Goal: Information Seeking & Learning: Find specific fact

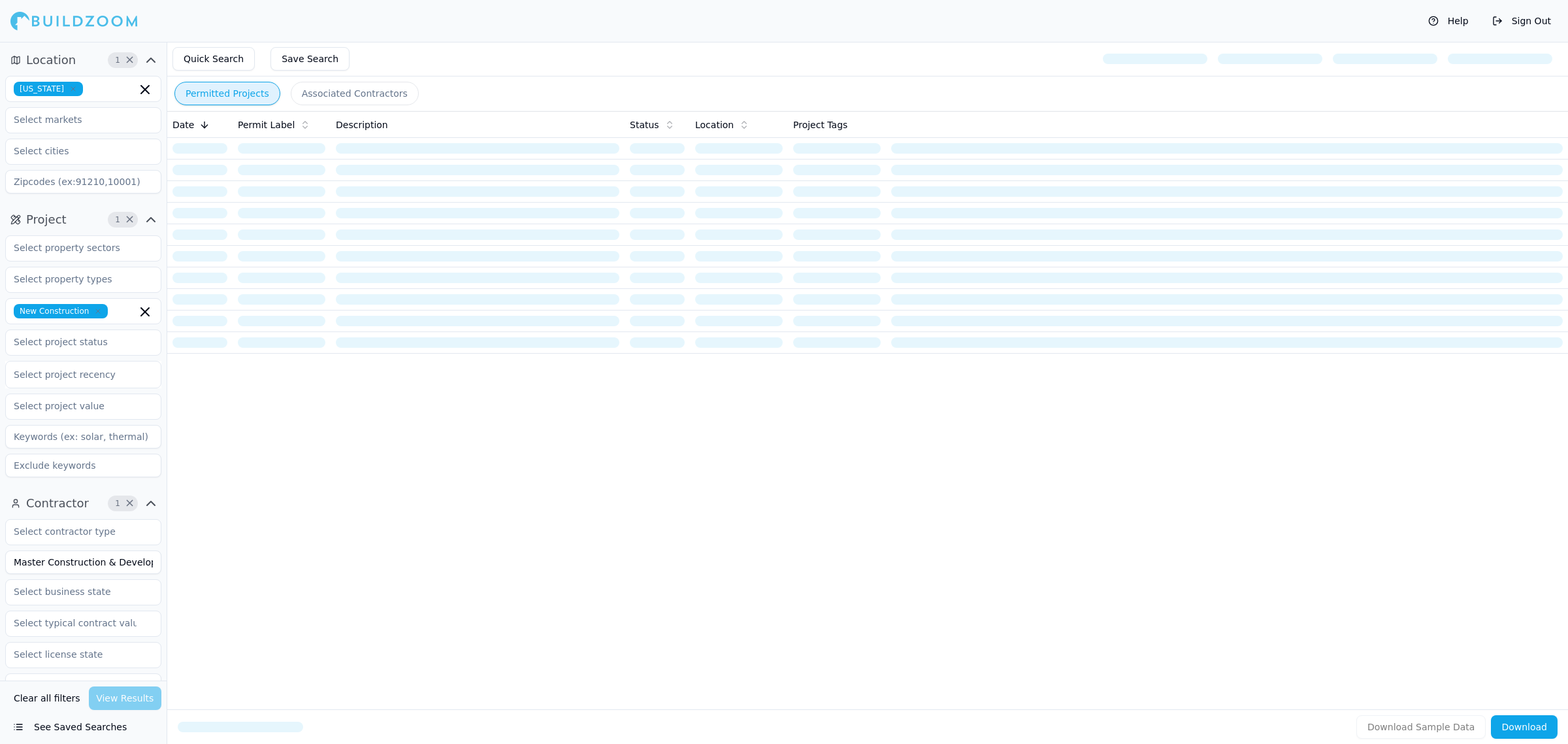
scroll to position [0, 10]
drag, startPoint x: 13, startPoint y: 559, endPoint x: 509, endPoint y: 525, distance: 497.2
click at [509, 525] on div "Location 1 × Florida Project 1 × New Construction Select project recency Contra…" at bounding box center [805, 414] width 1526 height 744
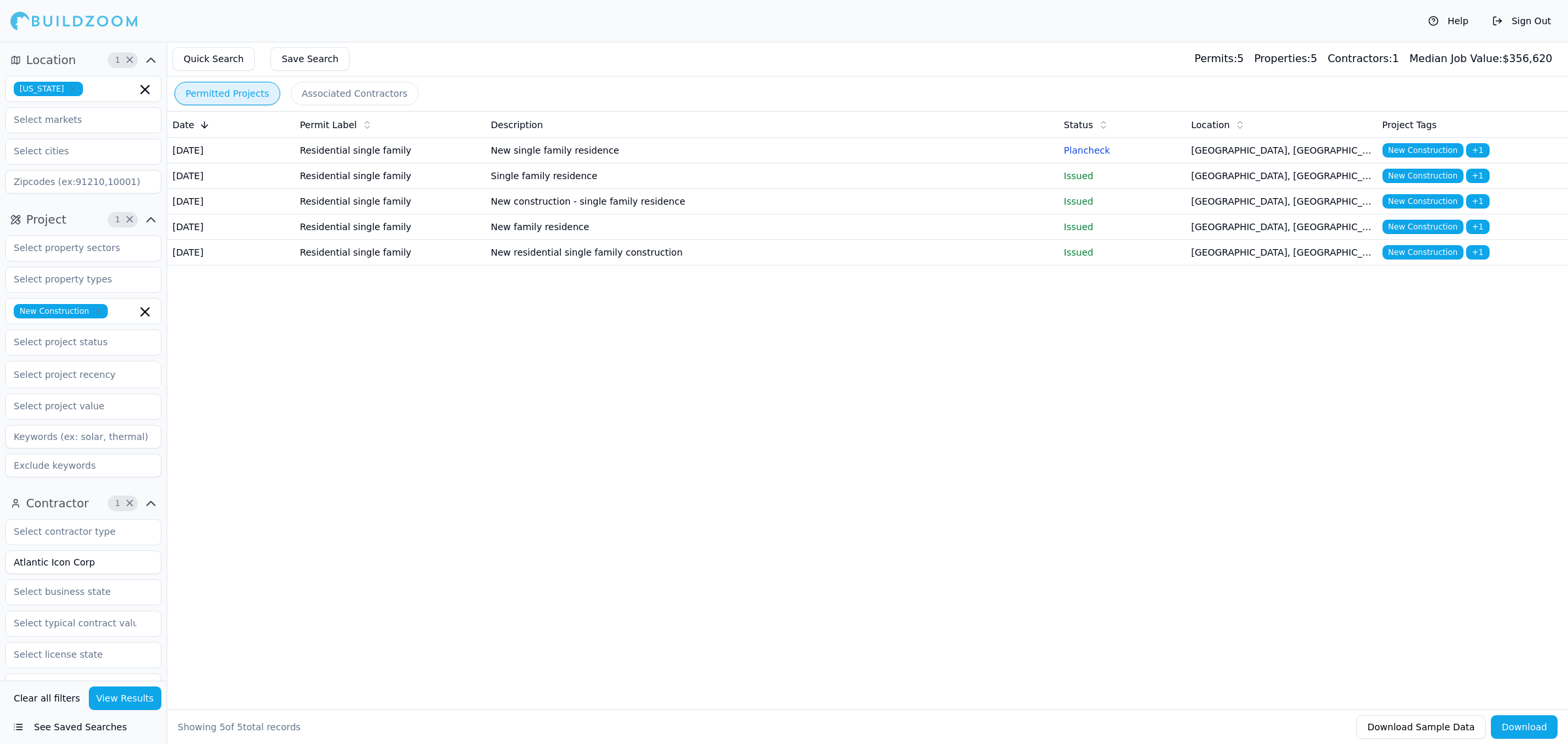
click at [115, 696] on button "View Results" at bounding box center [125, 699] width 73 height 24
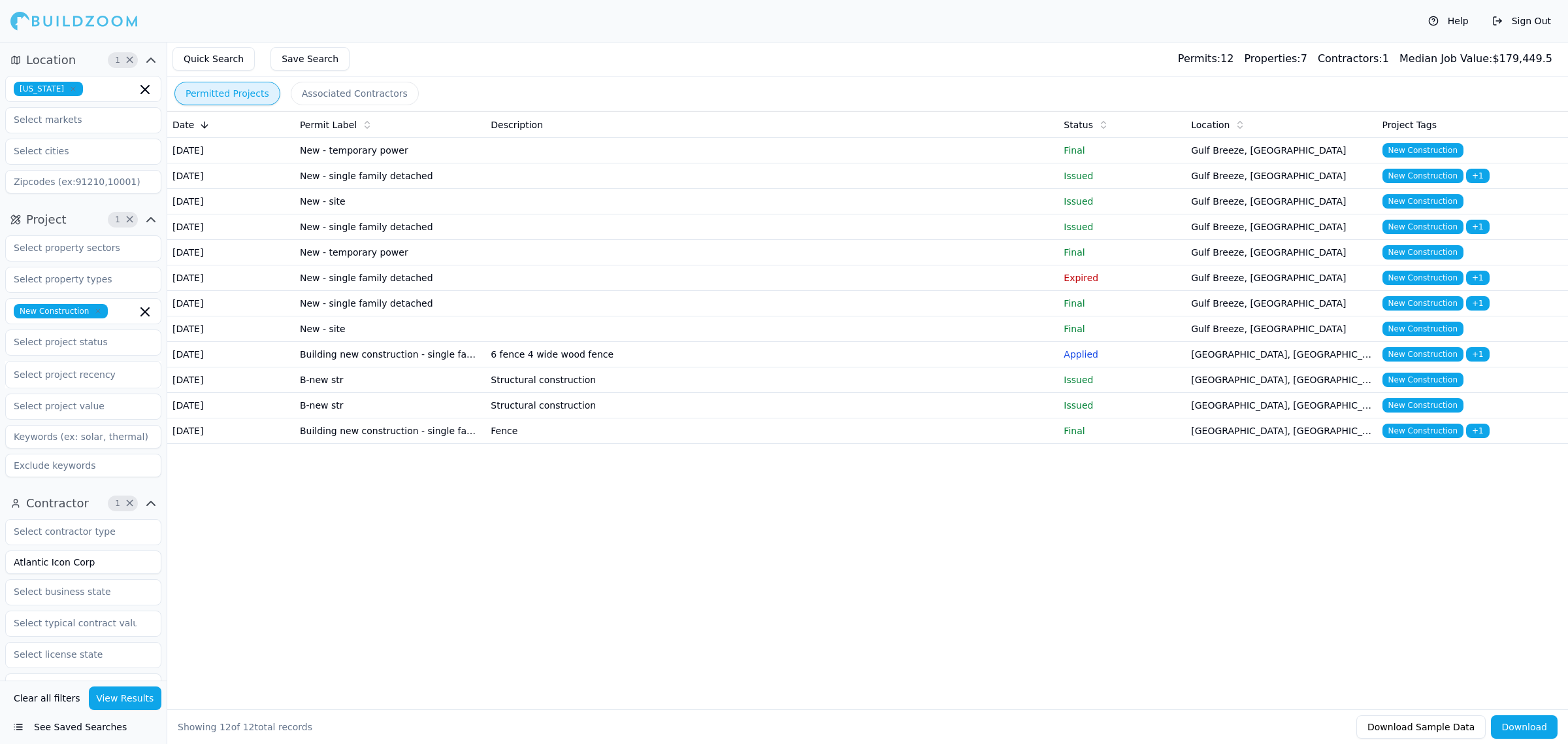
click at [1242, 342] on td "Gulf Breeze, FL" at bounding box center [1281, 329] width 191 height 25
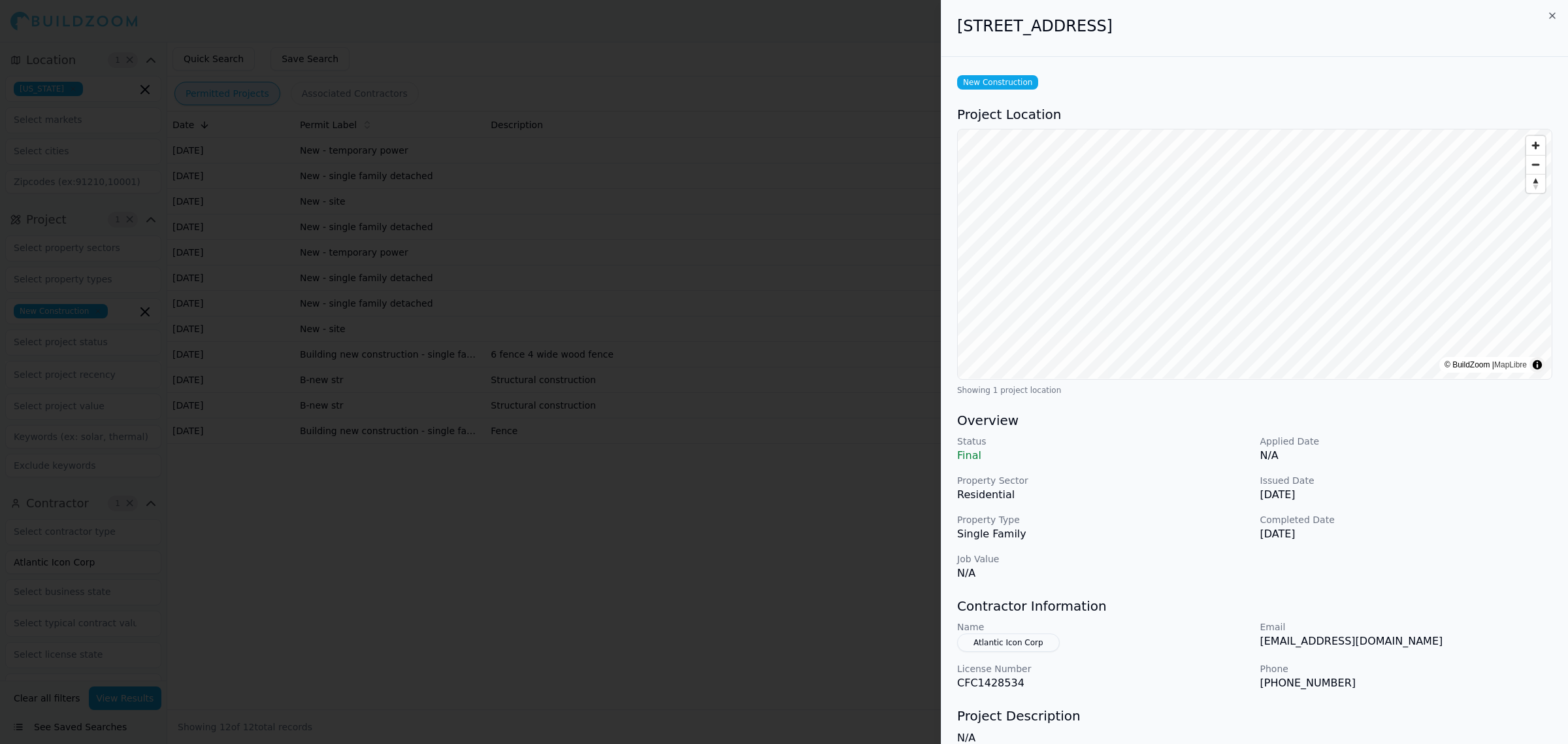
click at [788, 673] on div at bounding box center [784, 372] width 1568 height 744
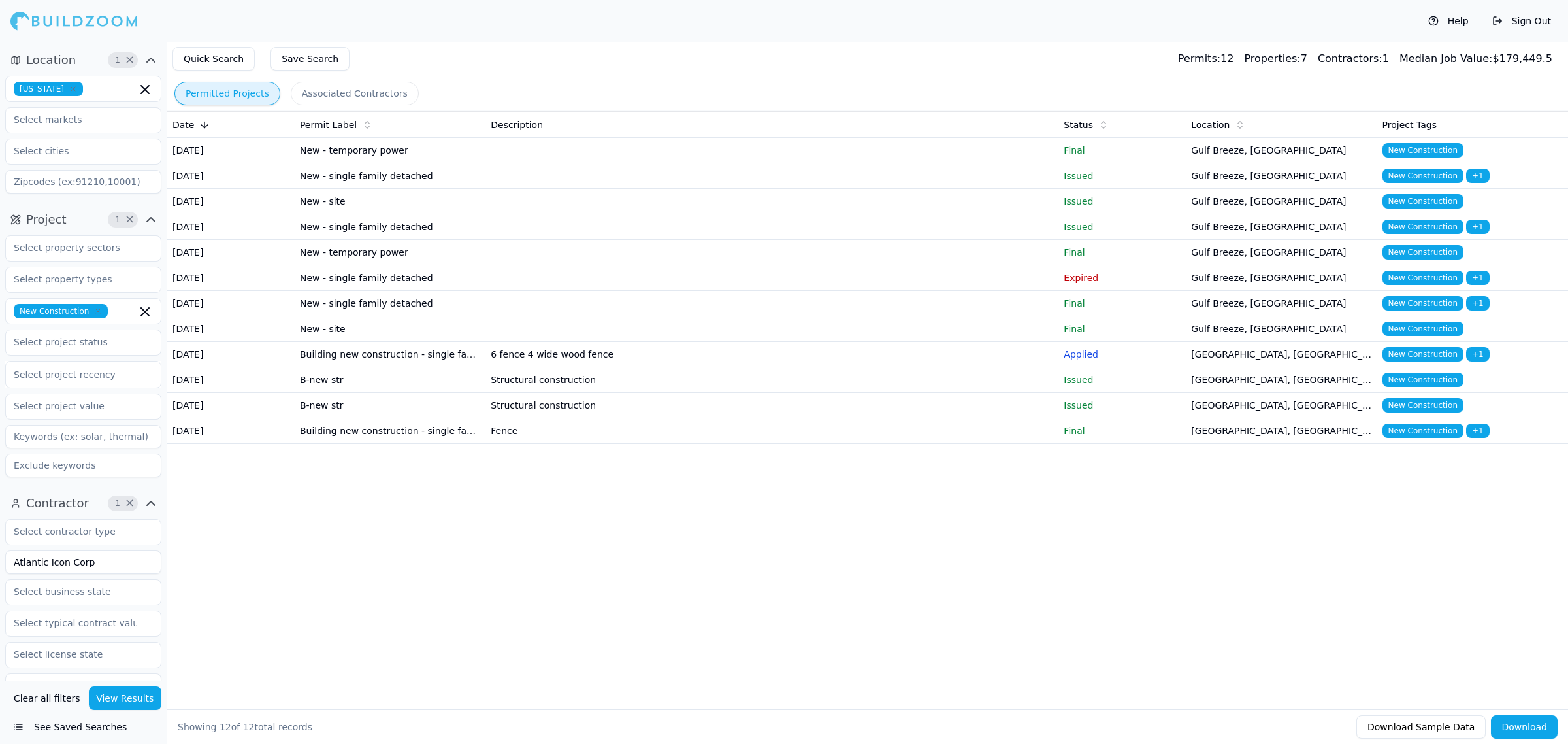
click at [1202, 316] on td "Gulf Breeze, FL" at bounding box center [1281, 304] width 191 height 25
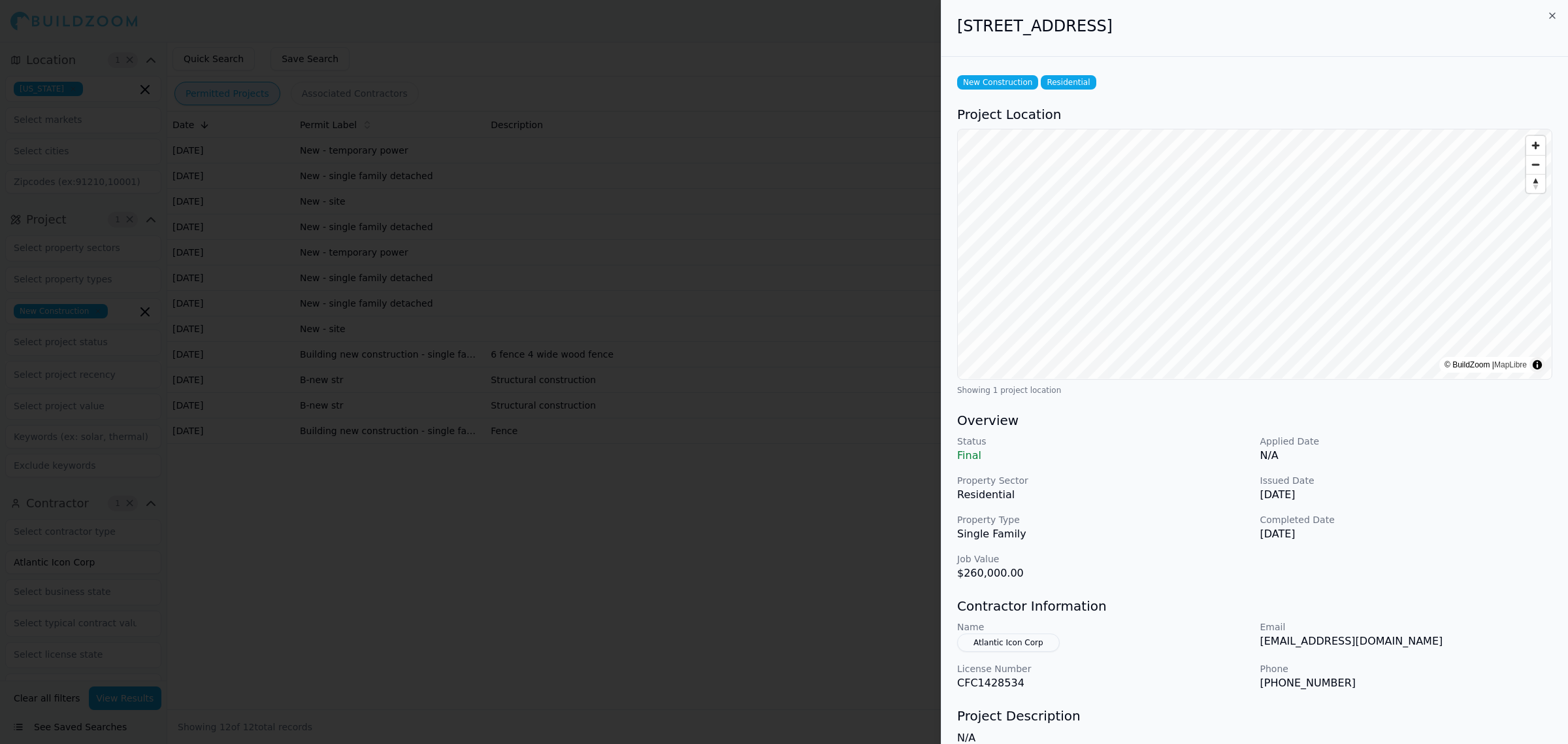
click at [750, 715] on div at bounding box center [784, 372] width 1568 height 744
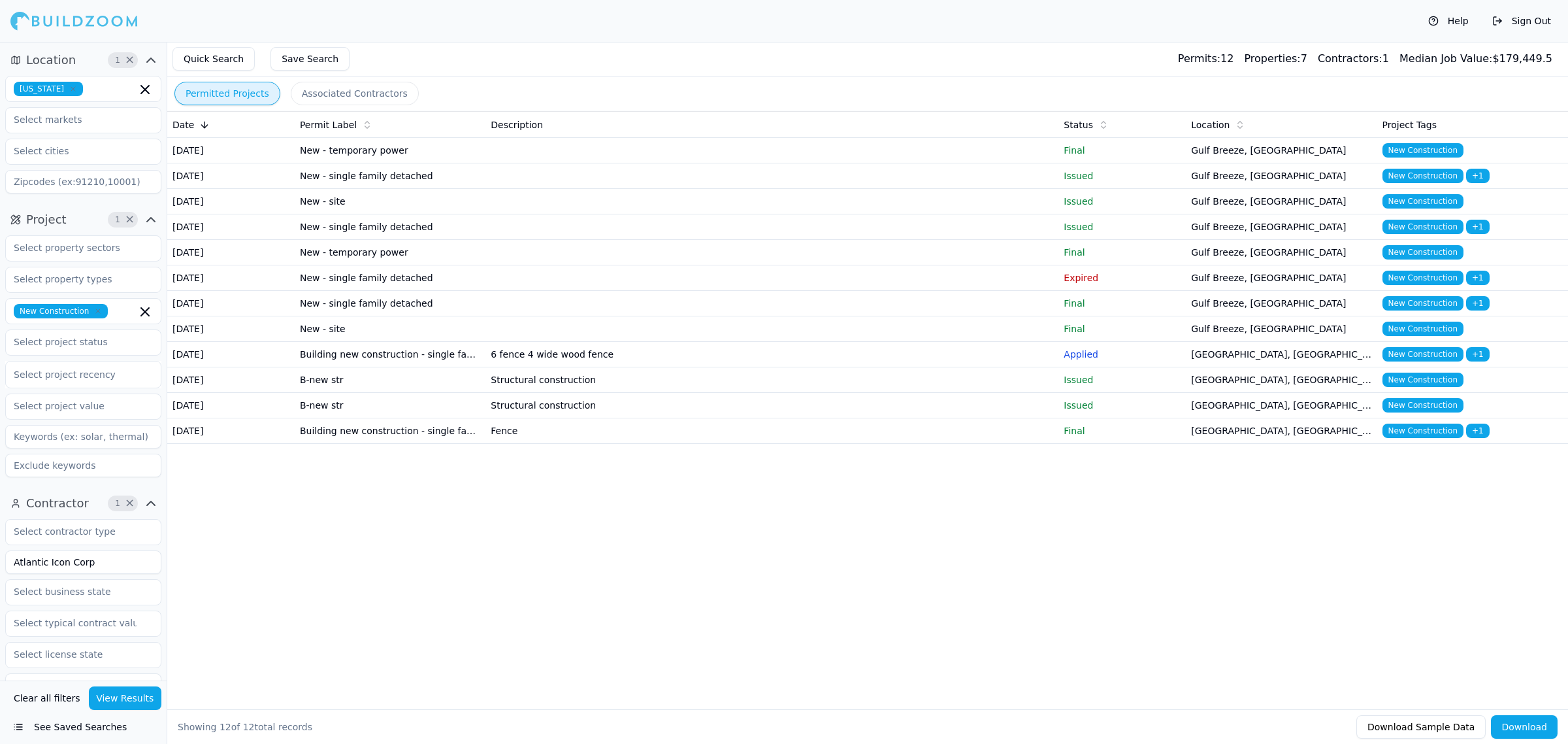
click at [922, 393] on td "Structural construction" at bounding box center [772, 380] width 573 height 25
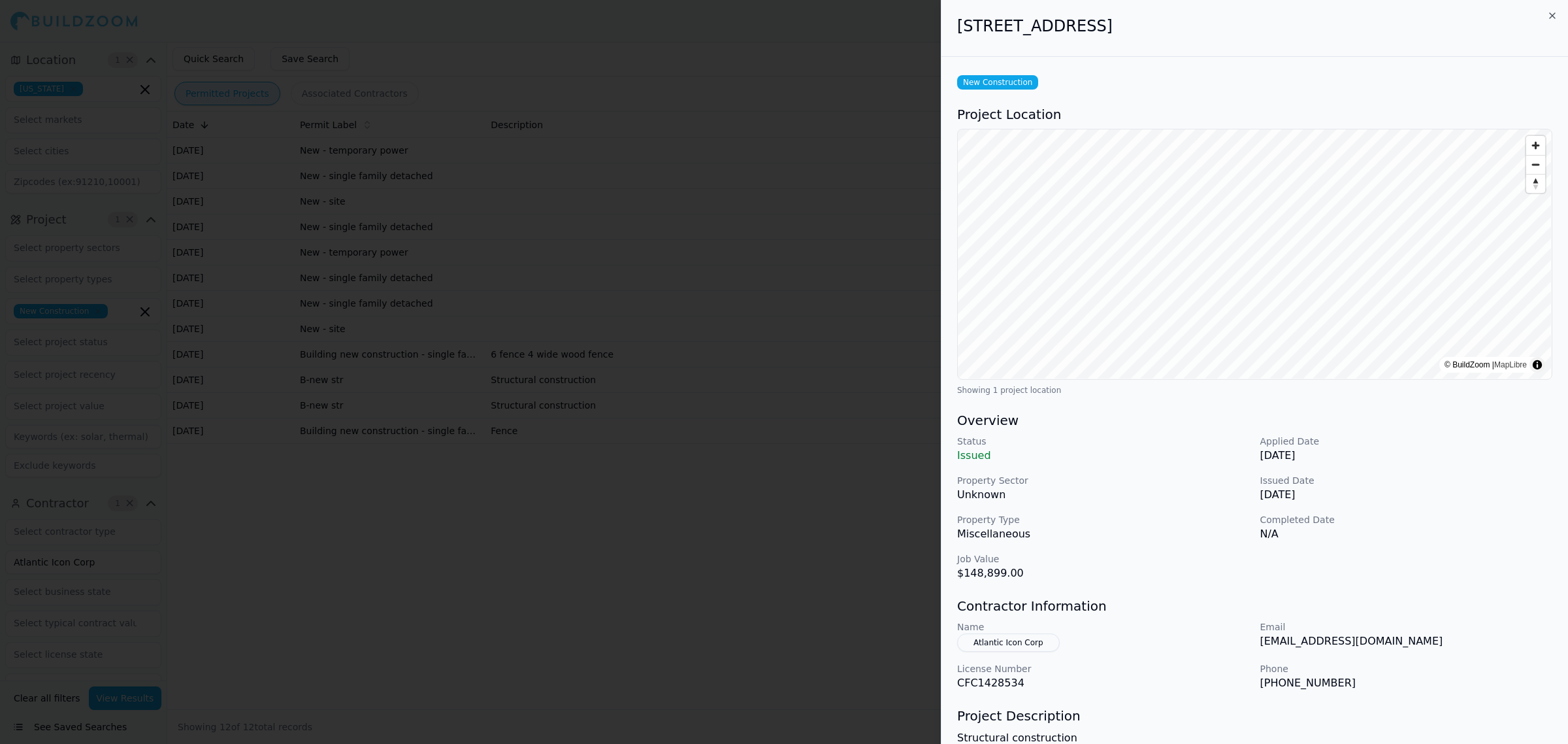
drag, startPoint x: 1406, startPoint y: 497, endPoint x: 1412, endPoint y: 490, distance: 9.2
click at [1411, 491] on p "Jan 9, 2012" at bounding box center [1406, 495] width 292 height 15
click at [1415, 487] on p "Jan 9, 2012" at bounding box center [1406, 495] width 292 height 15
drag, startPoint x: 1415, startPoint y: 487, endPoint x: 686, endPoint y: 468, distance: 729.2
click at [1410, 486] on div "Issued Date Jan 9, 2012" at bounding box center [1406, 488] width 292 height 29
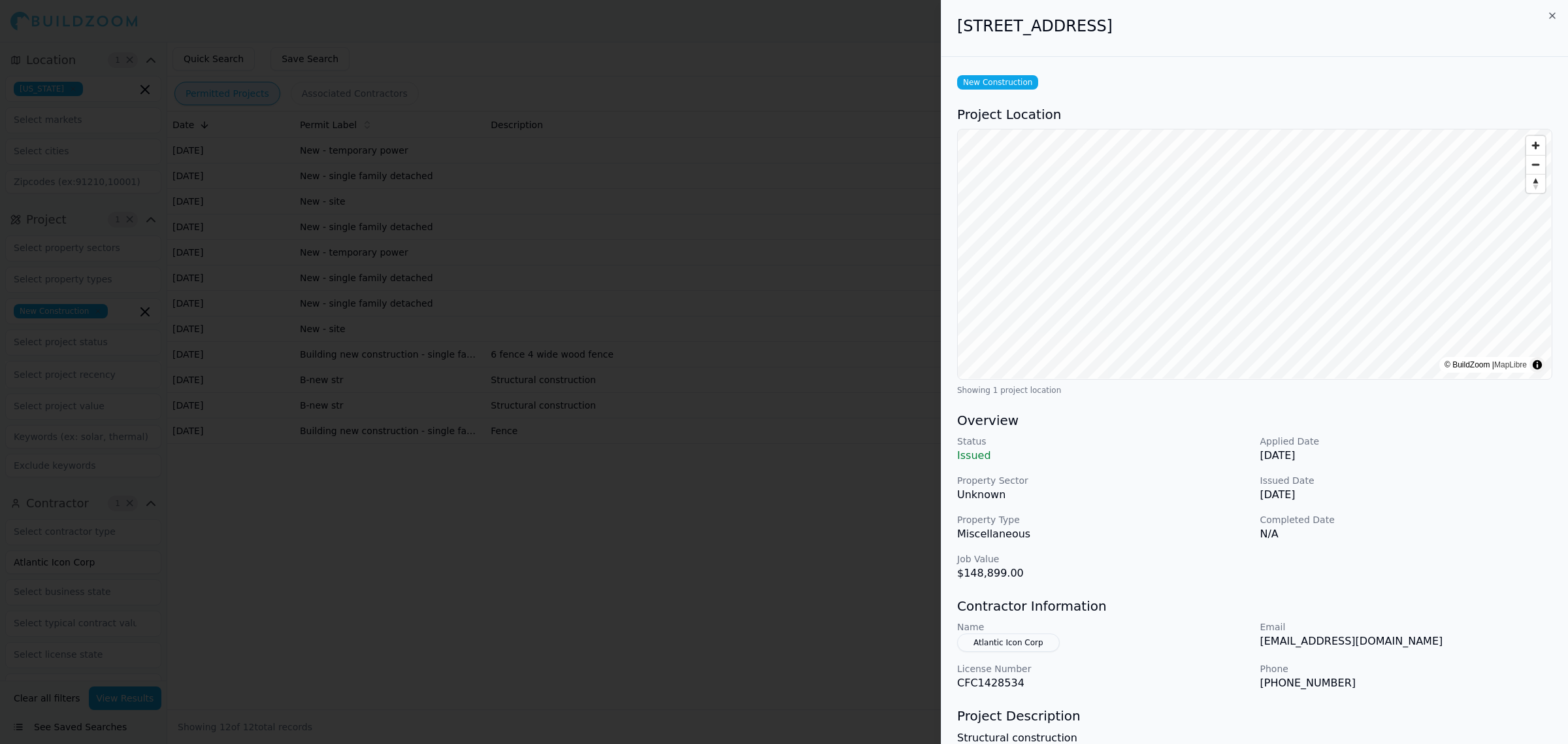
click at [634, 507] on div at bounding box center [784, 372] width 1568 height 744
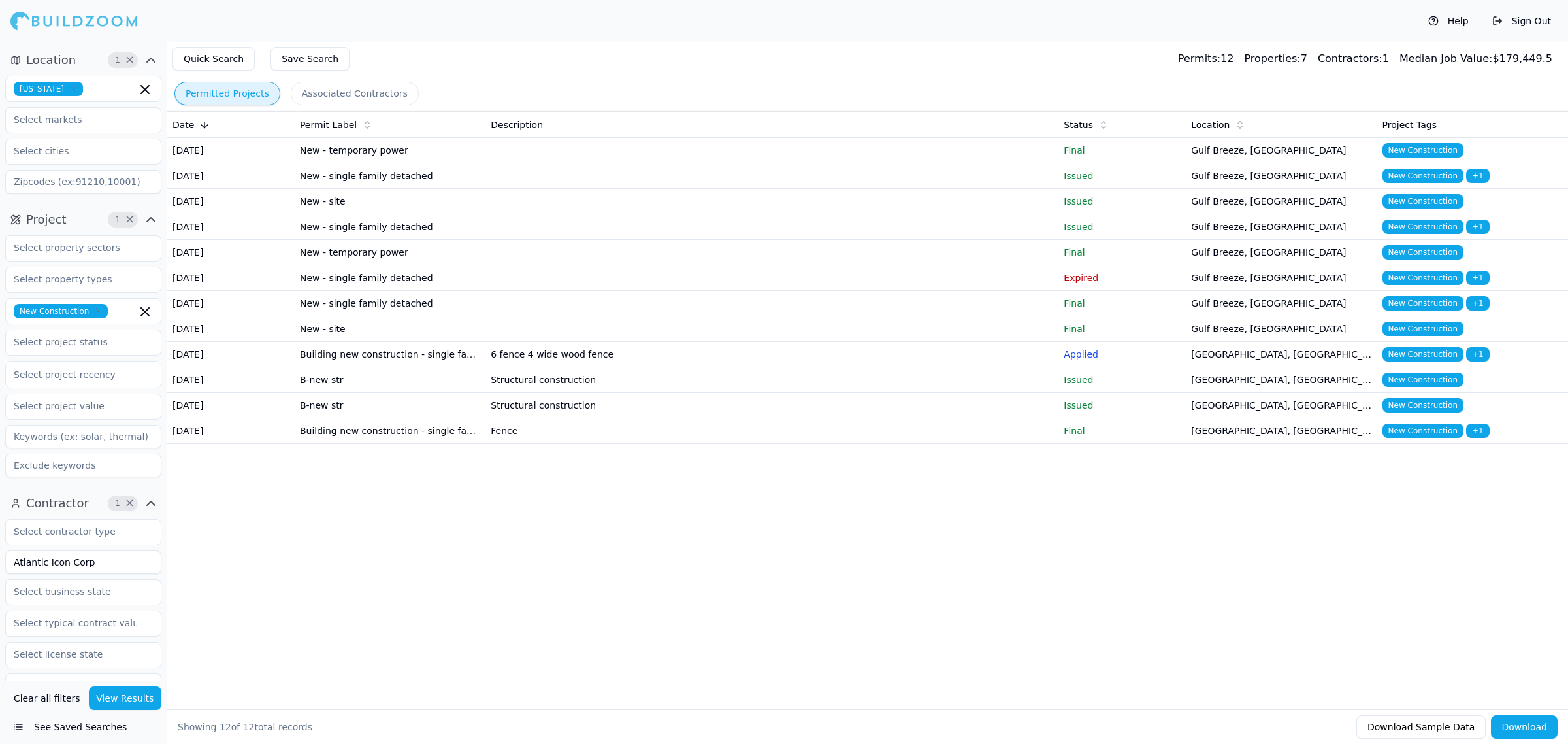
click at [679, 316] on td at bounding box center [772, 304] width 573 height 25
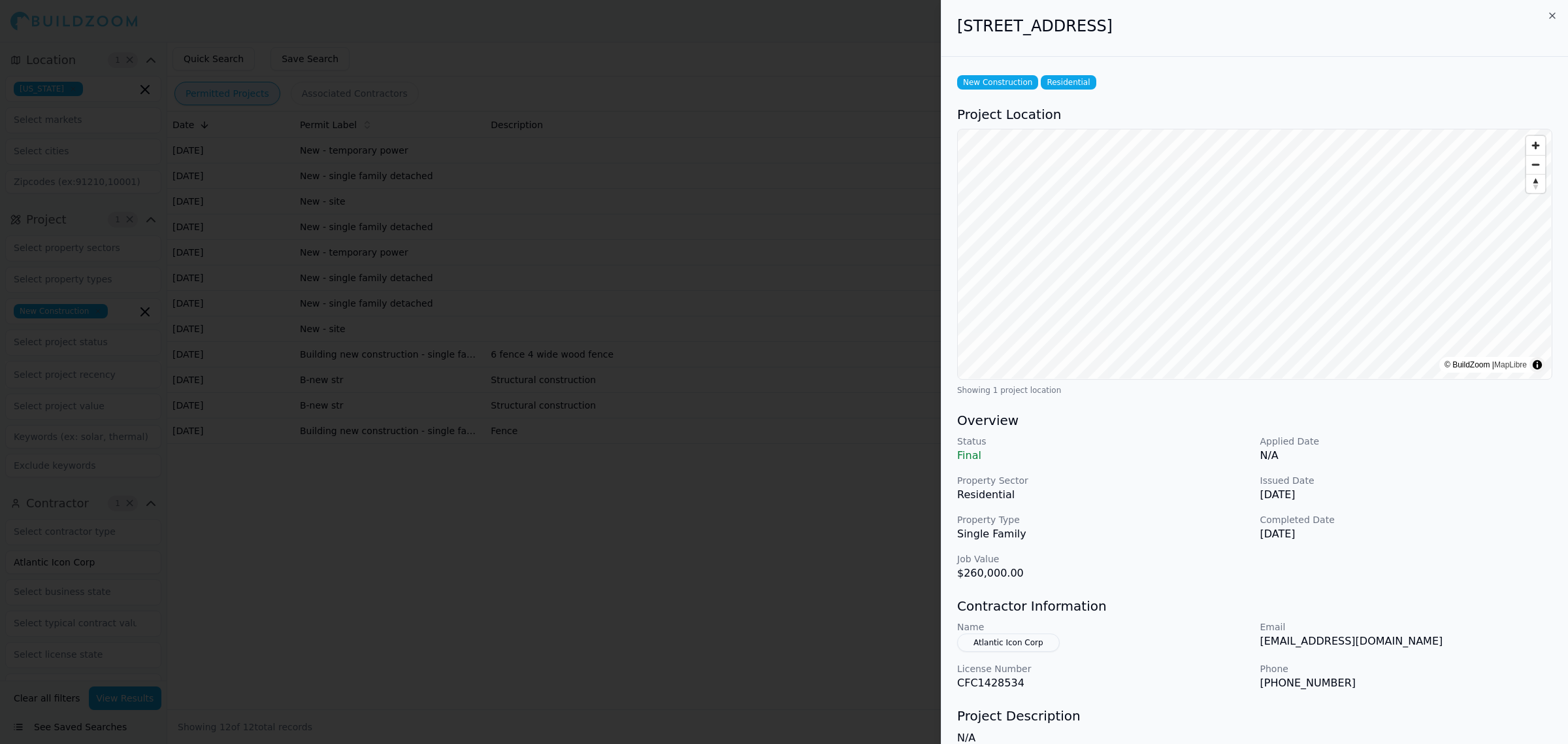
click at [607, 368] on div at bounding box center [784, 372] width 1568 height 744
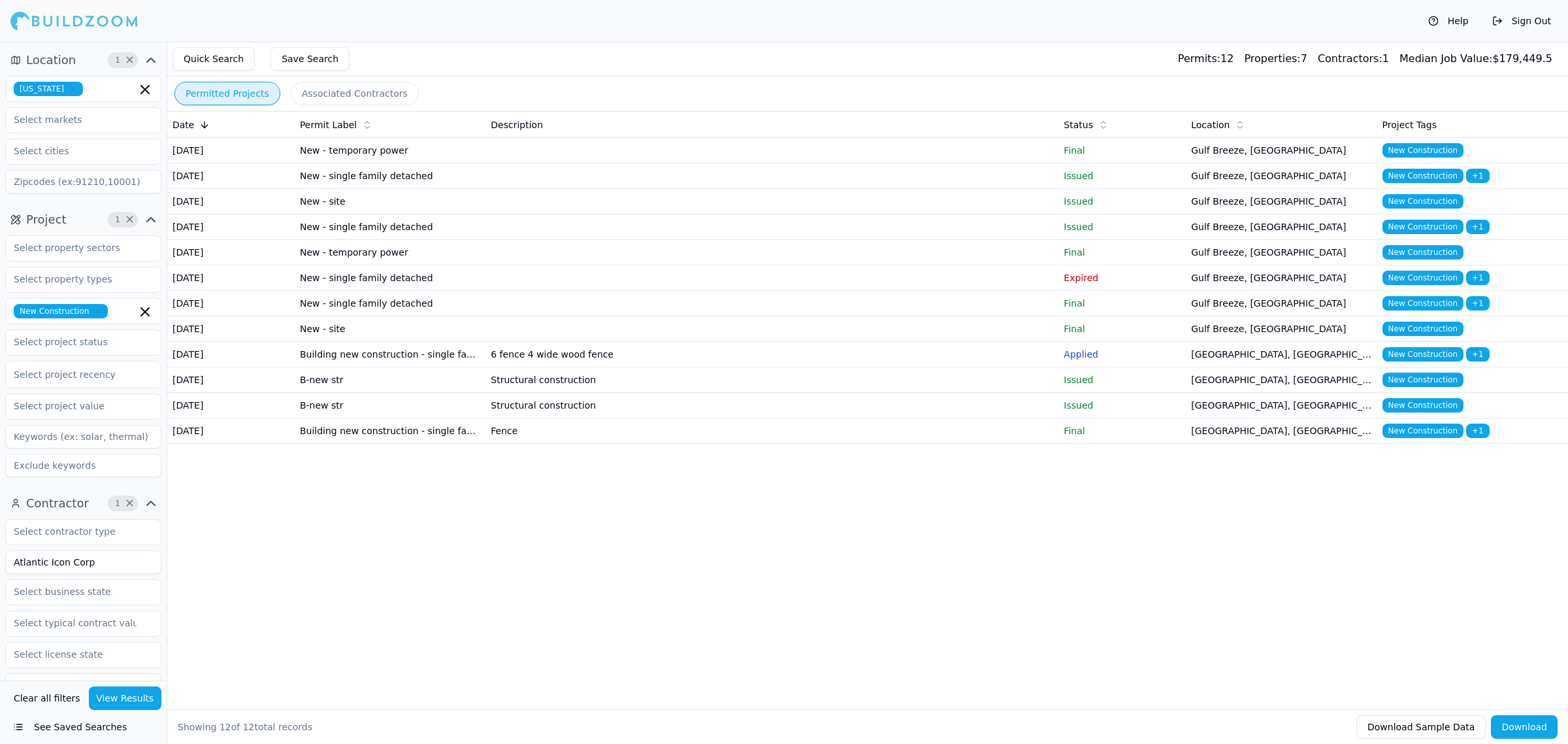
click at [621, 291] on td at bounding box center [772, 278] width 573 height 25
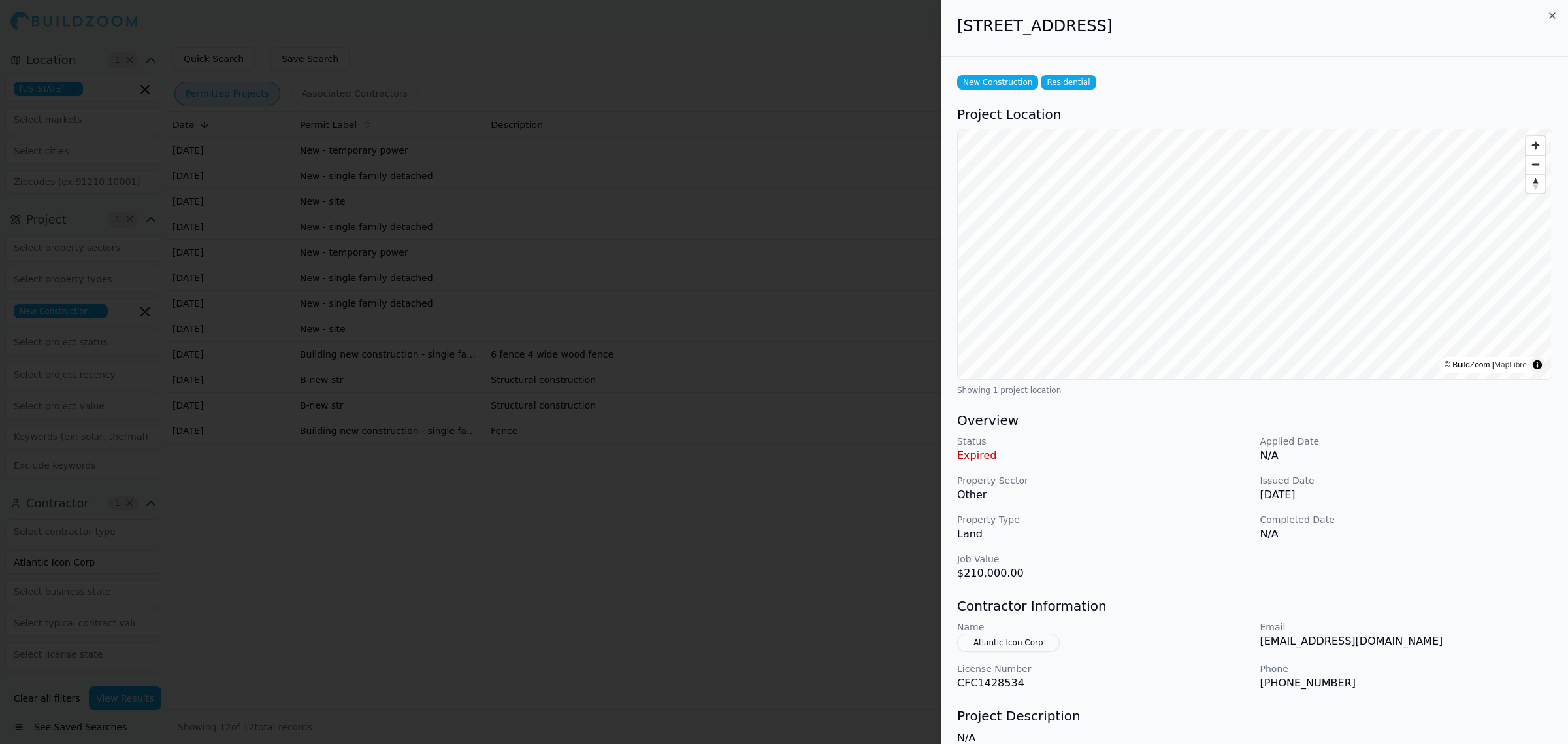
click at [544, 390] on div at bounding box center [784, 372] width 1568 height 744
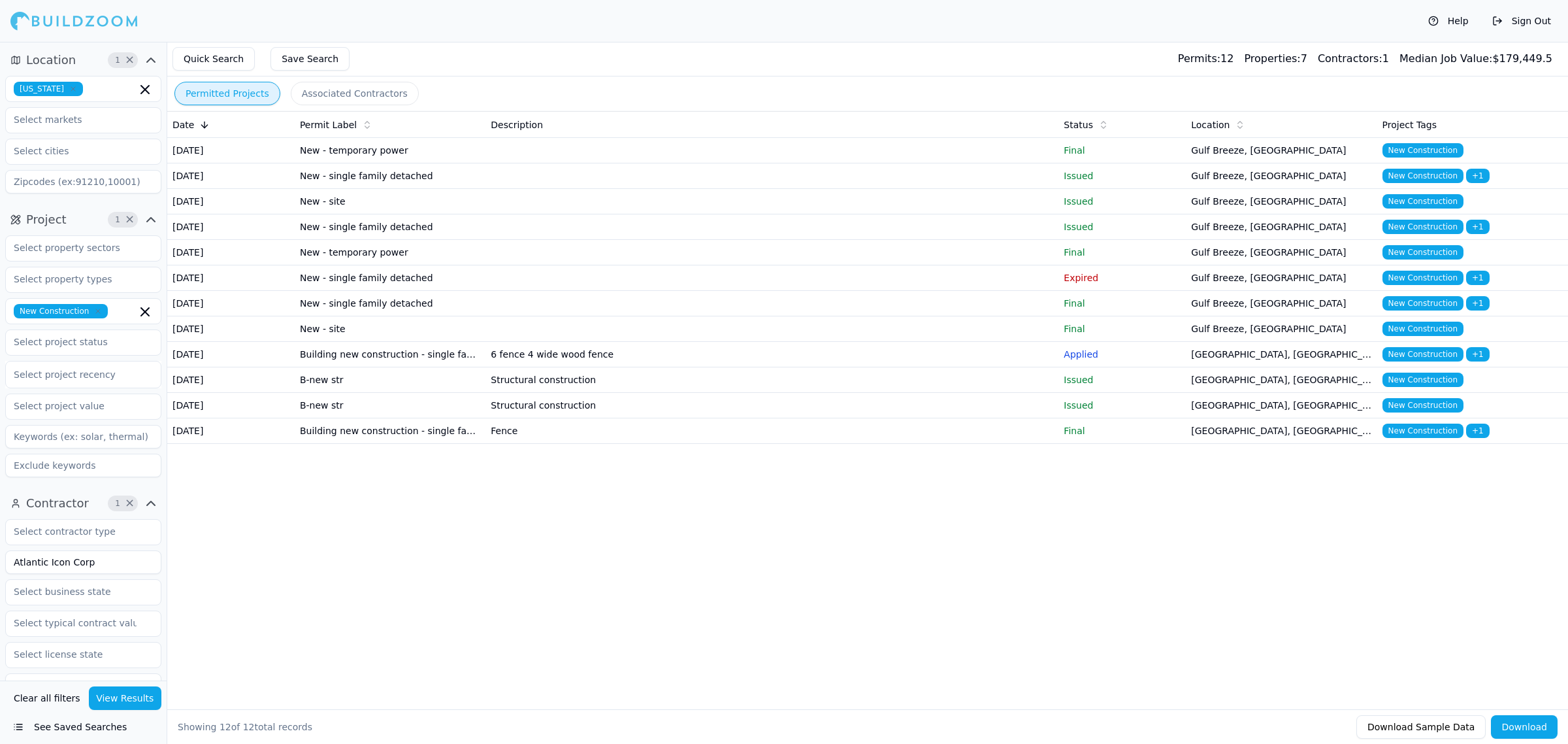
click at [547, 316] on td at bounding box center [772, 304] width 573 height 25
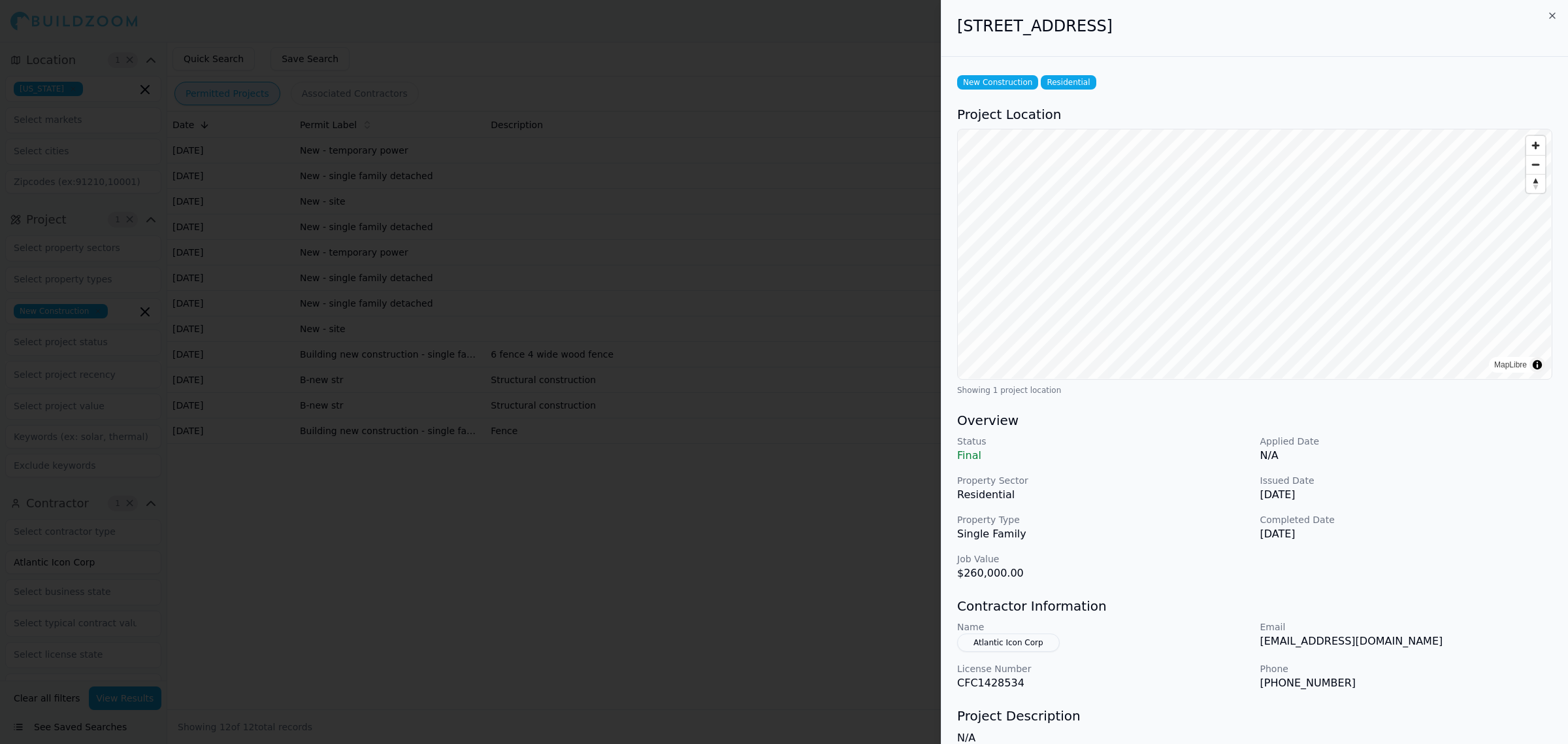
click at [558, 370] on div at bounding box center [784, 372] width 1568 height 744
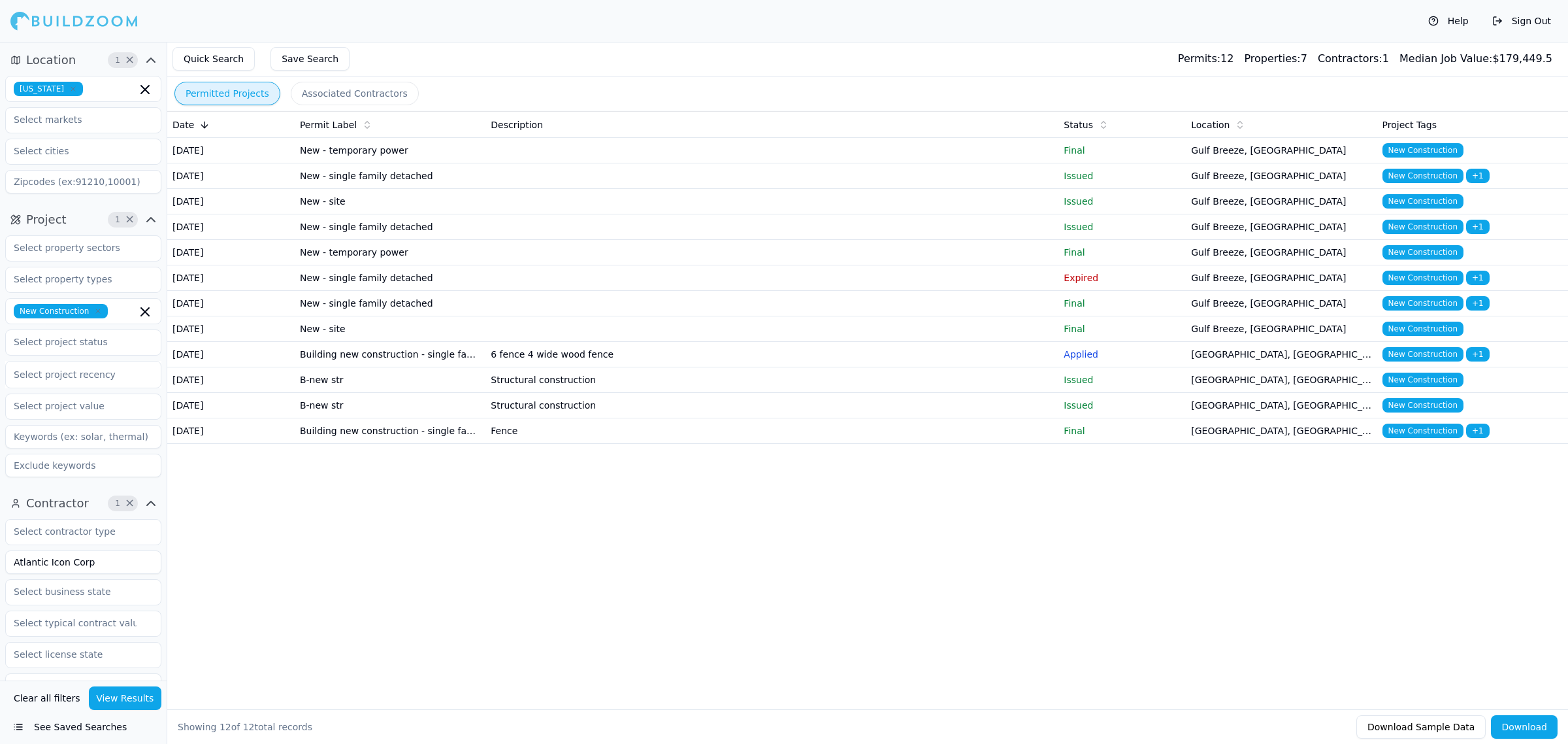
click at [565, 291] on td at bounding box center [772, 278] width 573 height 25
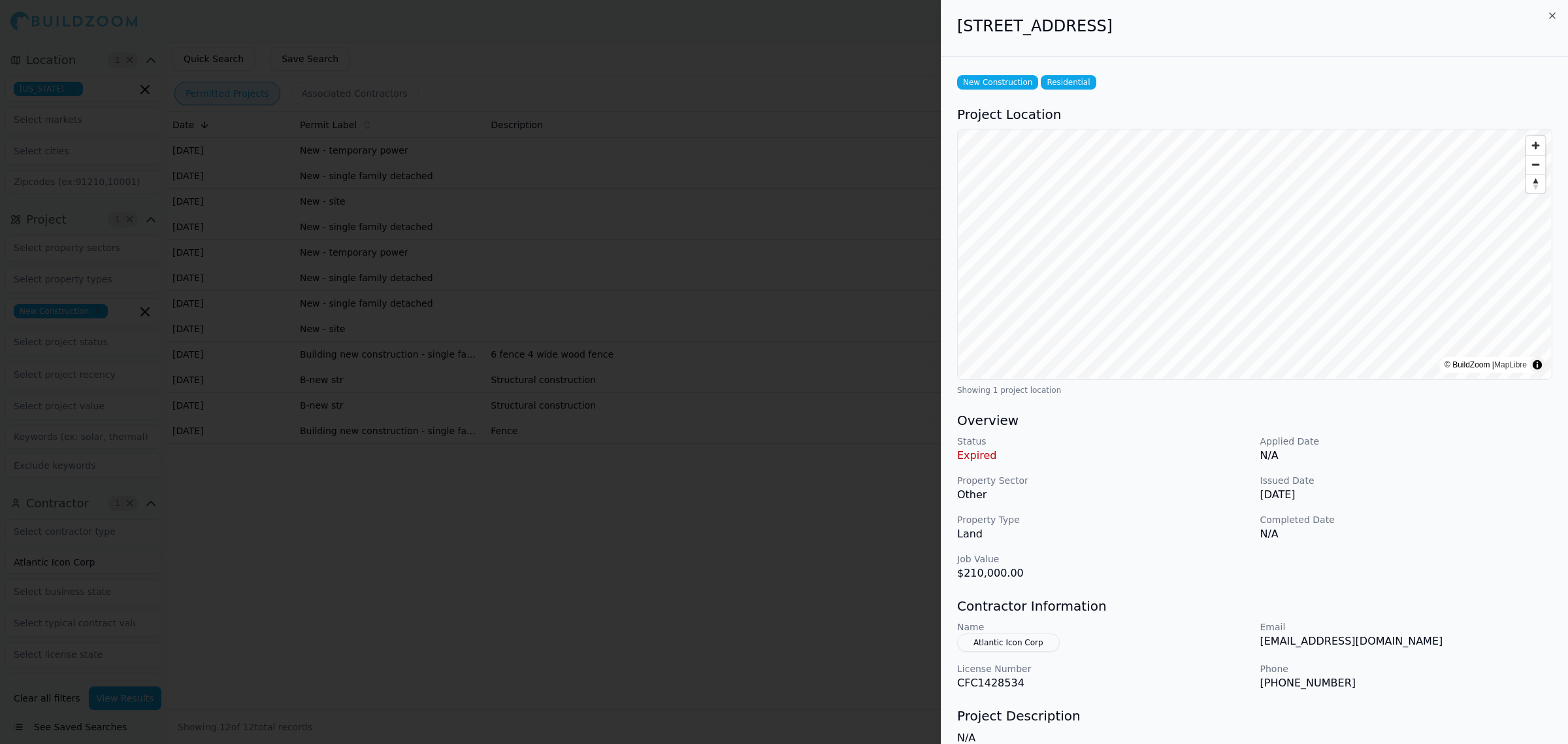
drag, startPoint x: 955, startPoint y: 20, endPoint x: 1301, endPoint y: 18, distance: 346.0
click at [1301, 18] on div "5487 Cimmeron Ct, Gulf Breeze, FL, 32563" at bounding box center [1255, 28] width 627 height 57
copy h2 "5487 Cimmeron Ct, Gulf Breeze, FL, 32563"
drag, startPoint x: 1065, startPoint y: 38, endPoint x: 1028, endPoint y: 39, distance: 37.0
click at [1065, 38] on div "5487 Cimmeron Ct, Gulf Breeze, FL, 32563" at bounding box center [1255, 28] width 627 height 57
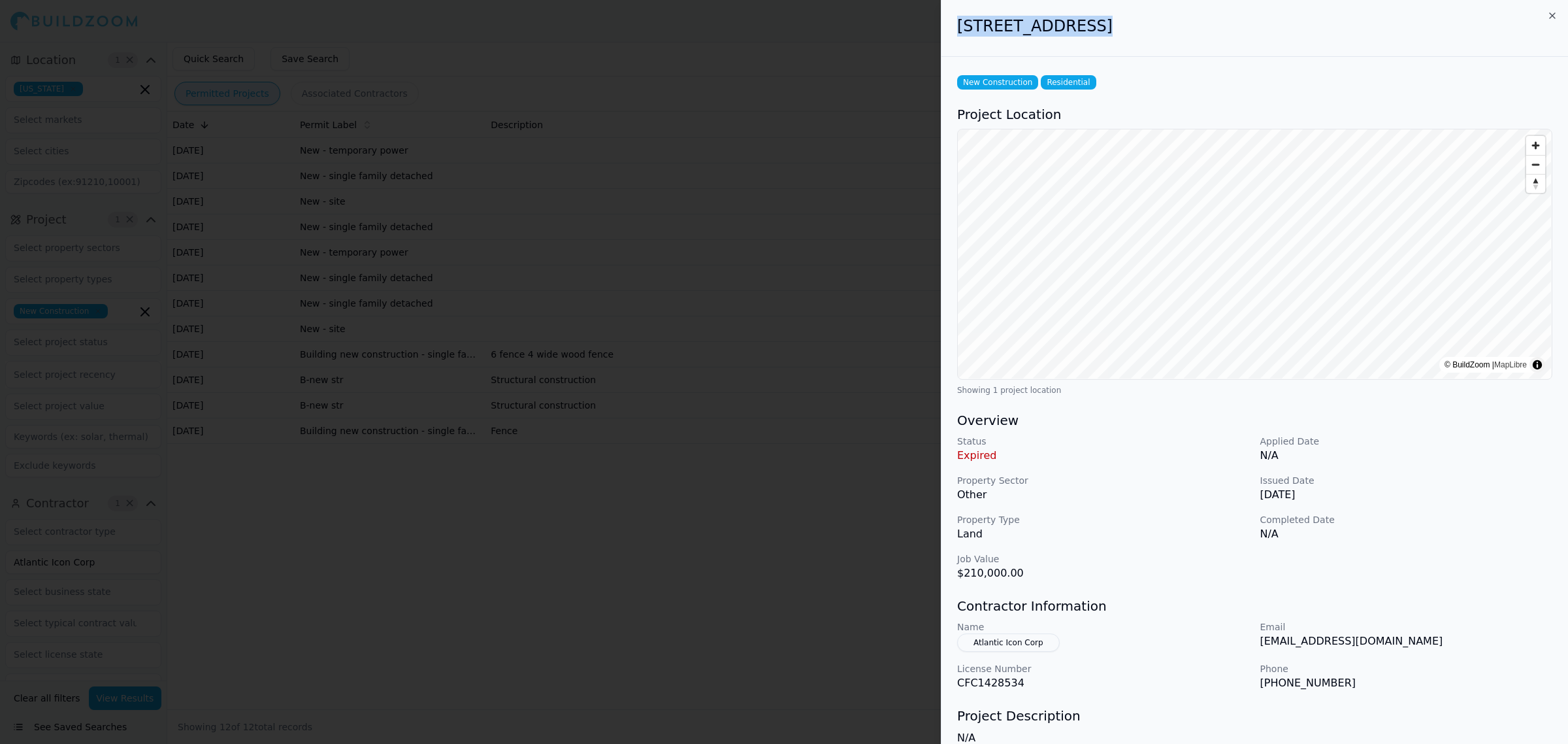
drag, startPoint x: 955, startPoint y: 31, endPoint x: 1092, endPoint y: 29, distance: 137.0
click at [1092, 29] on div "5487 Cimmeron Ct, Gulf Breeze, FL, 32563" at bounding box center [1255, 28] width 627 height 57
copy h2 "5487 Cimmeron Ct"
click at [577, 651] on div at bounding box center [784, 372] width 1568 height 744
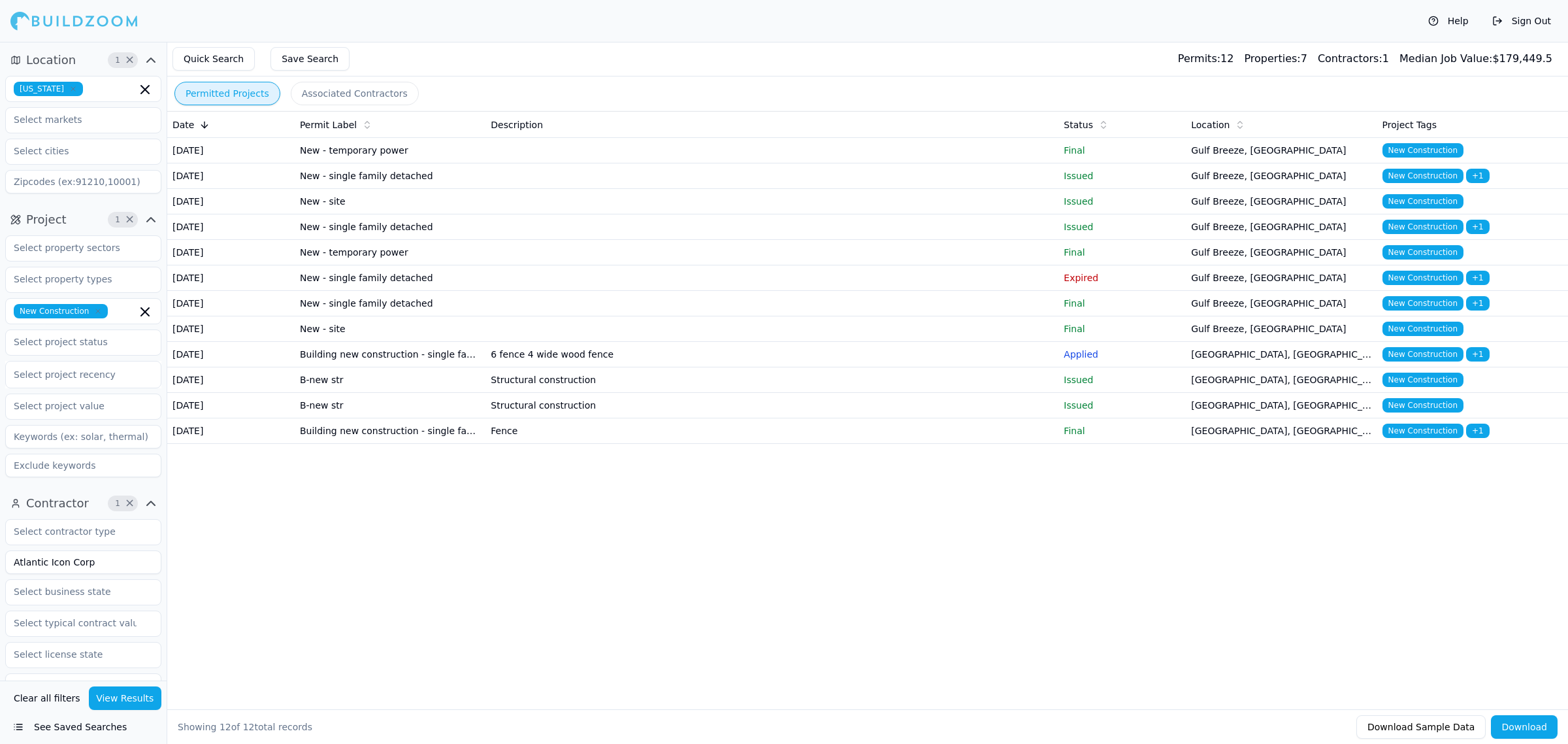
click at [335, 240] on td "New - single family detached" at bounding box center [390, 227] width 191 height 25
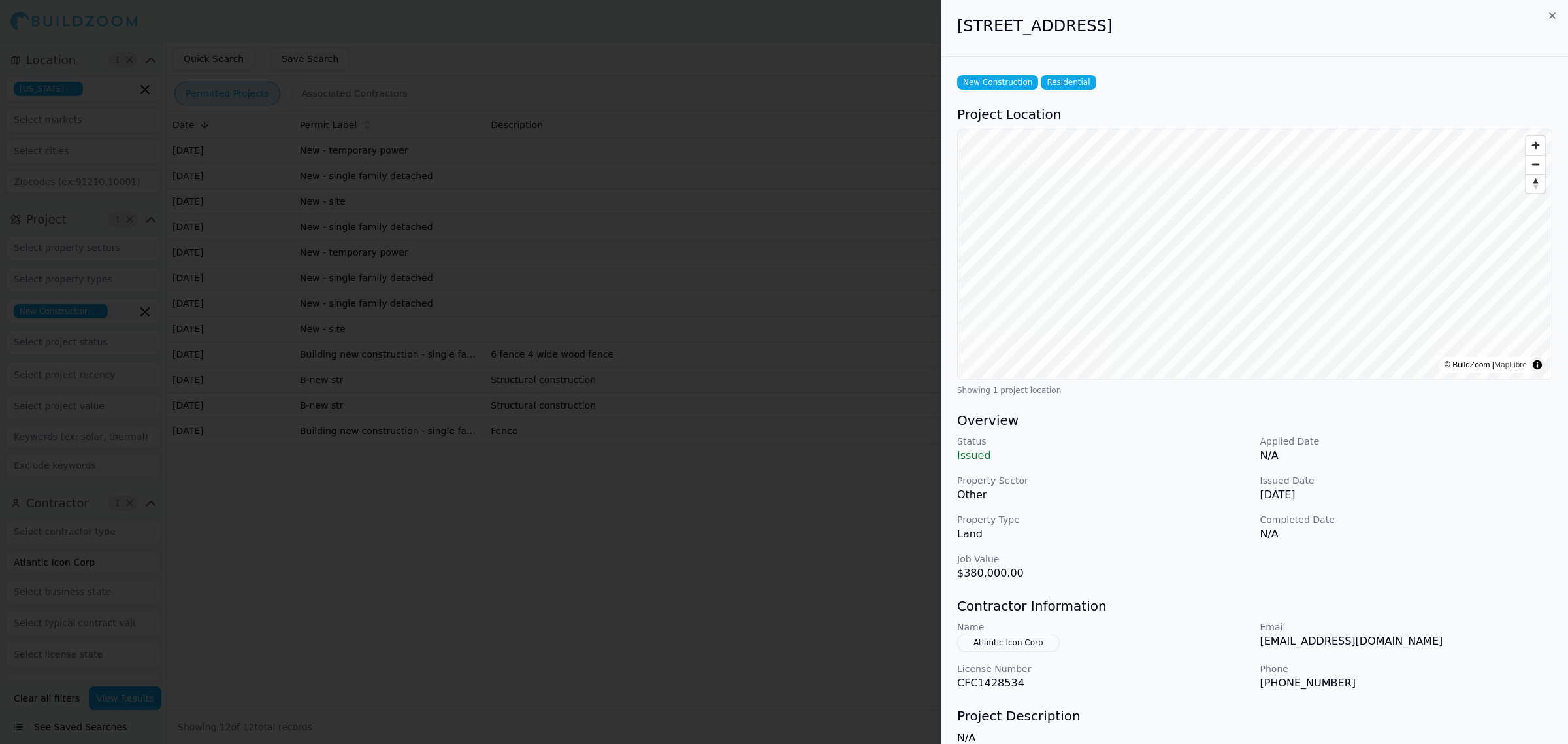
drag, startPoint x: 951, startPoint y: 33, endPoint x: 1300, endPoint y: 34, distance: 349.0
click at [1300, 34] on div "4900 Soundside Dr, Gulf Breeze, FL, 32563" at bounding box center [1255, 28] width 627 height 57
copy h2 "4900 Soundside Dr, Gulf Breeze, FL, 32563"
click at [1300, 34] on h2 "4900 Soundside Dr, Gulf Breeze, FL, 32563" at bounding box center [1255, 26] width 595 height 21
click at [1115, 597] on h3 "Contractor Information" at bounding box center [1255, 606] width 595 height 18
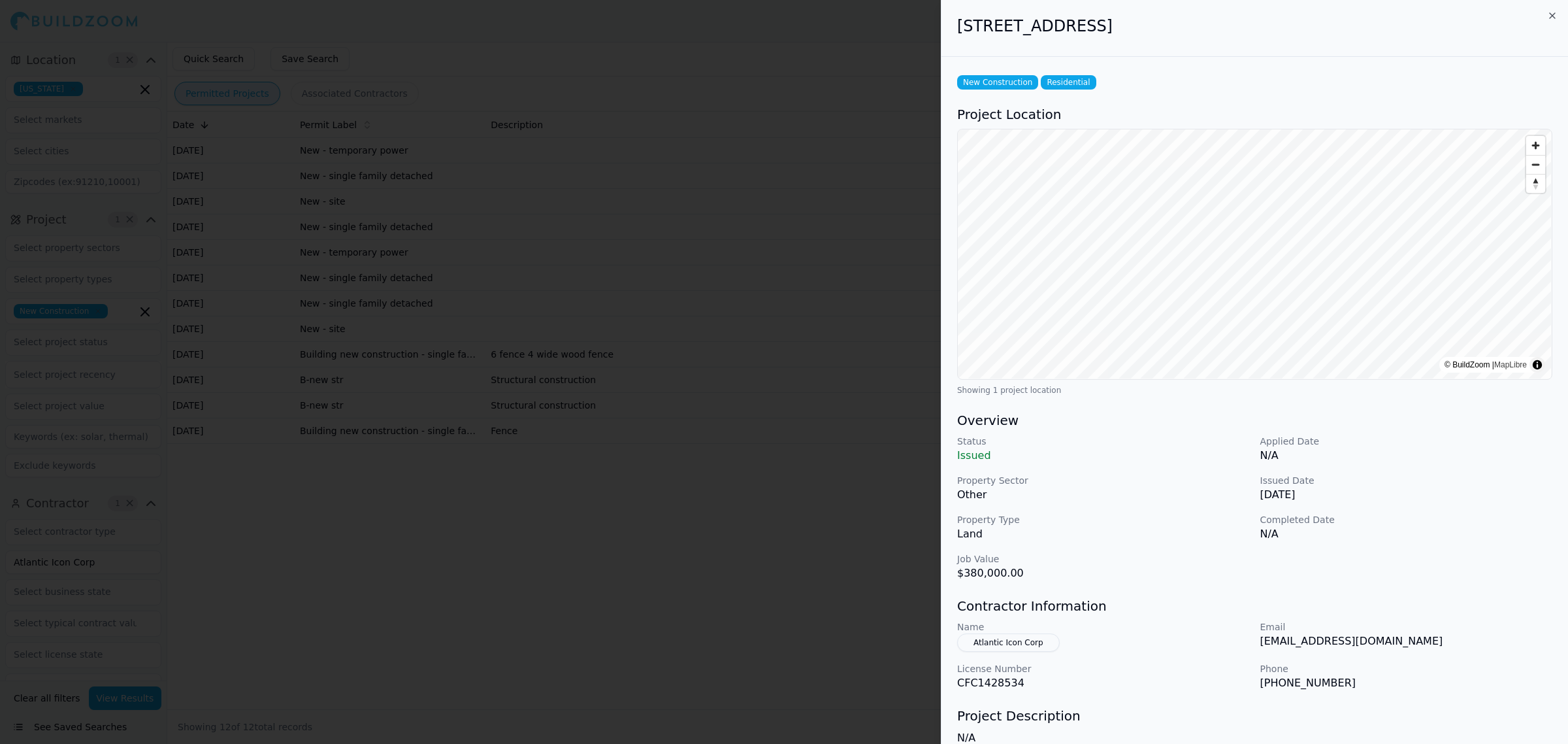
click at [787, 694] on div at bounding box center [784, 372] width 1568 height 744
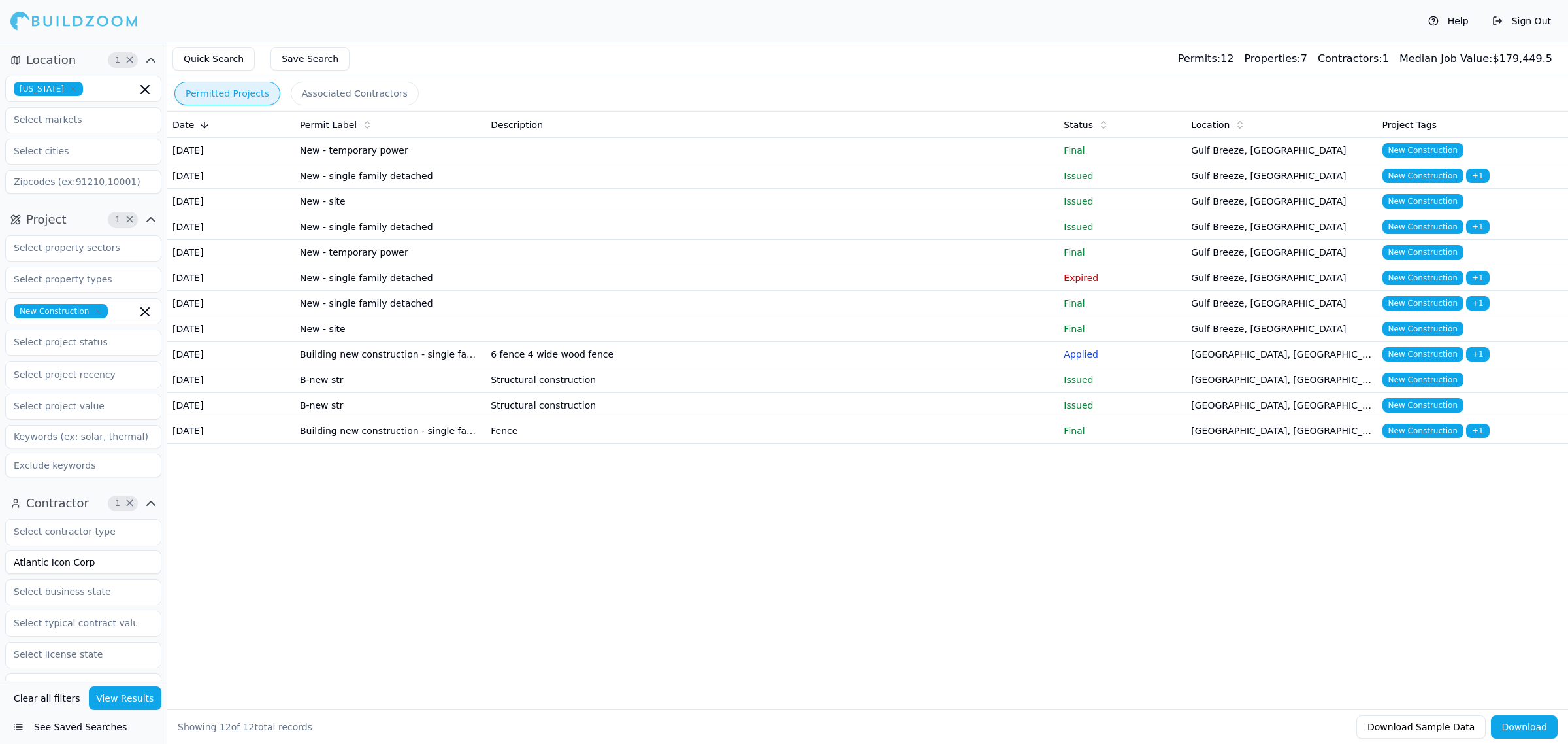
click at [788, 694] on div "Date Permit Label Description Status Location Project Tags Jan 27, 2022 New - t…" at bounding box center [868, 410] width 1401 height 598
click at [518, 240] on td at bounding box center [772, 227] width 573 height 25
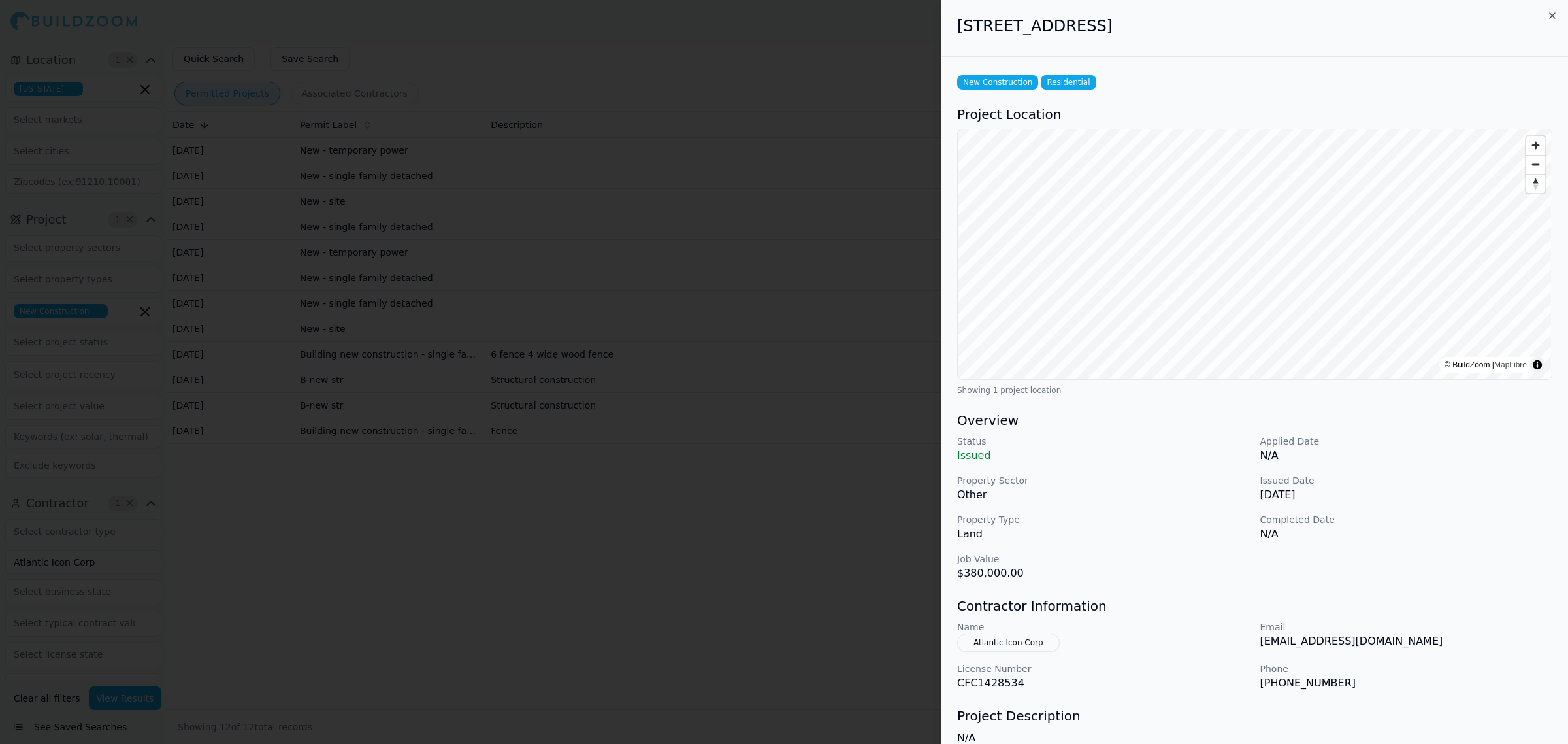
click at [419, 643] on div at bounding box center [784, 372] width 1568 height 744
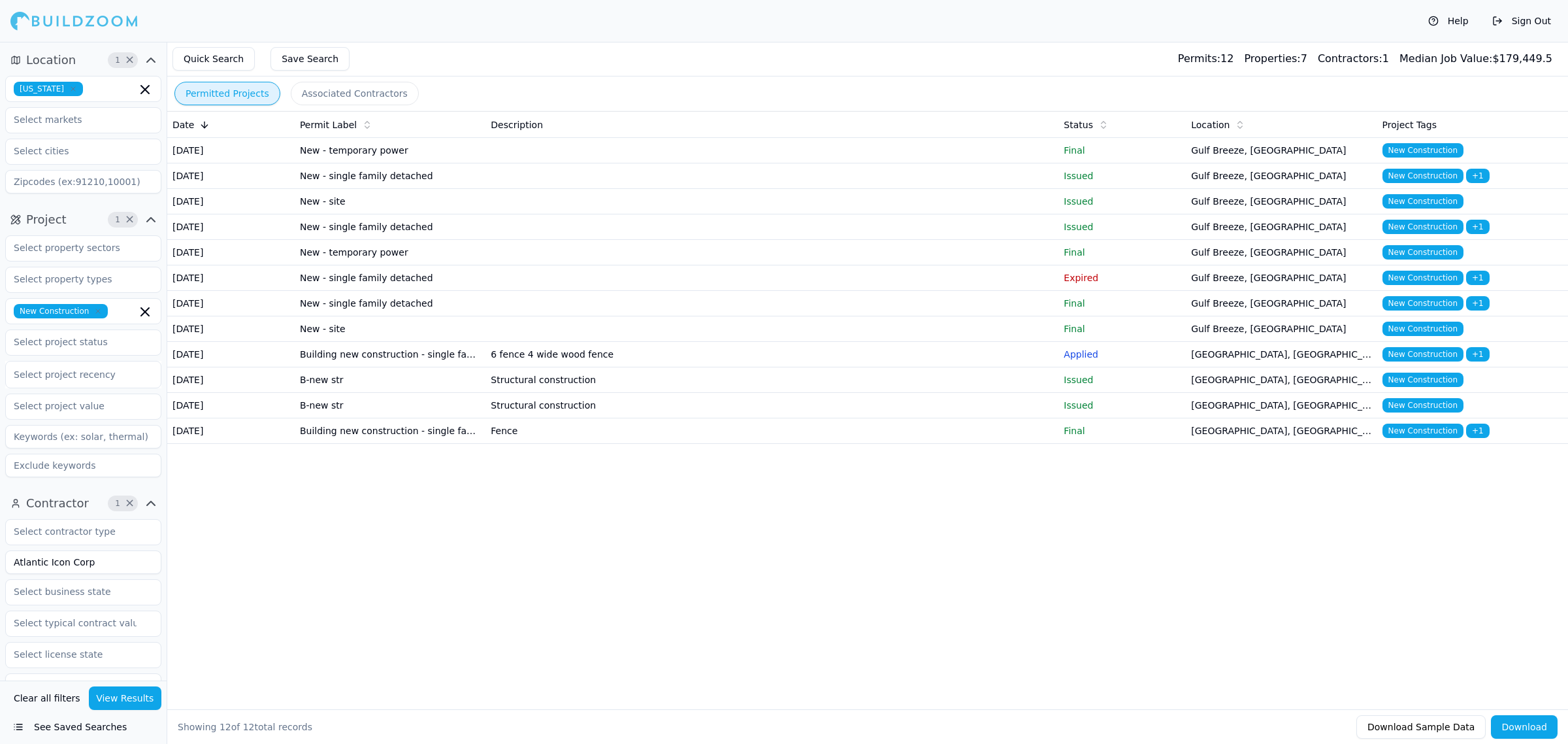
click at [374, 189] on td "New - single family detached" at bounding box center [390, 176] width 191 height 25
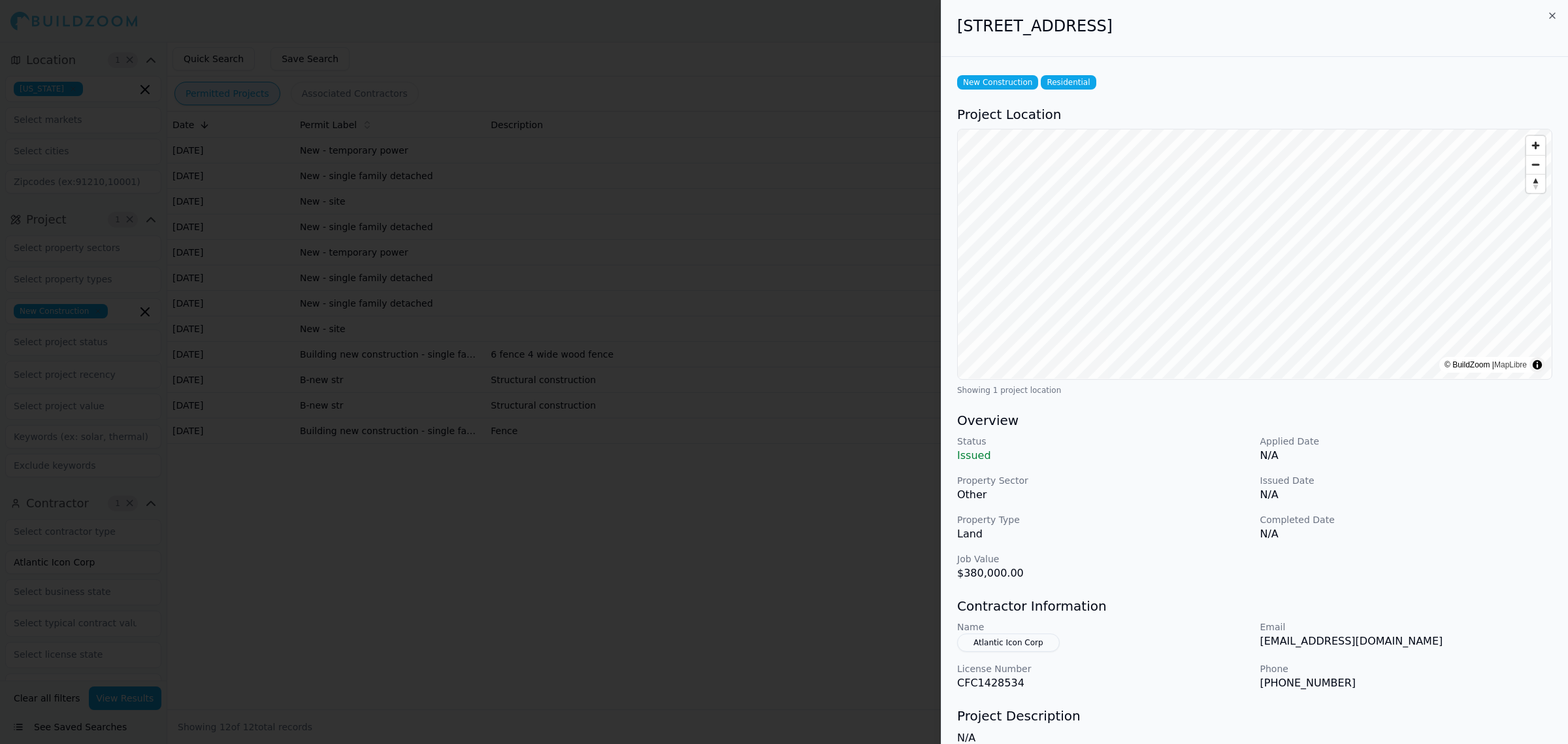
drag, startPoint x: 1285, startPoint y: 31, endPoint x: 942, endPoint y: 30, distance: 343.0
click at [942, 30] on div "4856 Soundside Dr, Gulf Breeze, FL, 32563" at bounding box center [1255, 28] width 627 height 57
copy h2 "4856 Soundside Dr, Gulf Breeze, FL, 32563"
drag, startPoint x: 1136, startPoint y: 570, endPoint x: 1114, endPoint y: 580, distance: 24.2
click at [1136, 570] on p "$380,000.00" at bounding box center [1103, 573] width 292 height 15
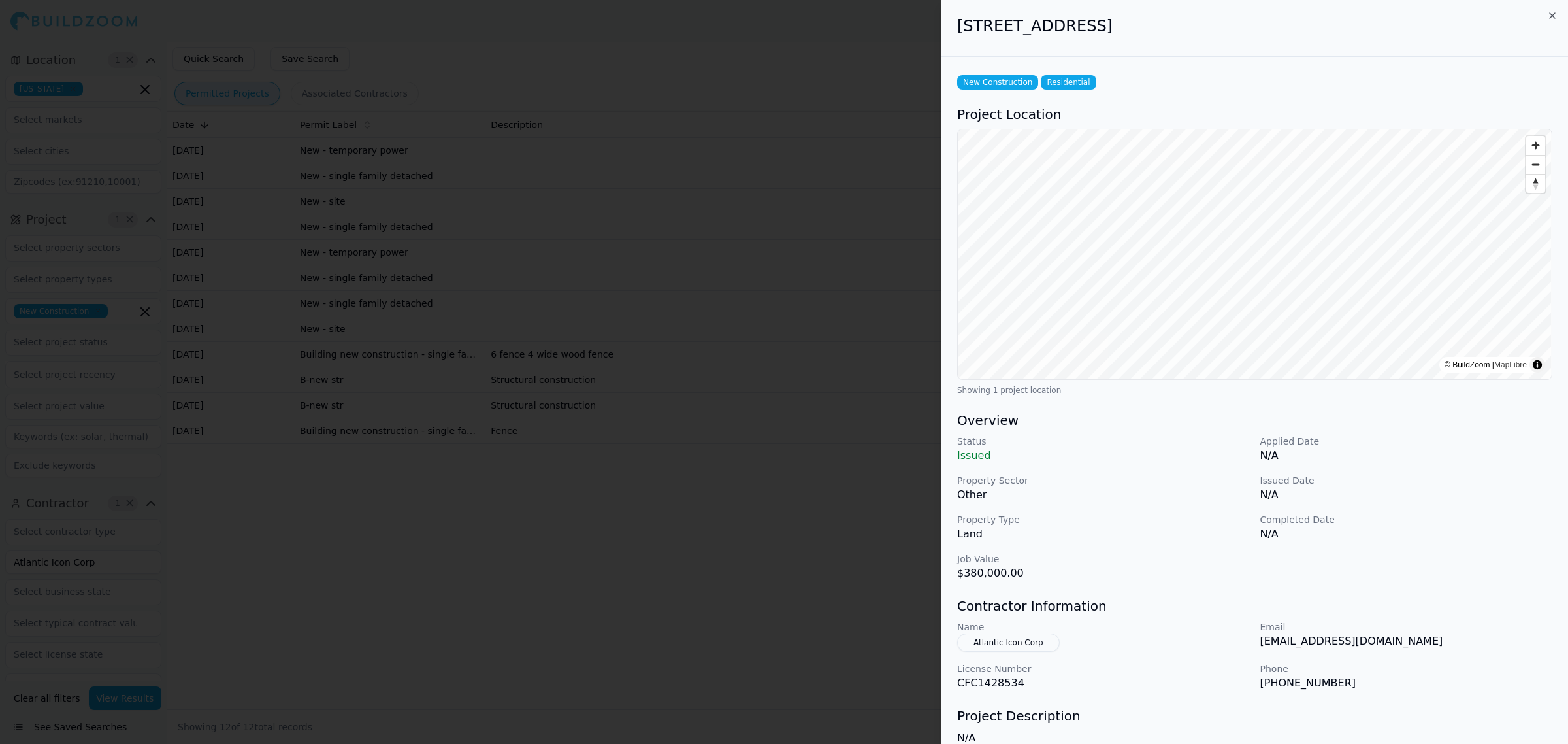
click at [758, 693] on div at bounding box center [784, 372] width 1568 height 744
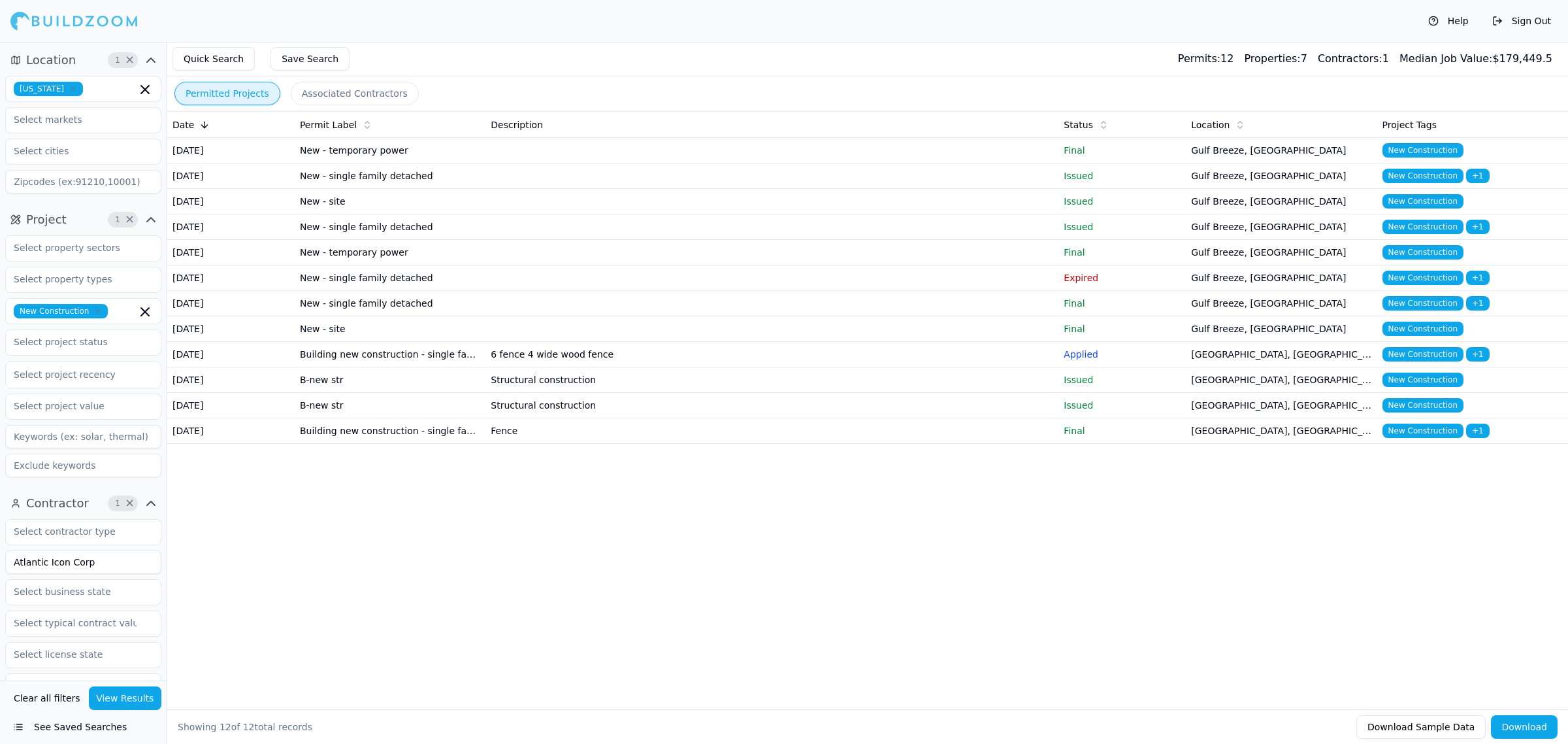
click at [428, 189] on td "New - single family detached" at bounding box center [390, 176] width 191 height 25
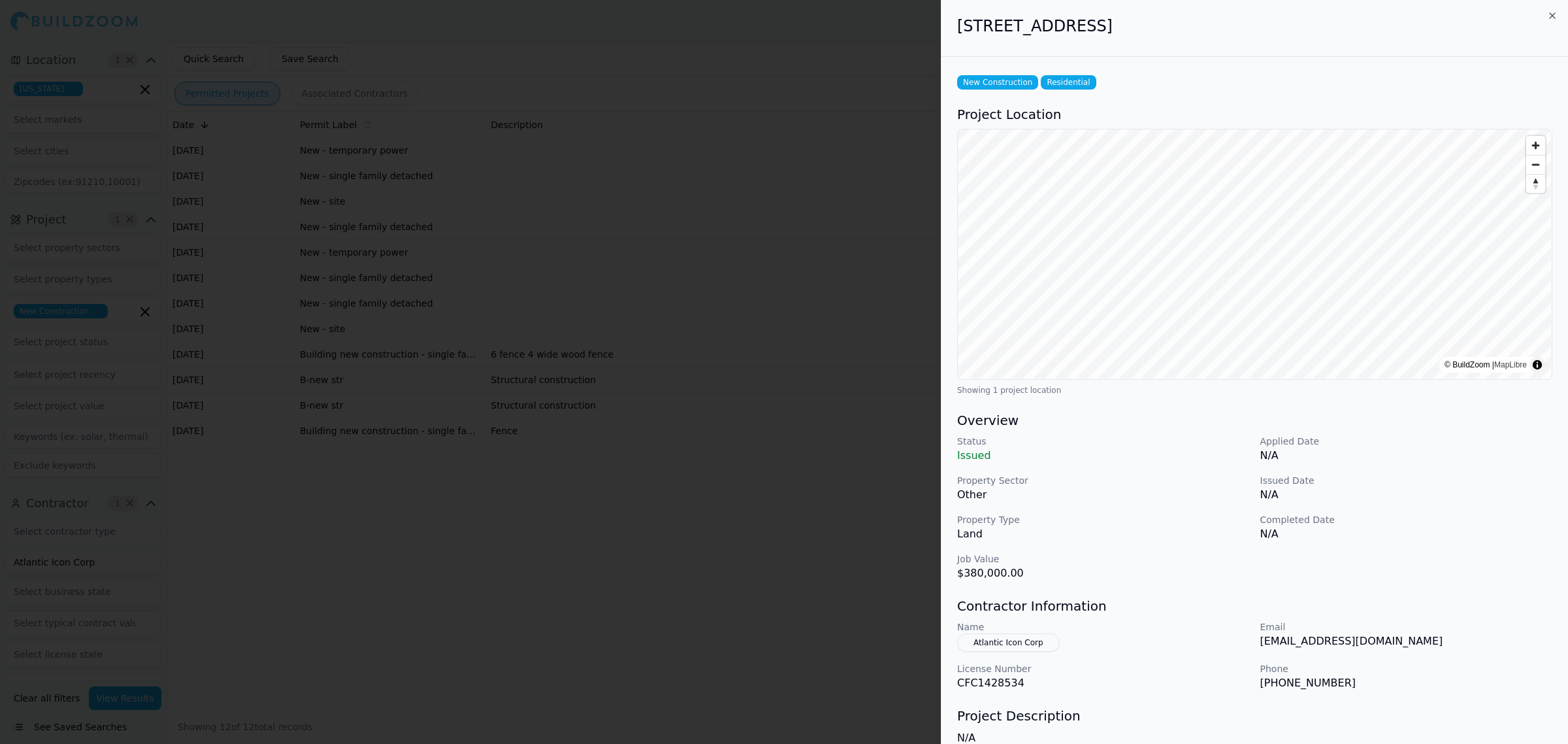
click at [1395, 103] on div "New Construction Residential Project Location © BuildZoom | MapLibre Showing 1 …" at bounding box center [1255, 463] width 627 height 812
click at [955, 22] on div "4856 Soundside Dr, Gulf Breeze, FL, 32563" at bounding box center [1255, 28] width 627 height 57
drag, startPoint x: 959, startPoint y: 24, endPoint x: 1090, endPoint y: 37, distance: 131.6
click at [1090, 37] on div "4856 Soundside Dr, Gulf Breeze, FL, 32563" at bounding box center [1255, 28] width 627 height 57
copy h2 "4856 Soundside Dr"
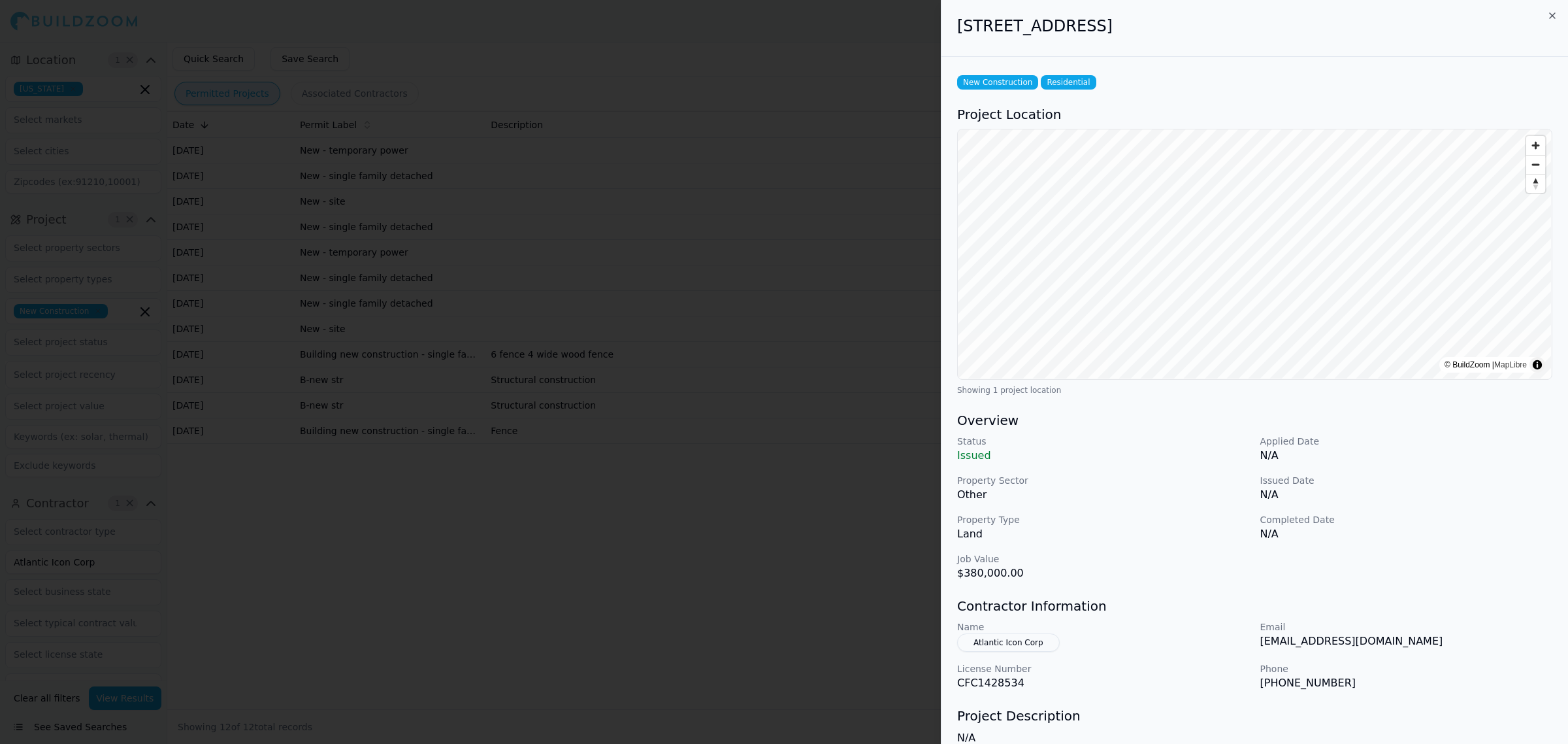
drag, startPoint x: 1206, startPoint y: 48, endPoint x: 1207, endPoint y: 40, distance: 8.1
click at [1207, 44] on div "4856 Soundside Dr, Gulf Breeze, FL, 32563" at bounding box center [1255, 28] width 627 height 57
drag, startPoint x: 1200, startPoint y: 26, endPoint x: 1101, endPoint y: 27, distance: 99.0
click at [1101, 27] on h2 "4856 Soundside Dr, Gulf Breeze, FL, 32563" at bounding box center [1255, 26] width 595 height 21
copy h2 "Gulf Breeze, FL"
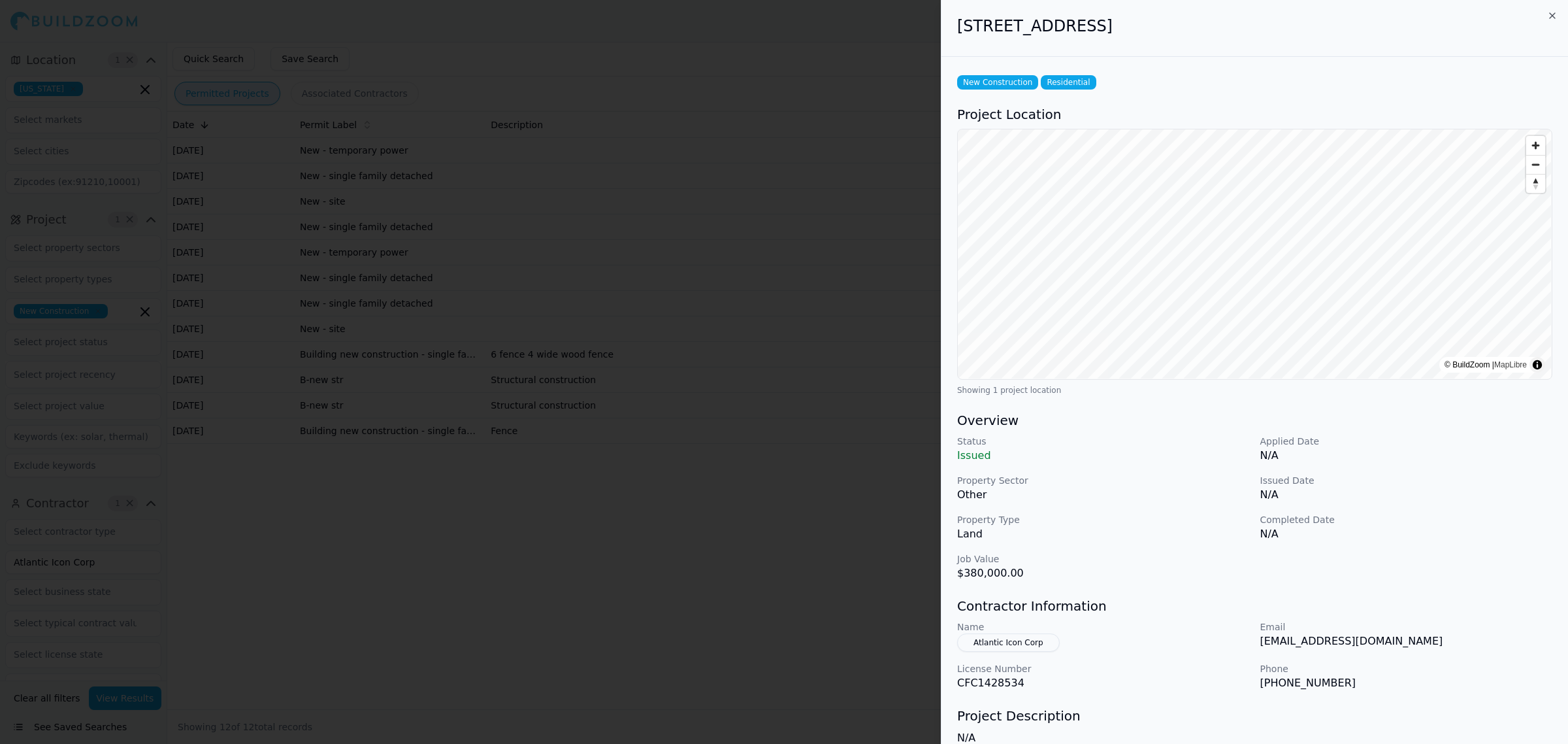
drag, startPoint x: 592, startPoint y: 645, endPoint x: 560, endPoint y: 587, distance: 66.2
click at [595, 642] on div at bounding box center [784, 372] width 1568 height 744
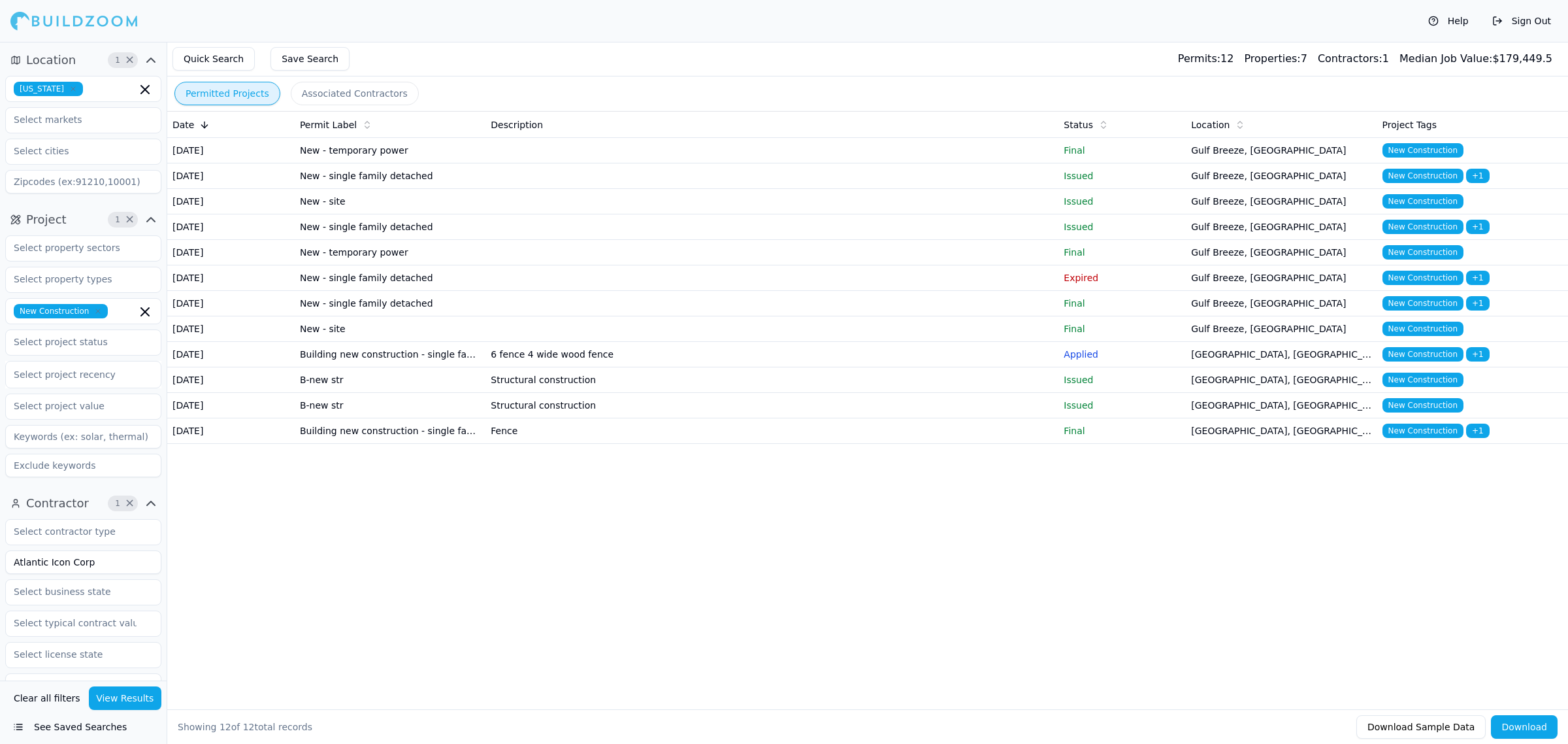
click at [256, 189] on td "May 6, 2021" at bounding box center [231, 176] width 127 height 25
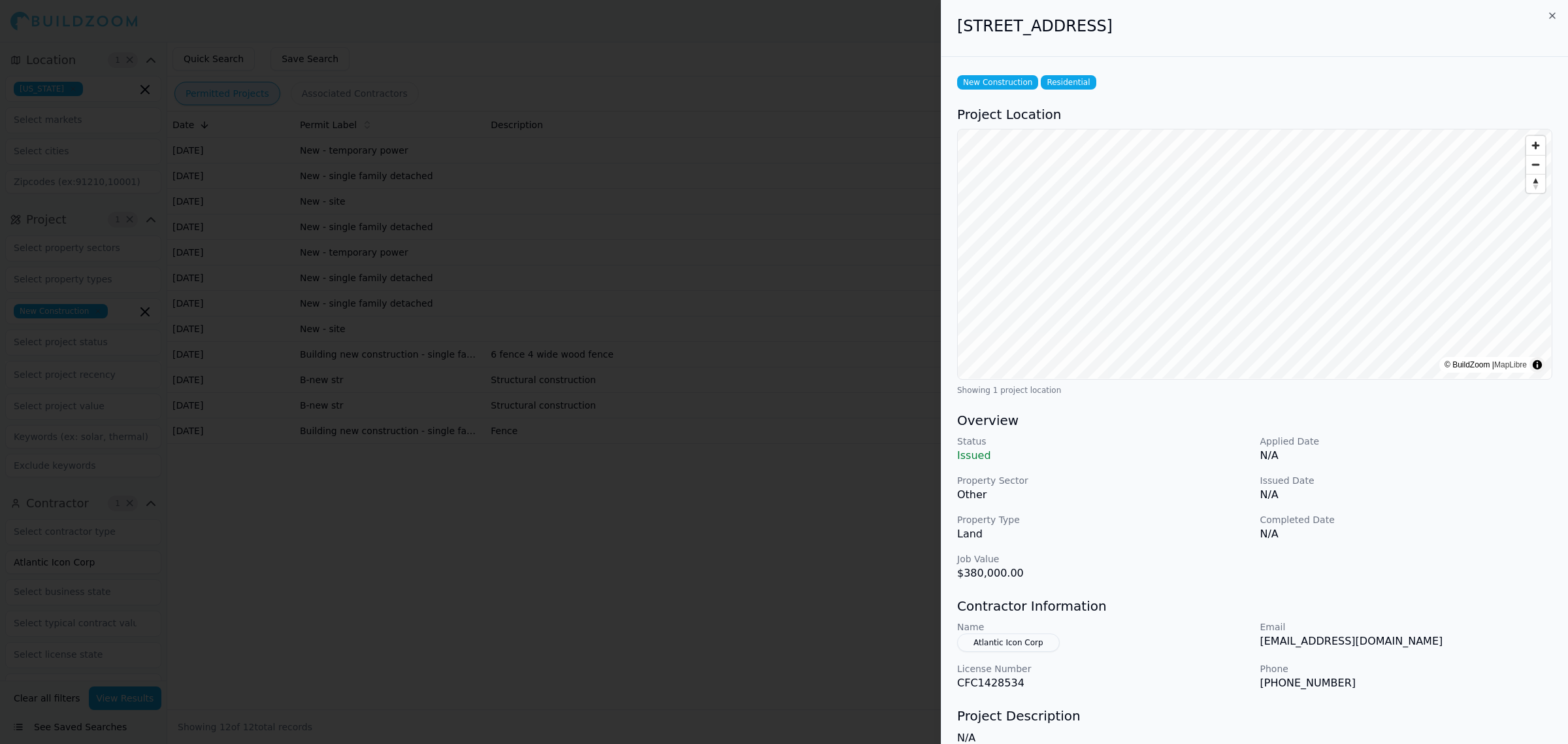
click at [1220, 587] on div "New Construction Residential Project Location © BuildZoom | MapLibre Showing 1 …" at bounding box center [1255, 463] width 627 height 812
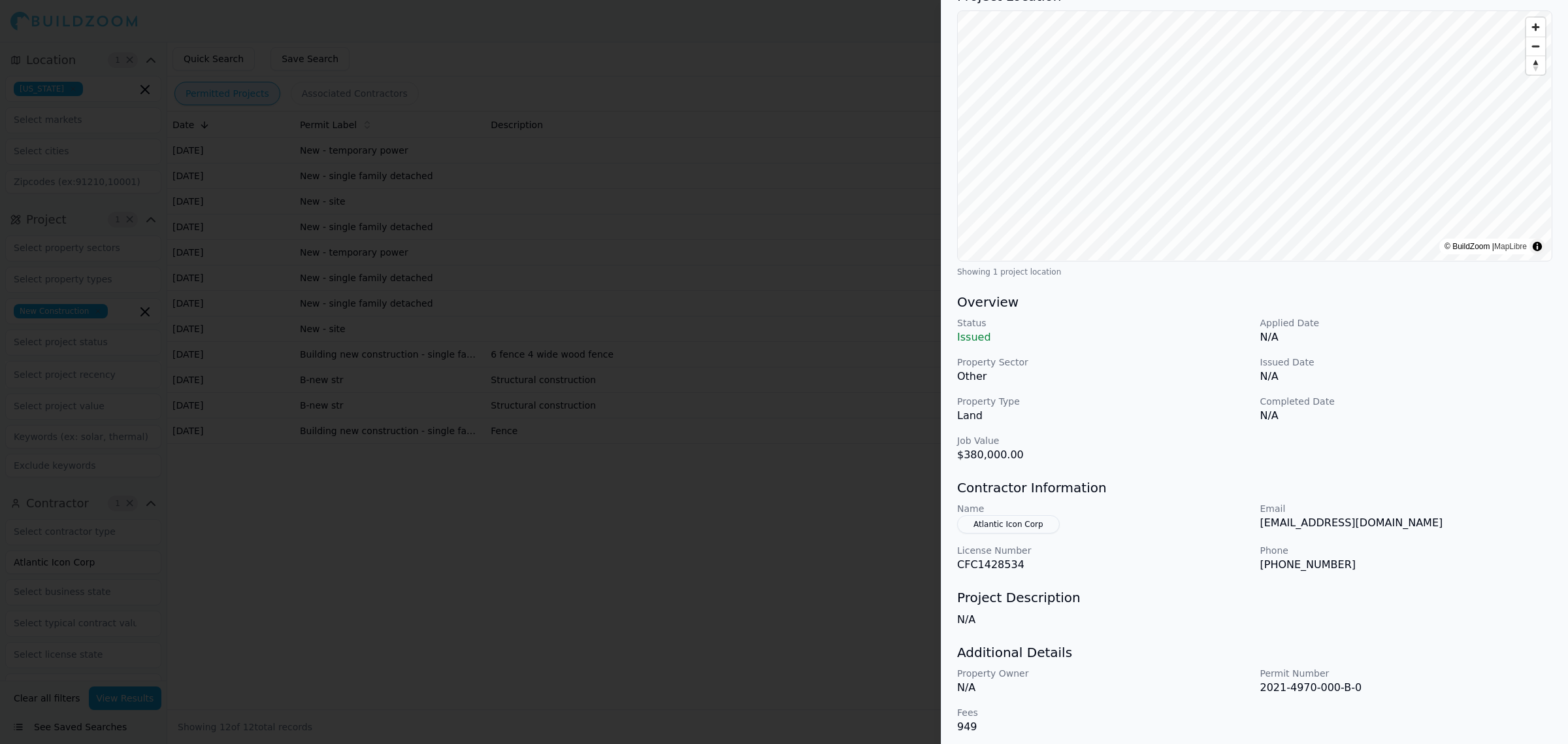
scroll to position [124, 0]
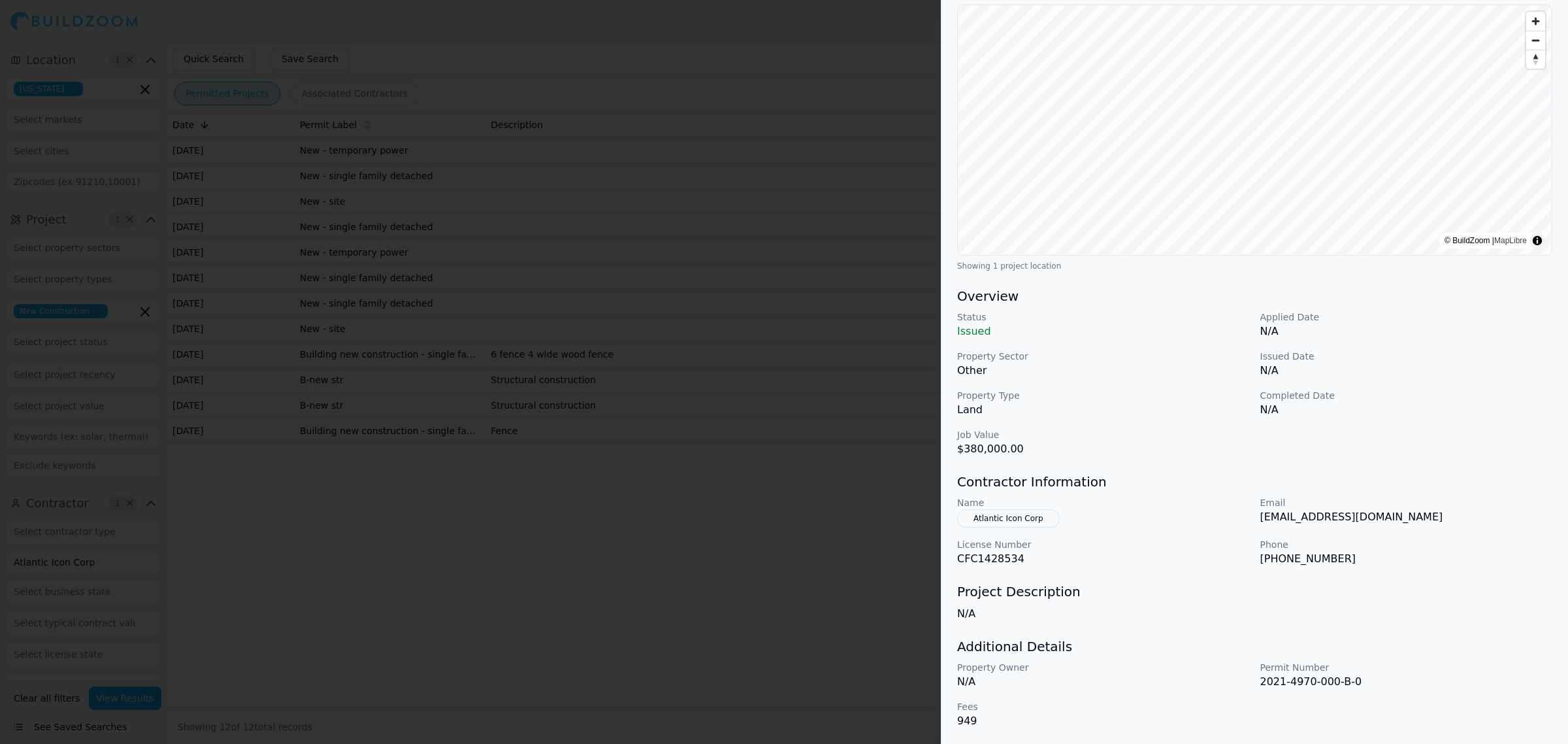
drag, startPoint x: 791, startPoint y: 638, endPoint x: 795, endPoint y: 650, distance: 12.6
click at [791, 642] on div at bounding box center [784, 372] width 1568 height 744
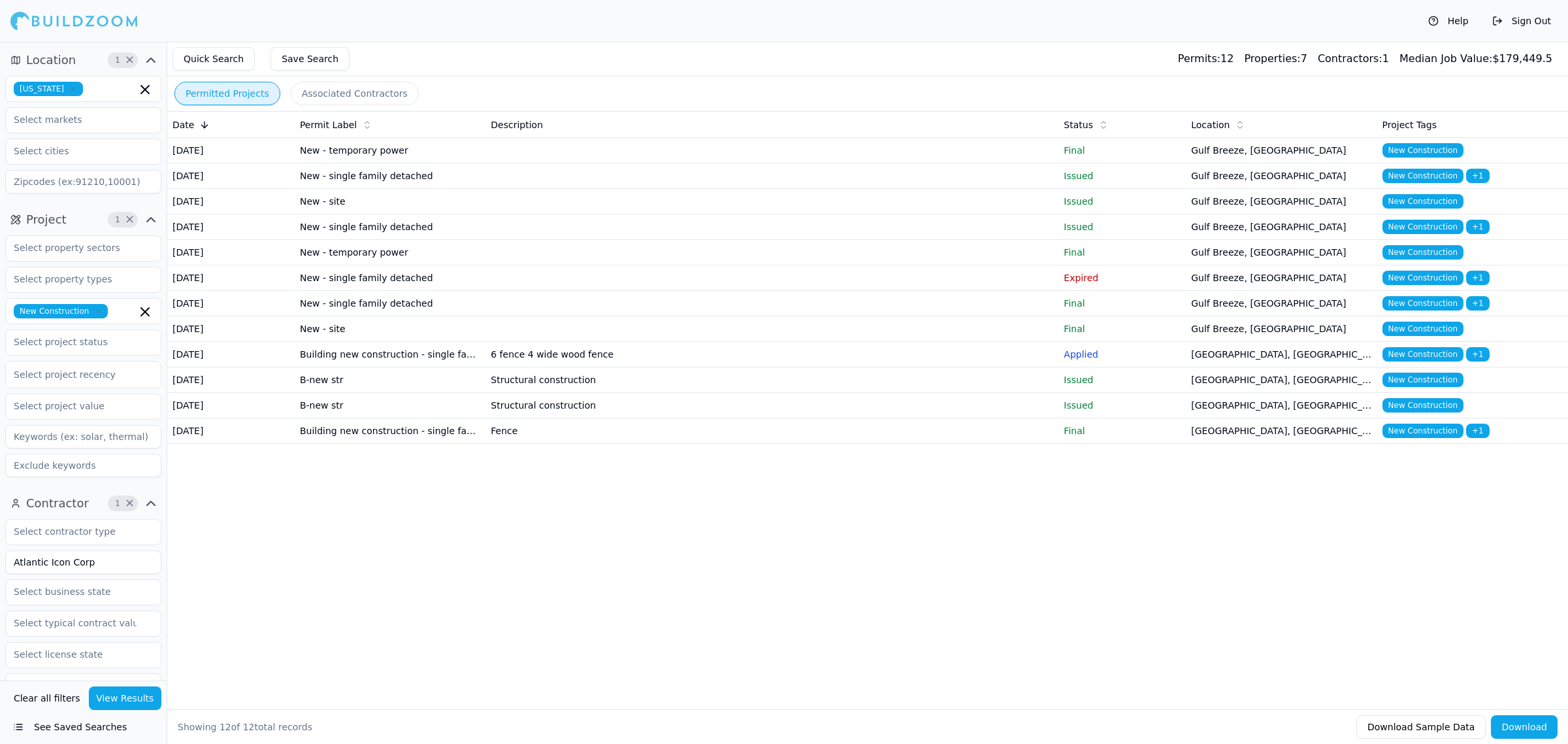
click at [880, 619] on div "Date Permit Label Description Status Location Project Tags Jan 27, 2022 New - t…" at bounding box center [868, 389] width 1401 height 556
drag, startPoint x: 124, startPoint y: 575, endPoint x: 83, endPoint y: 552, distance: 47.0
click at [0, 528] on div "Contractor 1 × Atlantic Icon Corp Verified License Has Phone Has Email Has Perm…" at bounding box center [83, 711] width 167 height 447
type input "arga construction group"
click at [133, 693] on button "View Results" at bounding box center [125, 699] width 73 height 24
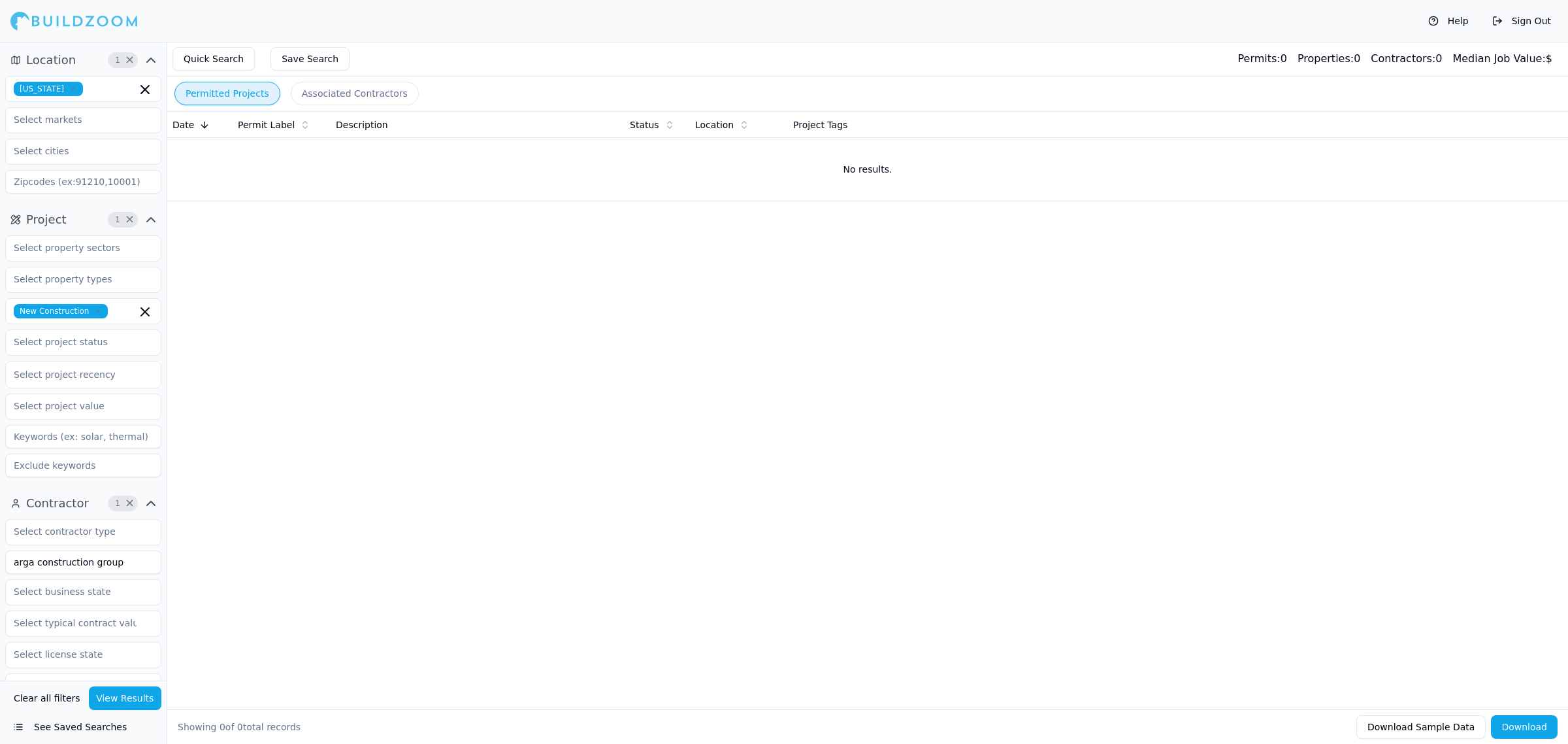
click at [675, 400] on div "Date Permit Label Description Status Location Project Tags No results." at bounding box center [868, 389] width 1401 height 556
click at [1023, 346] on div "Date Permit Label Description Status Location Project Tags No results." at bounding box center [868, 389] width 1401 height 556
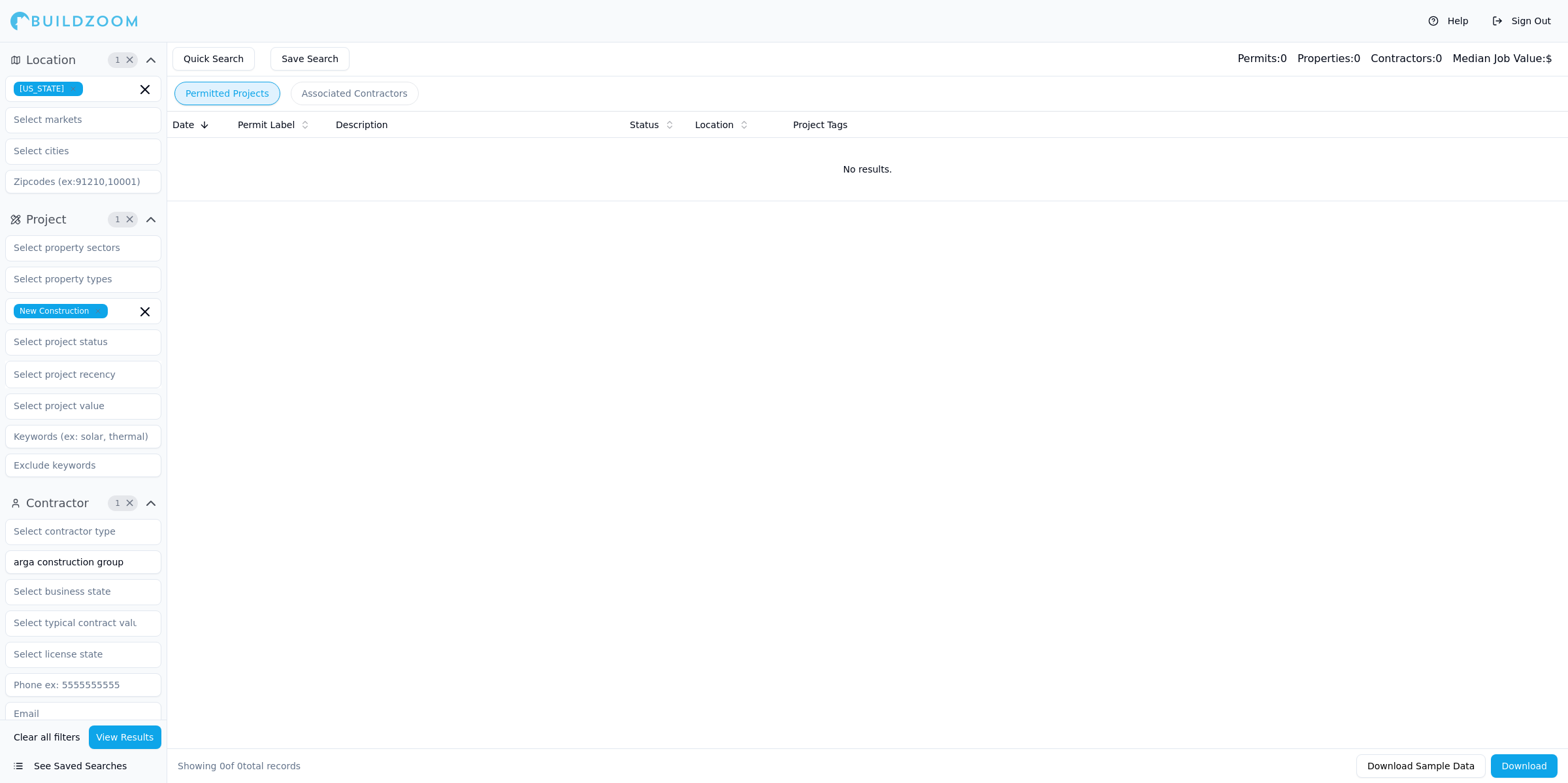
click at [1068, 331] on div "Date Permit Label Description Status Location Project Tags No results." at bounding box center [868, 409] width 1401 height 595
click at [1075, 341] on div "Date Permit Label Description Status Location Project Tags No results." at bounding box center [868, 409] width 1401 height 595
drag, startPoint x: 1075, startPoint y: 341, endPoint x: 1114, endPoint y: 260, distance: 89.9
click at [1075, 341] on div "Date Permit Label Description Status Location Project Tags No results." at bounding box center [868, 409] width 1401 height 595
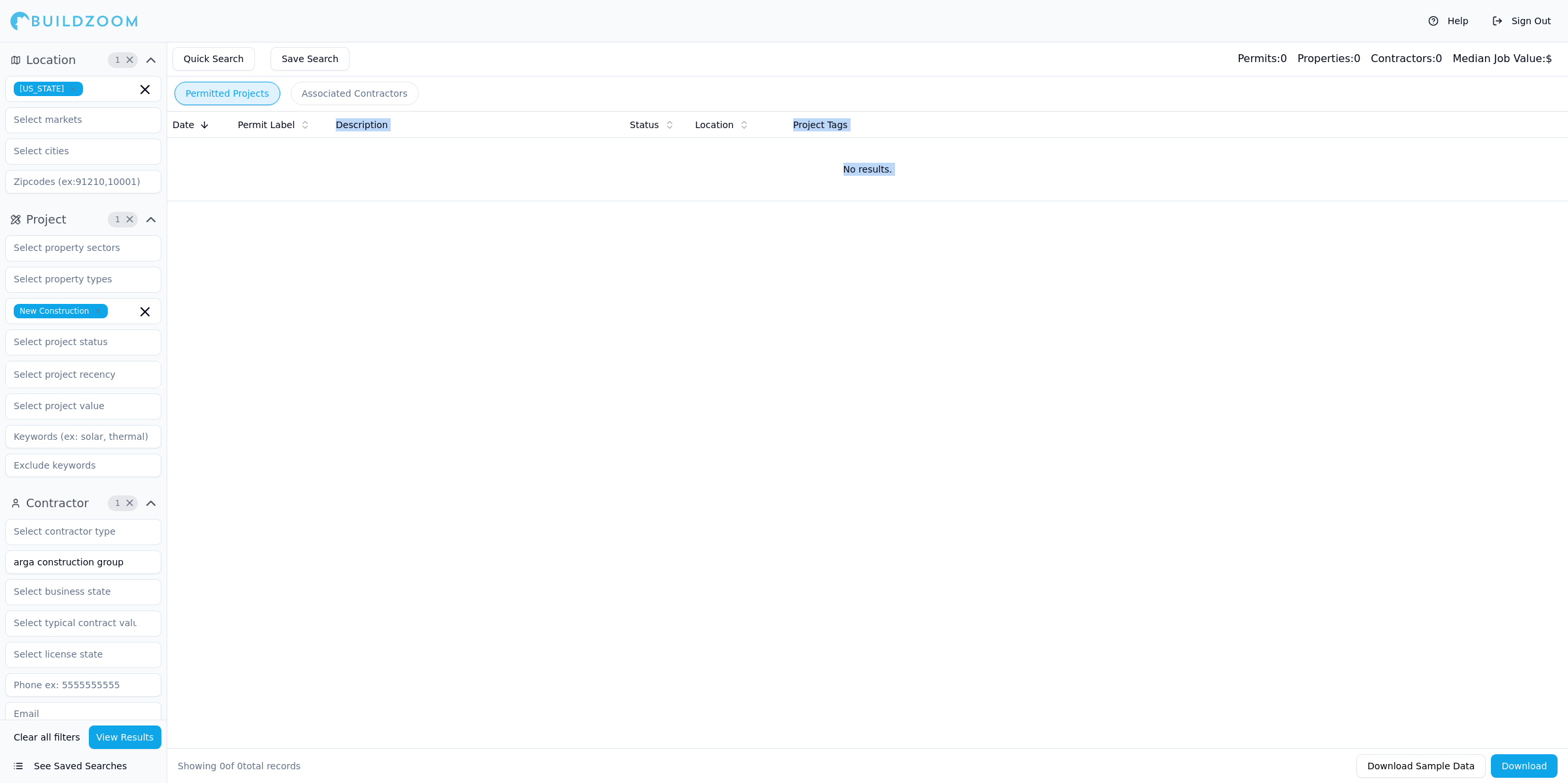
click at [453, 512] on div "Date Permit Label Description Status Location Project Tags No results." at bounding box center [868, 409] width 1401 height 595
click at [133, 563] on input "arga construction group" at bounding box center [83, 562] width 156 height 24
click at [148, 307] on icon "button" at bounding box center [145, 311] width 15 height 15
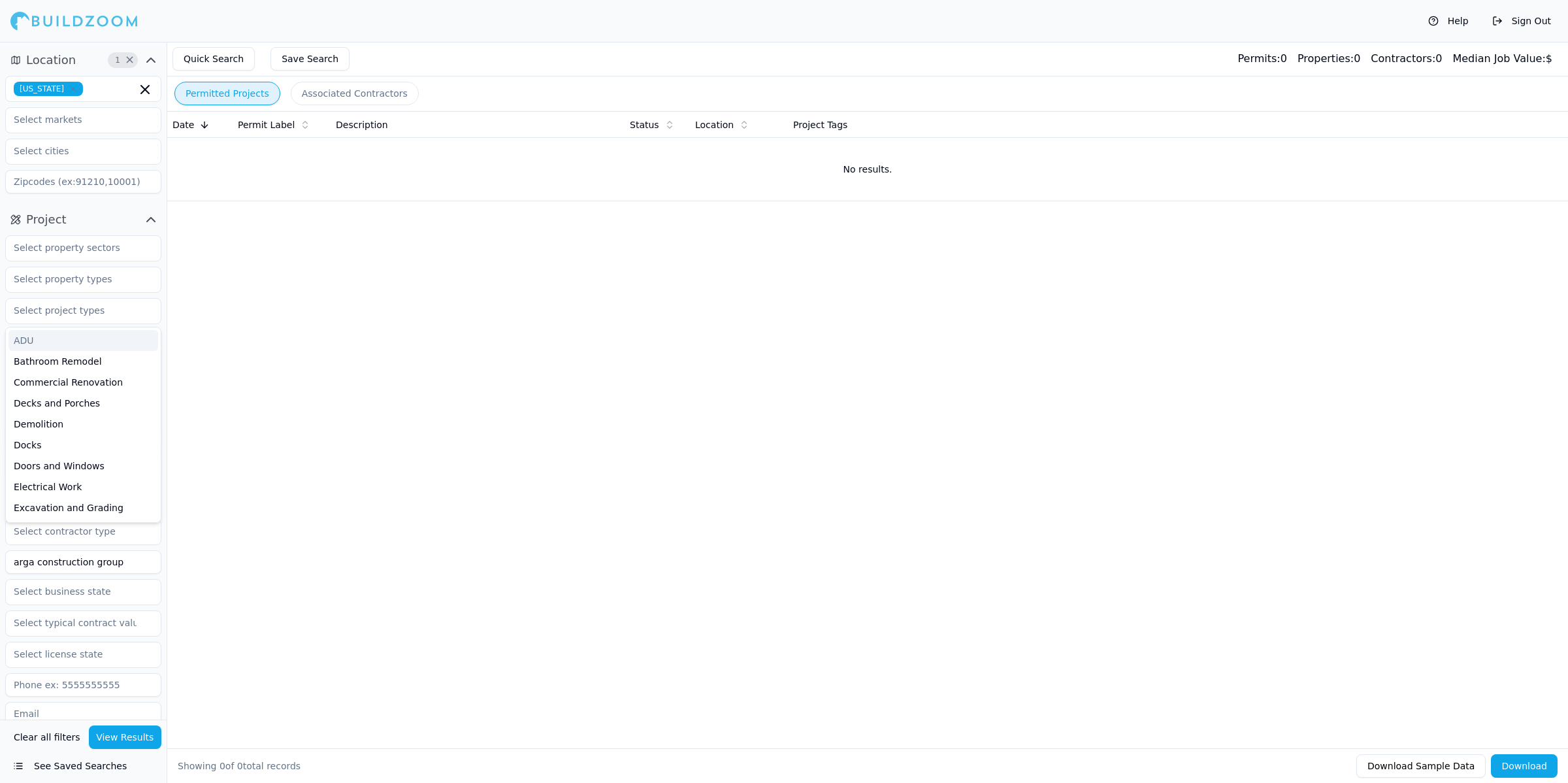
click at [115, 726] on button "View Results" at bounding box center [125, 738] width 73 height 24
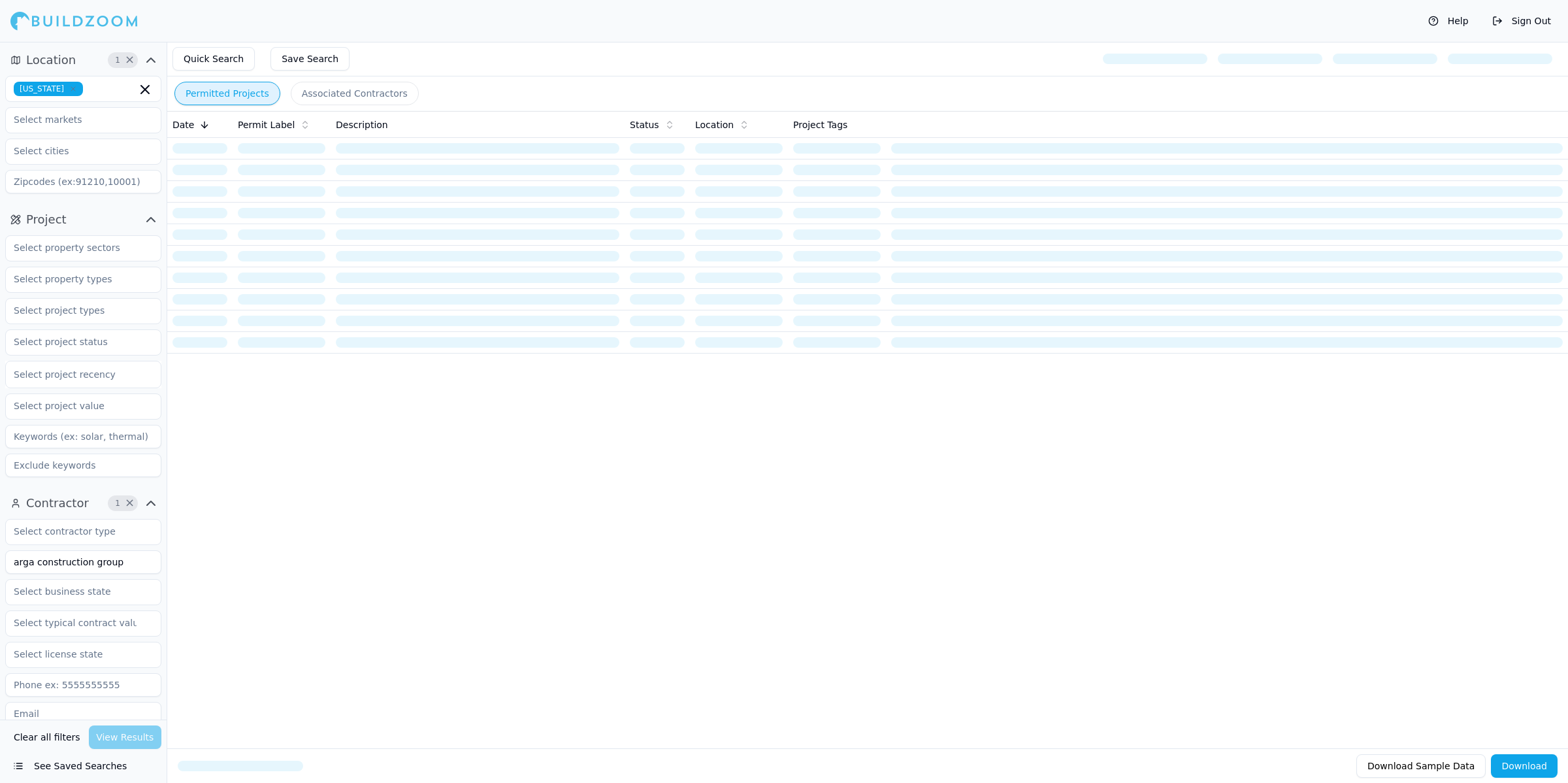
click at [762, 47] on div "Quick Search Save Search" at bounding box center [868, 59] width 1401 height 34
click at [756, 44] on div "Quick Search Save Search" at bounding box center [868, 59] width 1401 height 34
click at [756, 57] on div "Quick Search Save Search" at bounding box center [868, 59] width 1401 height 34
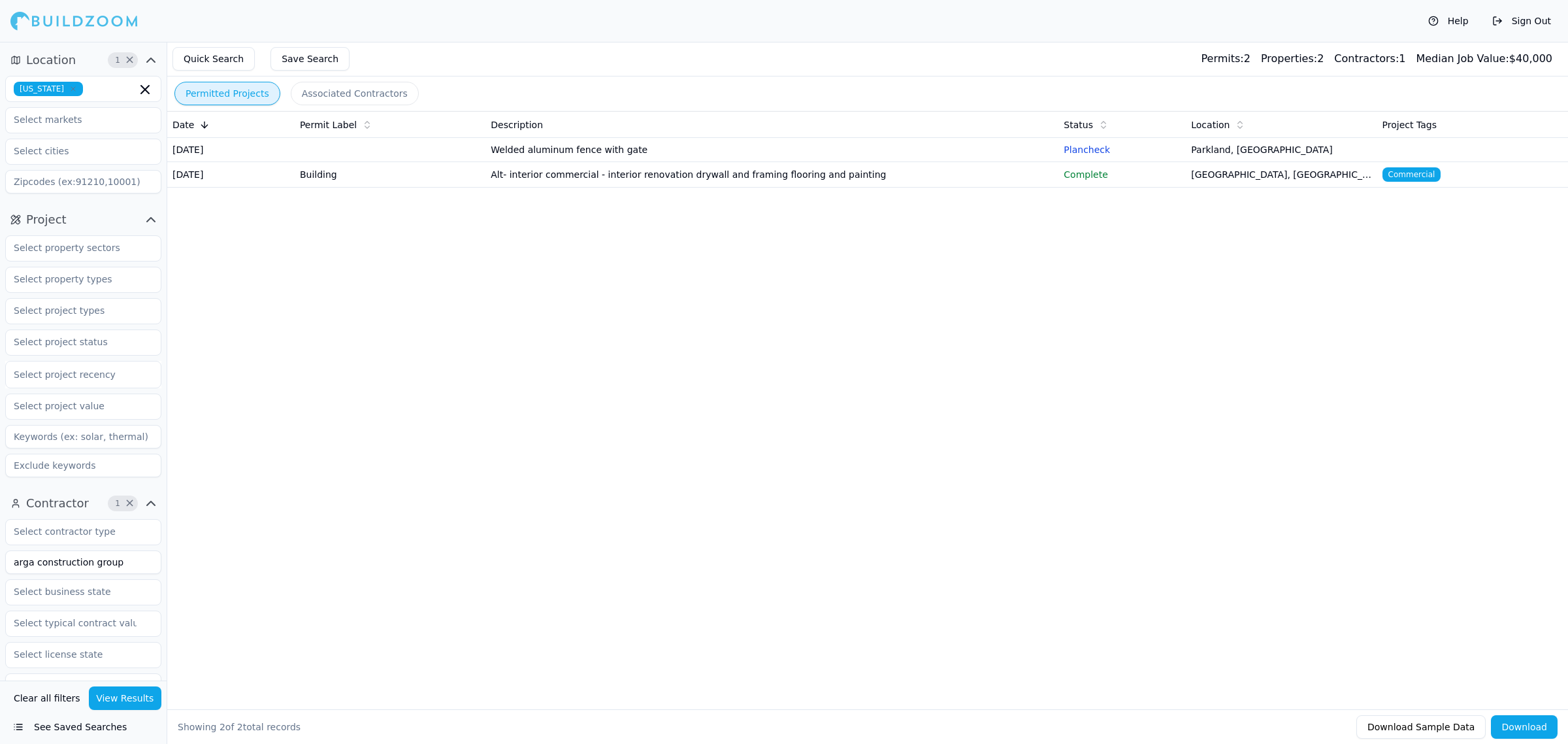
click at [702, 456] on div "Date Permit Label Description Status Location Project Tags Jul 20, 2025 Welded …" at bounding box center [868, 389] width 1401 height 556
drag, startPoint x: 627, startPoint y: 390, endPoint x: 765, endPoint y: 258, distance: 191.0
click at [735, 312] on div "Date Permit Label Description Status Location Project Tags Jul 20, 2025 Welded …" at bounding box center [868, 389] width 1401 height 556
click at [864, 350] on div "Date Permit Label Description Status Location Project Tags Jul 20, 2025 Welded …" at bounding box center [868, 389] width 1401 height 556
click at [982, 370] on div "Date Permit Label Description Status Location Project Tags Jul 20, 2025 Welded …" at bounding box center [868, 389] width 1401 height 556
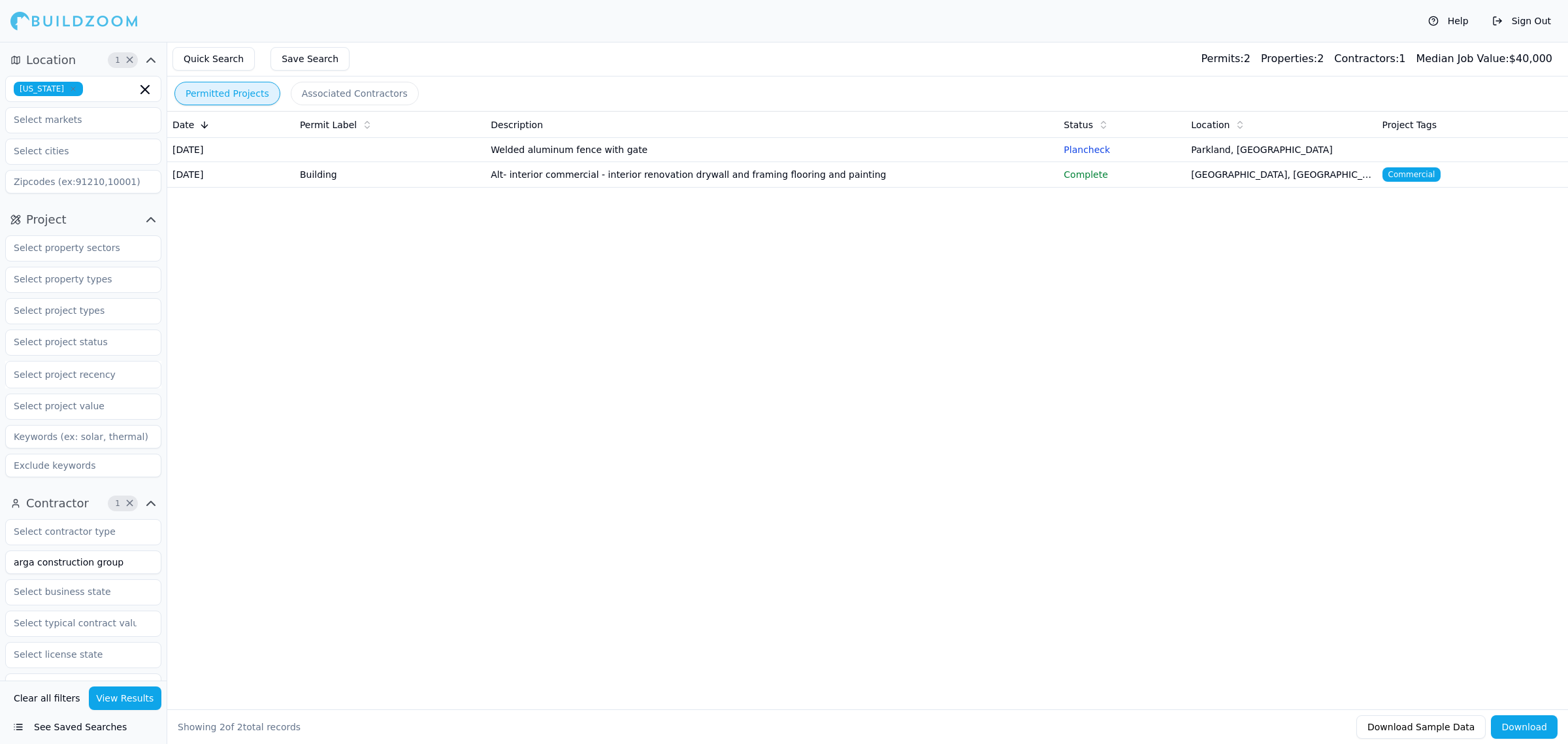
click at [1323, 441] on div "Date Permit Label Description Status Location Project Tags Jul 20, 2025 Welded …" at bounding box center [868, 389] width 1401 height 556
click at [650, 144] on td "Welded aluminum fence with gate" at bounding box center [772, 150] width 573 height 24
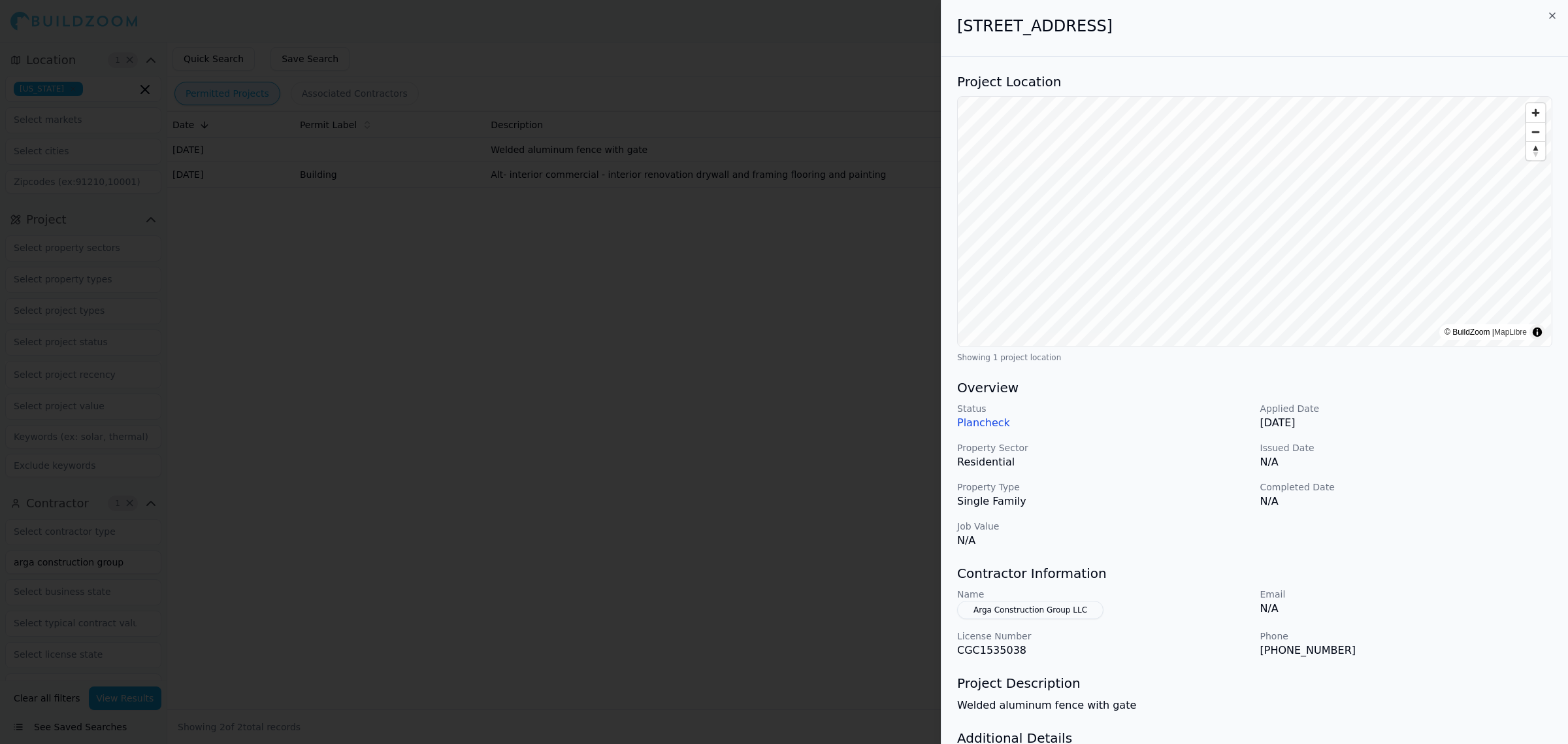
click at [677, 421] on div at bounding box center [784, 372] width 1568 height 744
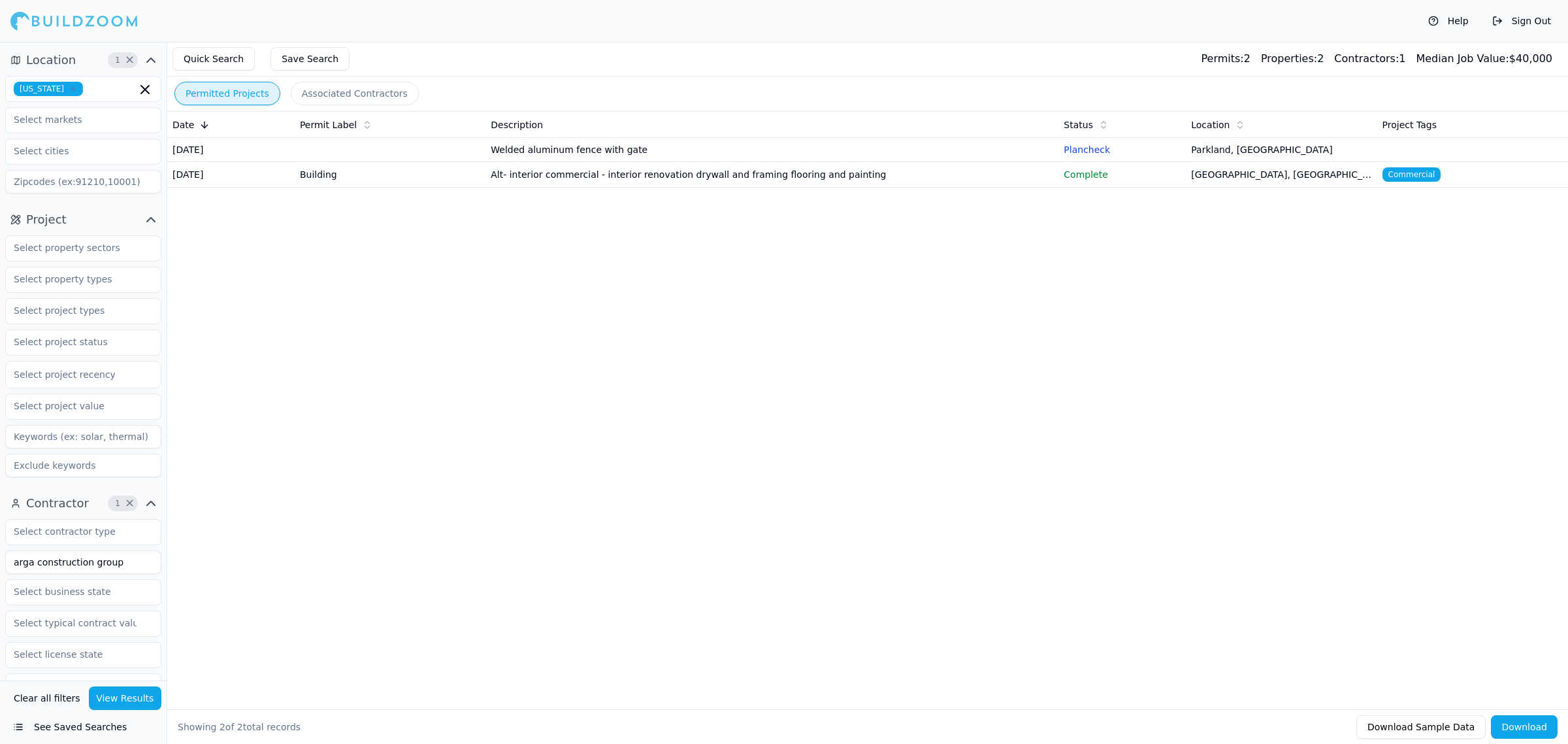
click at [675, 421] on div "Date Permit Label Description Status Location Project Tags Jul 20, 2025 Welded …" at bounding box center [868, 389] width 1401 height 556
click at [723, 174] on td "Alt- interior commercial - interior renovation drywall and framing flooring and…" at bounding box center [772, 175] width 573 height 25
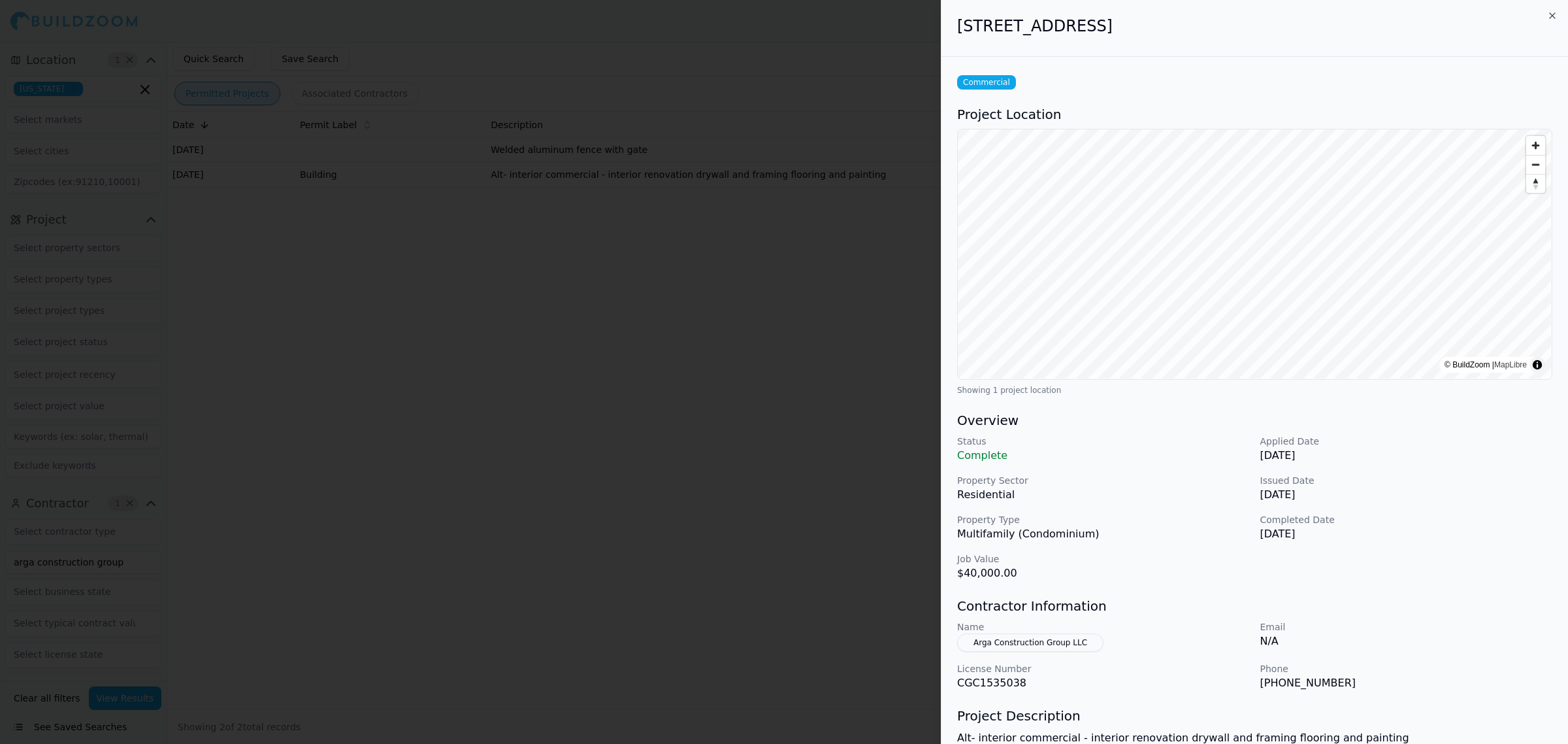
click at [1181, 384] on div "© BuildZoom | MapLibre Showing 1 project location" at bounding box center [1255, 262] width 595 height 267
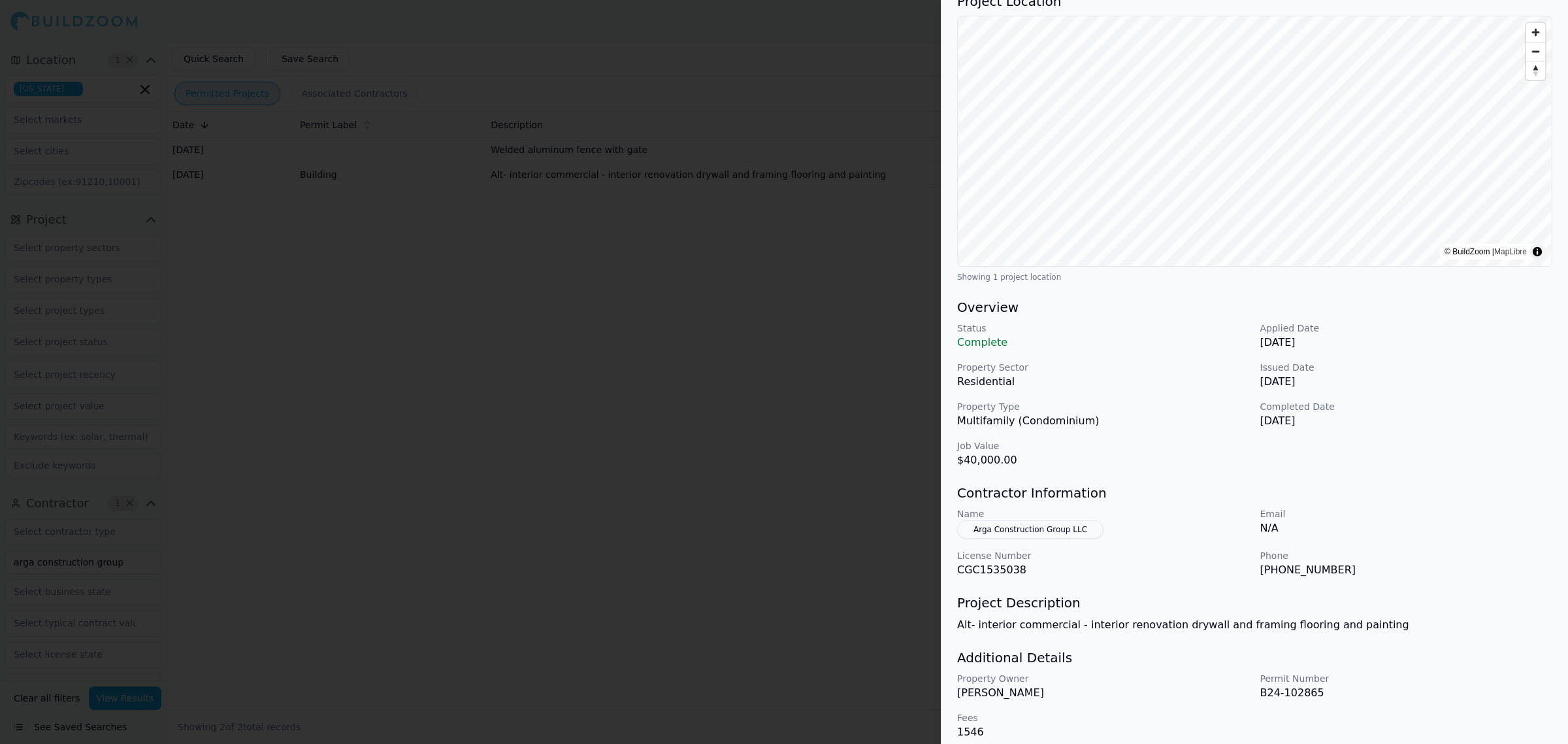
scroll to position [124, 0]
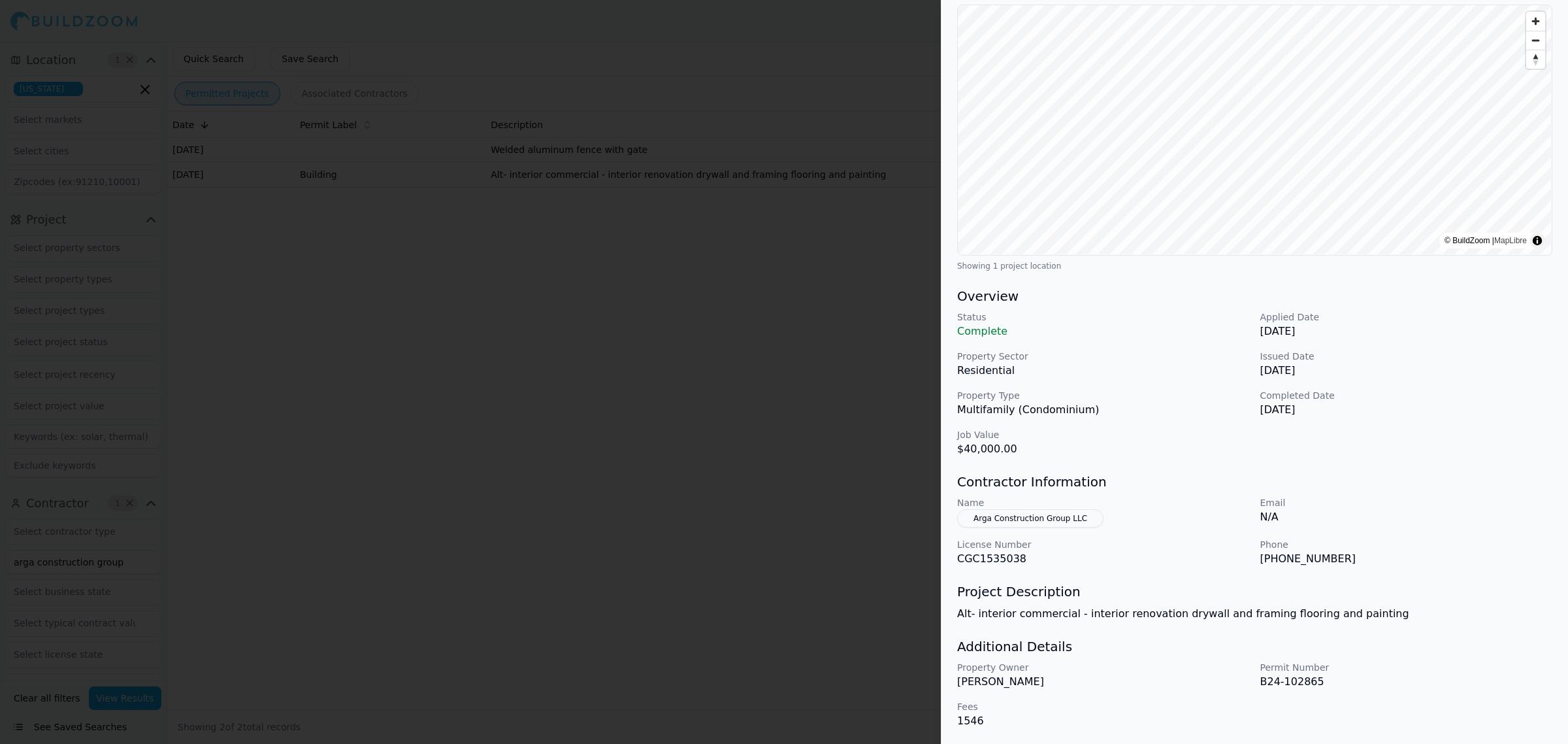
click at [657, 548] on div at bounding box center [784, 372] width 1568 height 744
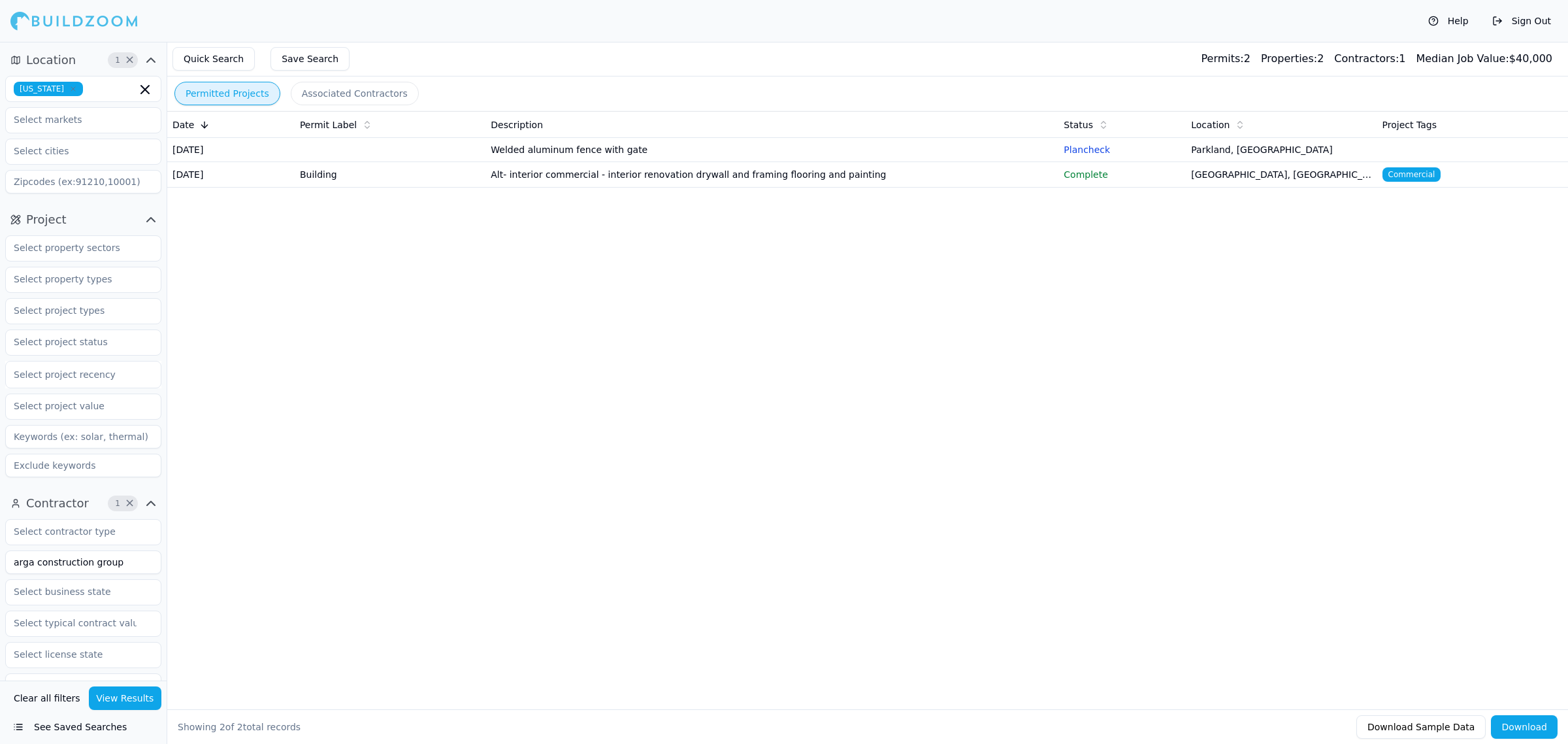
click at [975, 519] on div "Date Permit Label Description Status Location Project Tags Jul 20, 2025 Welded …" at bounding box center [868, 389] width 1401 height 556
click at [984, 519] on div "Date Permit Label Description Status Location Project Tags Jul 20, 2025 Welded …" at bounding box center [868, 389] width 1401 height 556
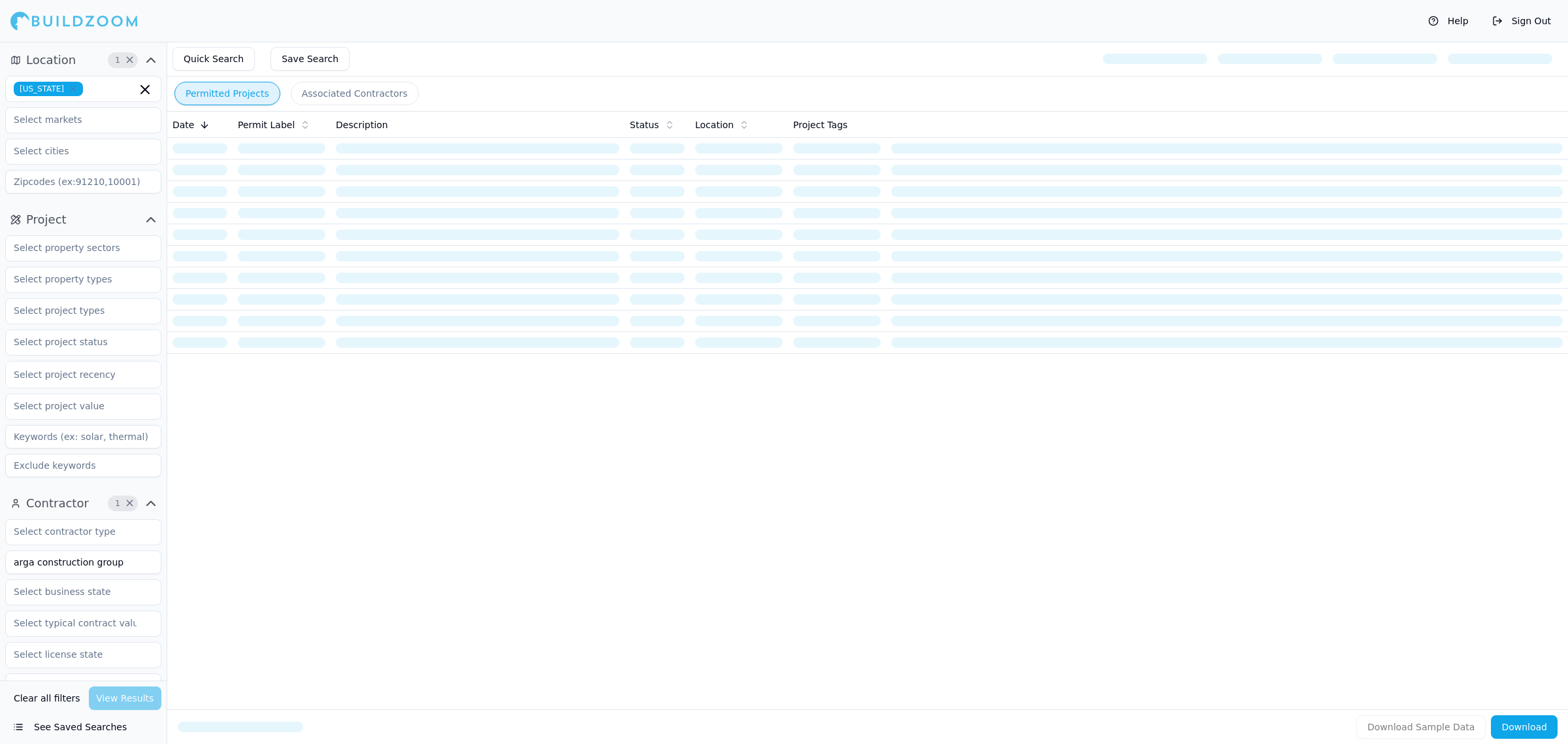
click at [798, 60] on div "Quick Search Save Search" at bounding box center [868, 59] width 1401 height 34
click at [820, 432] on div "Date Permit Label Description Status Location Project Tags" at bounding box center [868, 389] width 1401 height 556
drag, startPoint x: 115, startPoint y: 572, endPoint x: 13, endPoint y: 576, distance: 102.1
click at [0, 570] on div "Contractor 1 × arga construction group Verified License Has Phone Has Email Has…" at bounding box center [83, 711] width 167 height 447
click at [86, 559] on input at bounding box center [83, 562] width 156 height 24
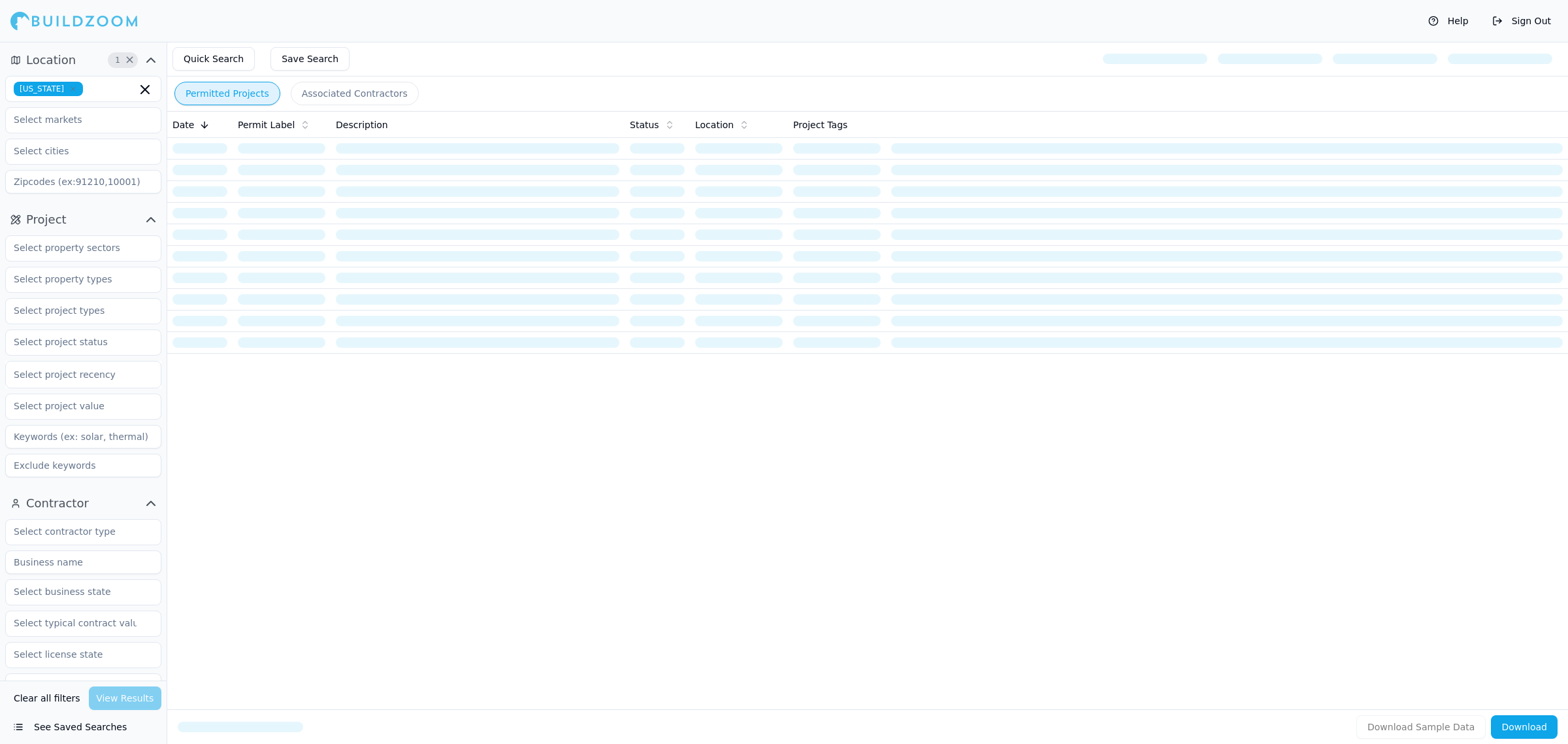
click at [93, 561] on input at bounding box center [83, 562] width 156 height 24
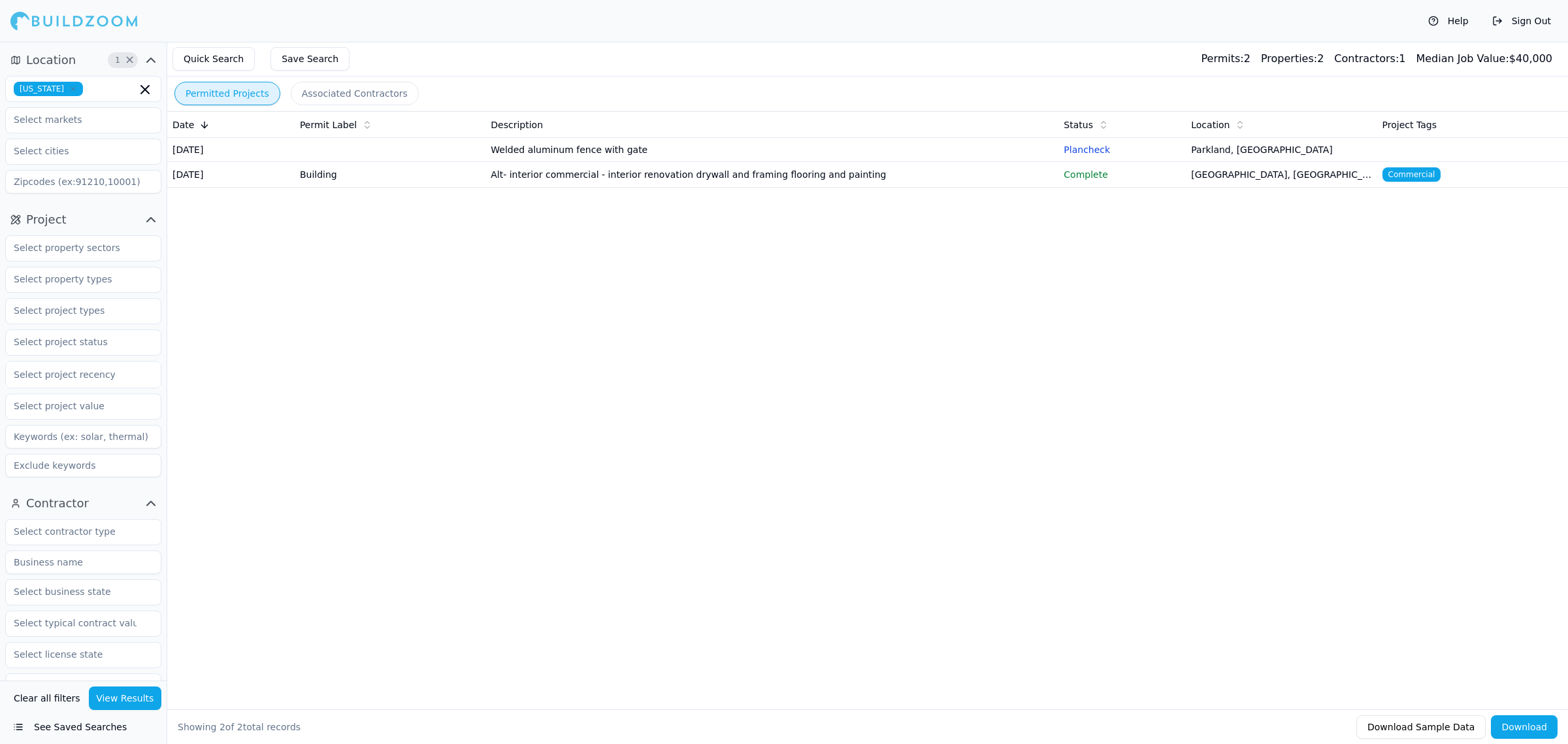
click at [93, 561] on input at bounding box center [83, 562] width 156 height 24
type input "[PERSON_NAME] Construction Services"
click at [132, 700] on button "View Results" at bounding box center [125, 699] width 73 height 24
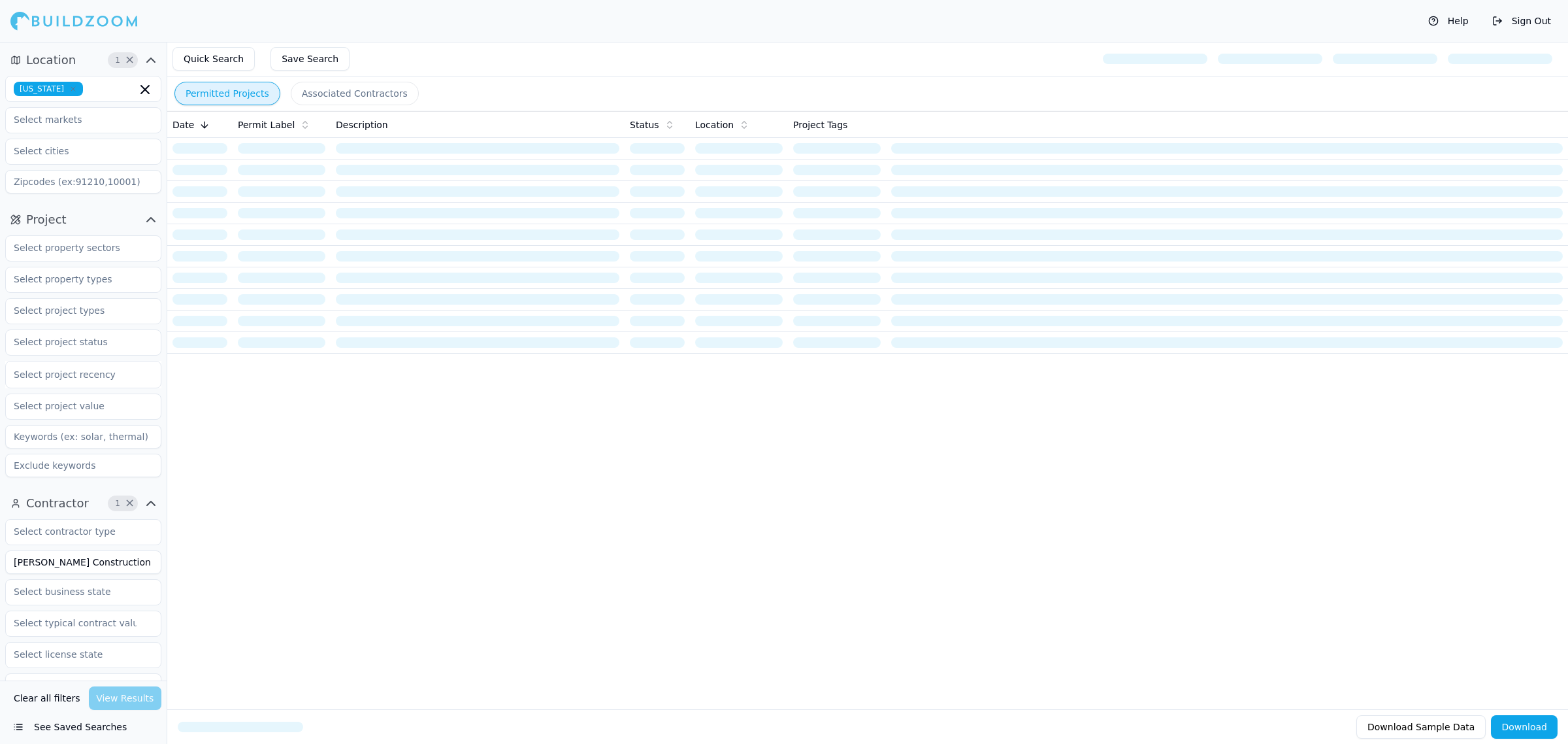
click at [864, 2] on div "Help Sign Out" at bounding box center [784, 21] width 1568 height 42
click at [847, 484] on div "Date Permit Label Description Status Location Project Tags" at bounding box center [868, 389] width 1401 height 556
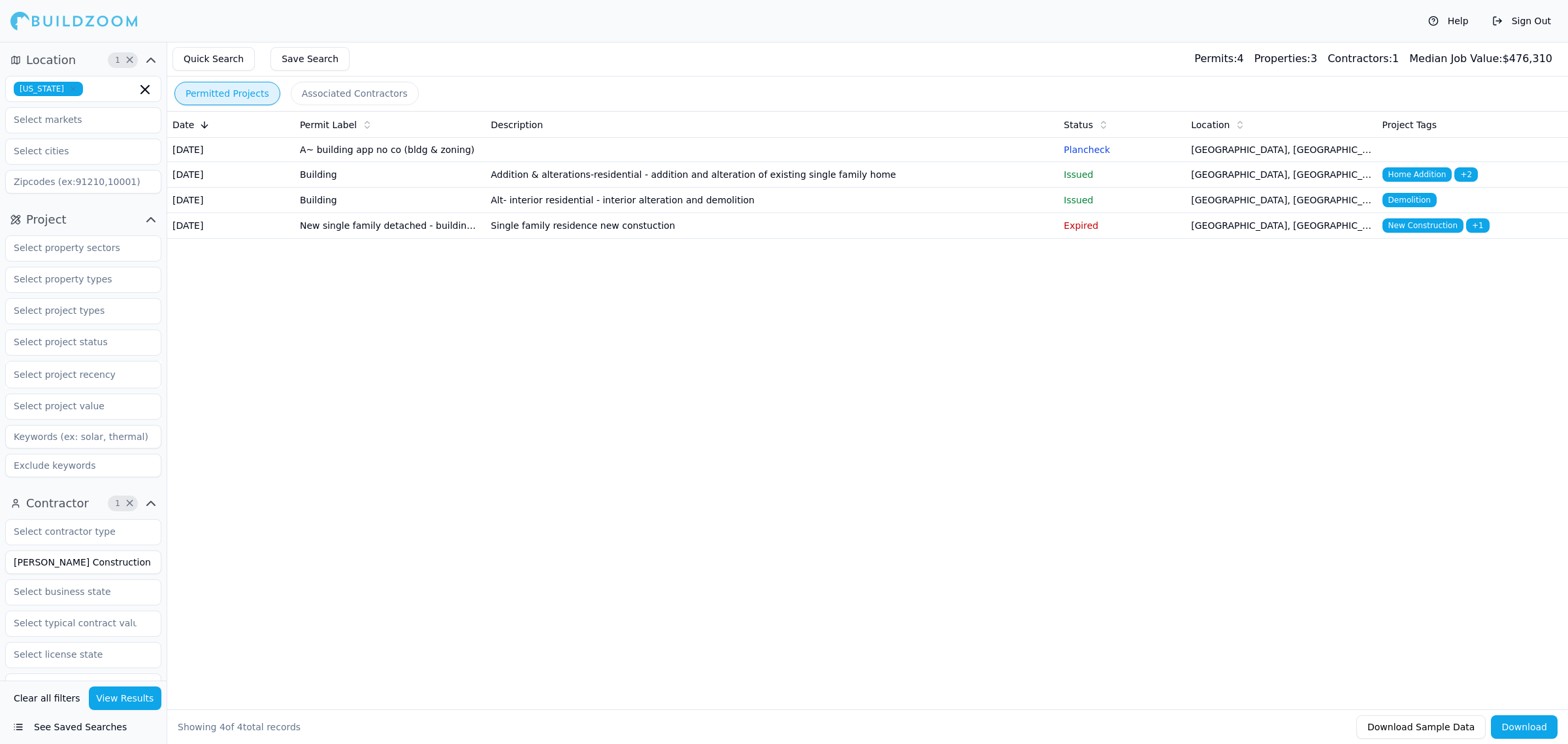
click at [837, 479] on div "Date Permit Label Description Status Location Project Tags [DATE] A~ building a…" at bounding box center [868, 389] width 1401 height 556
click at [1010, 416] on div "Date Permit Label Description Status Location Project Tags [DATE] A~ building a…" at bounding box center [868, 389] width 1401 height 556
click at [521, 239] on td "Single family residence new constuction" at bounding box center [772, 225] width 573 height 25
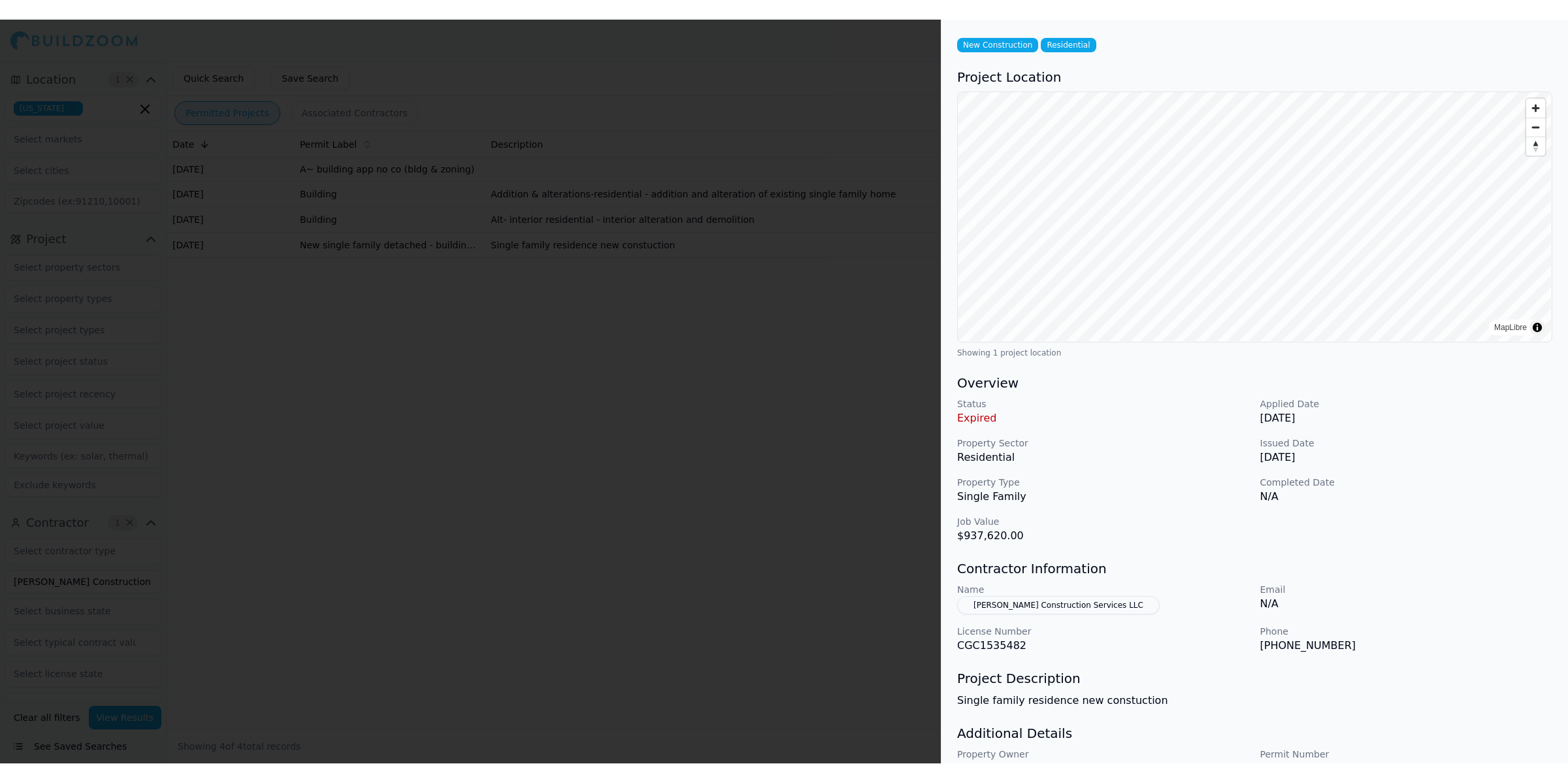
scroll to position [82, 0]
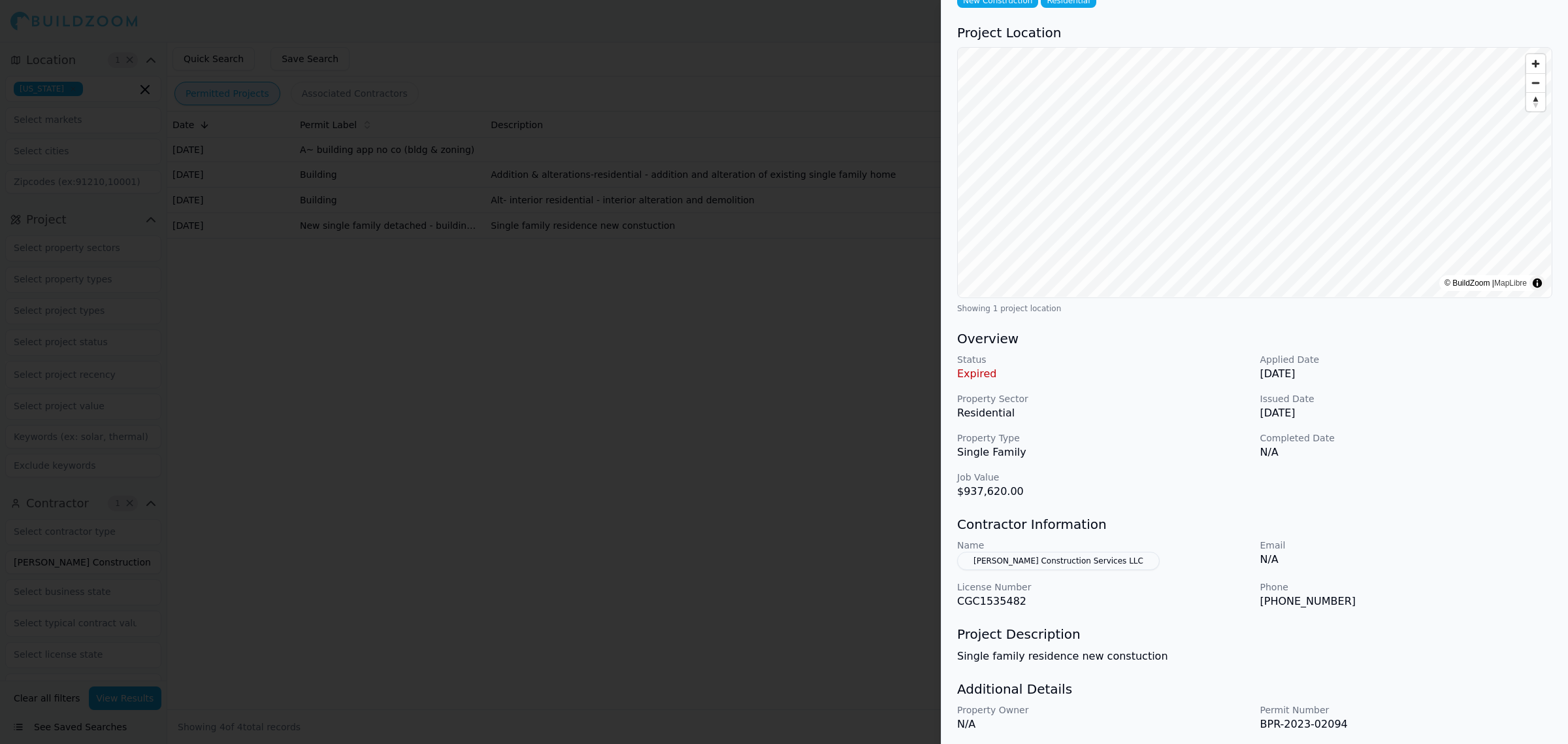
click at [1231, 594] on p "CGC1535482" at bounding box center [1103, 601] width 292 height 15
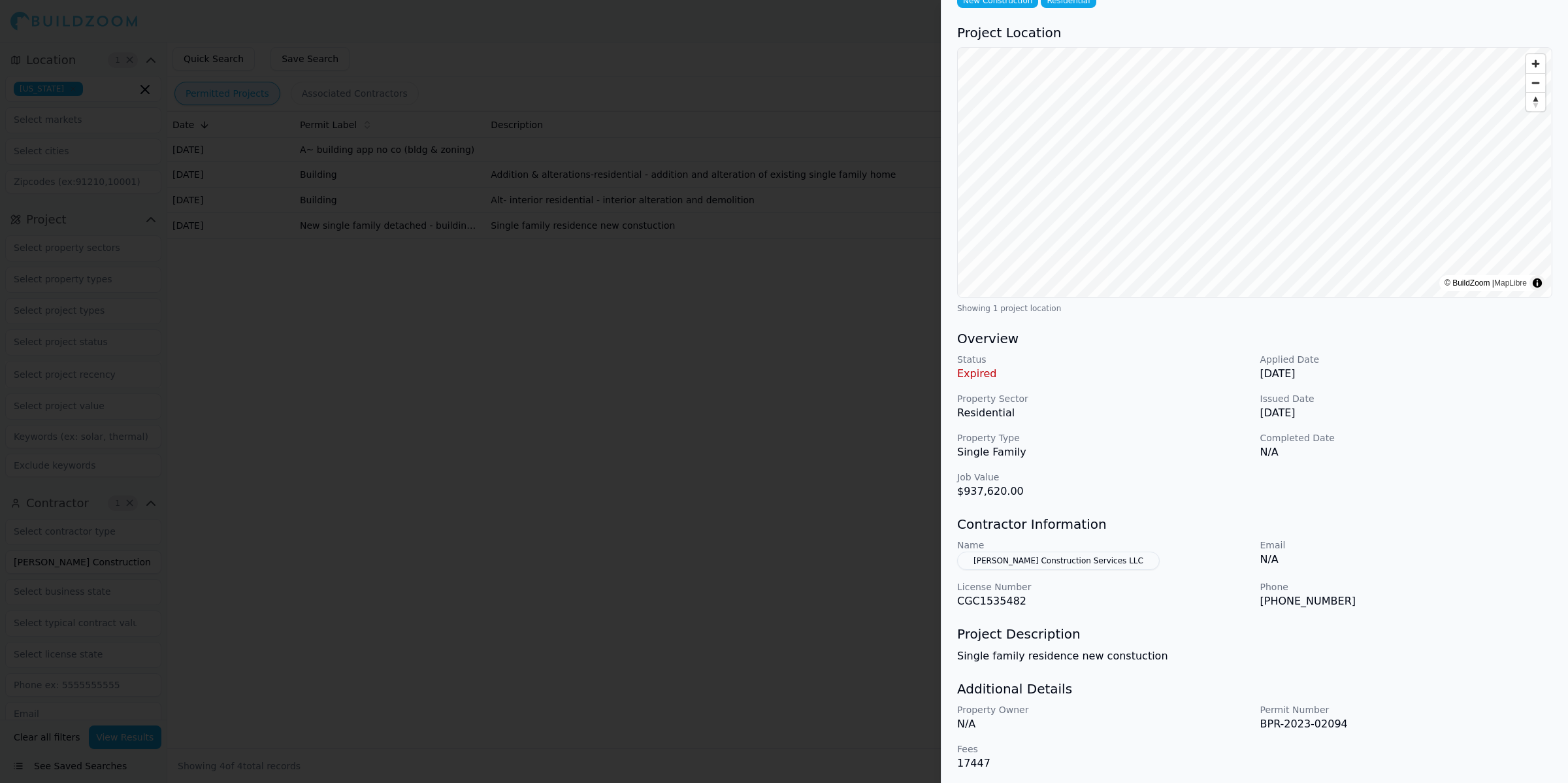
click at [573, 482] on div at bounding box center [784, 391] width 1568 height 783
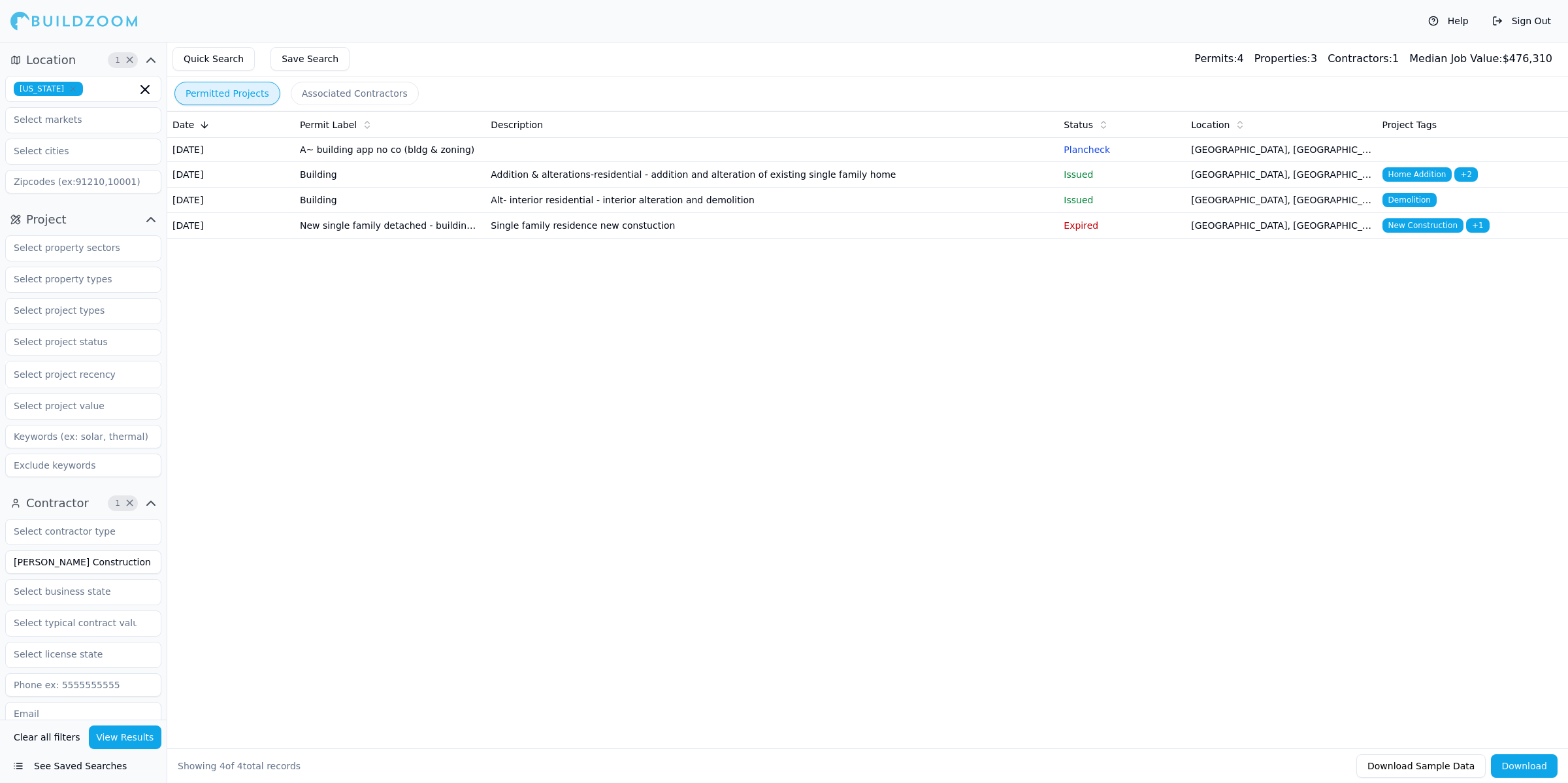
click at [580, 213] on td "Alt- interior residential - interior alteration and demolition" at bounding box center [772, 200] width 573 height 25
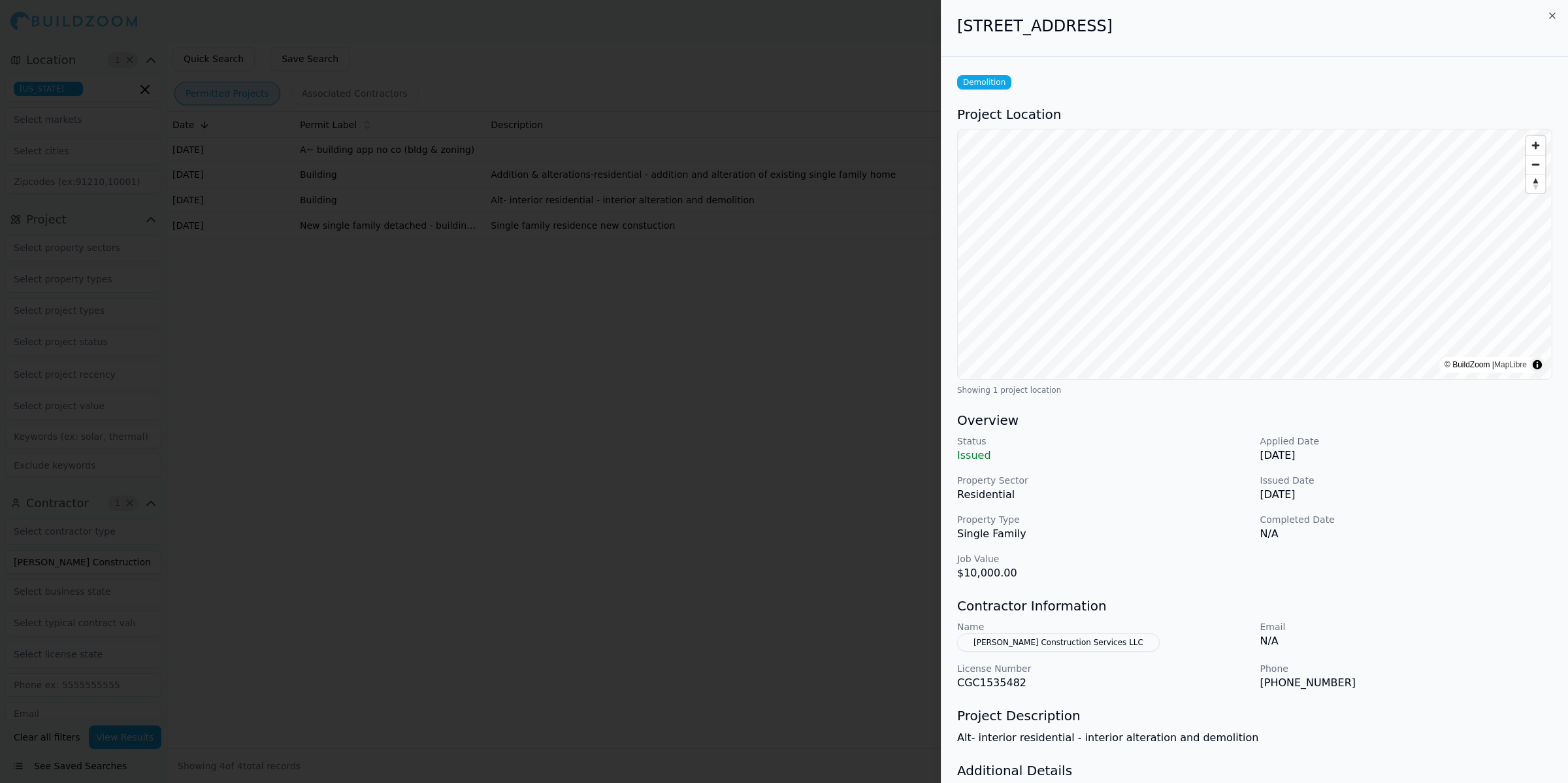
click at [592, 488] on div at bounding box center [784, 391] width 1568 height 783
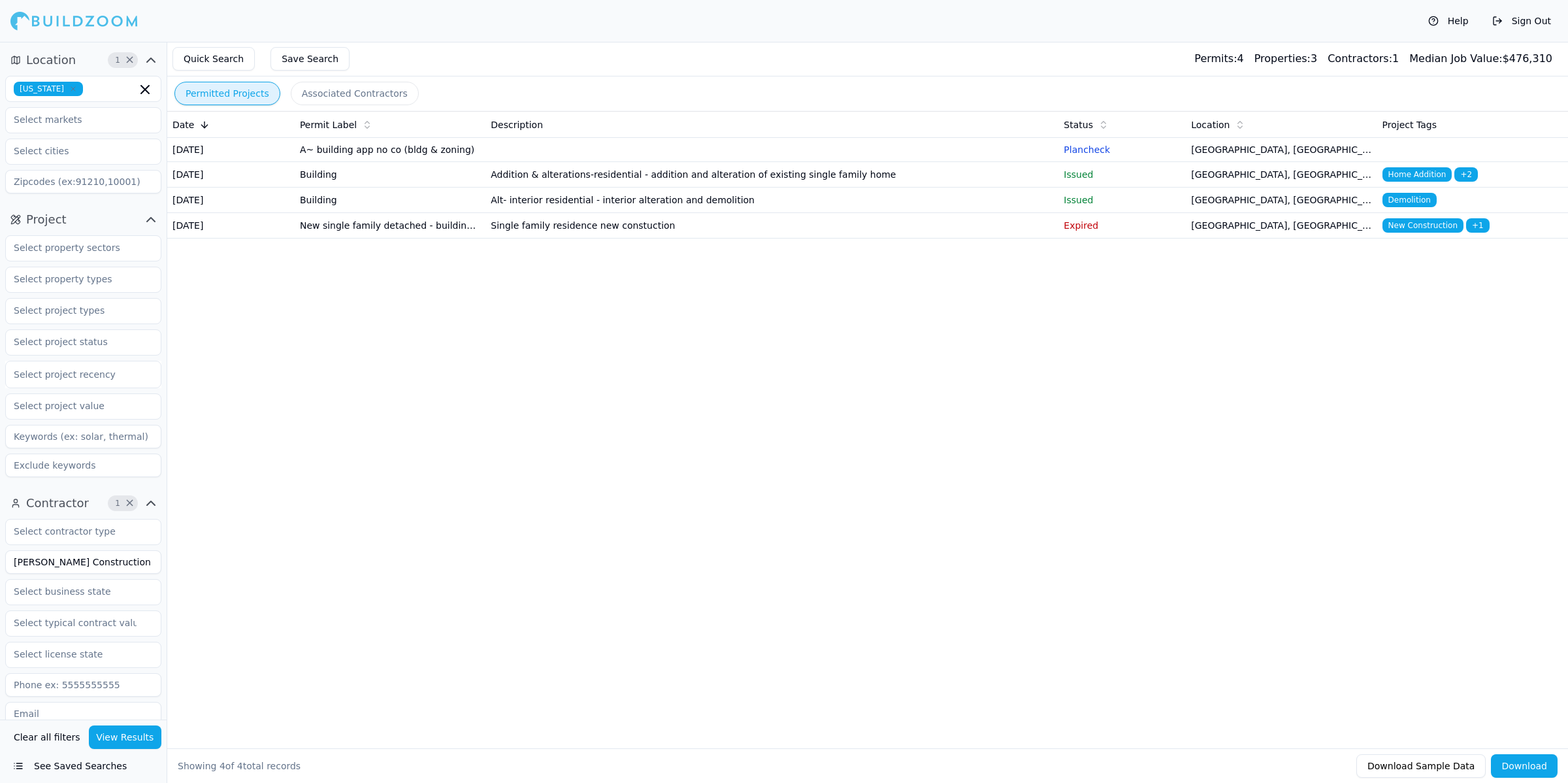
click at [587, 174] on td "Addition & alterations-residential - addition and alteration of existing single…" at bounding box center [772, 175] width 573 height 25
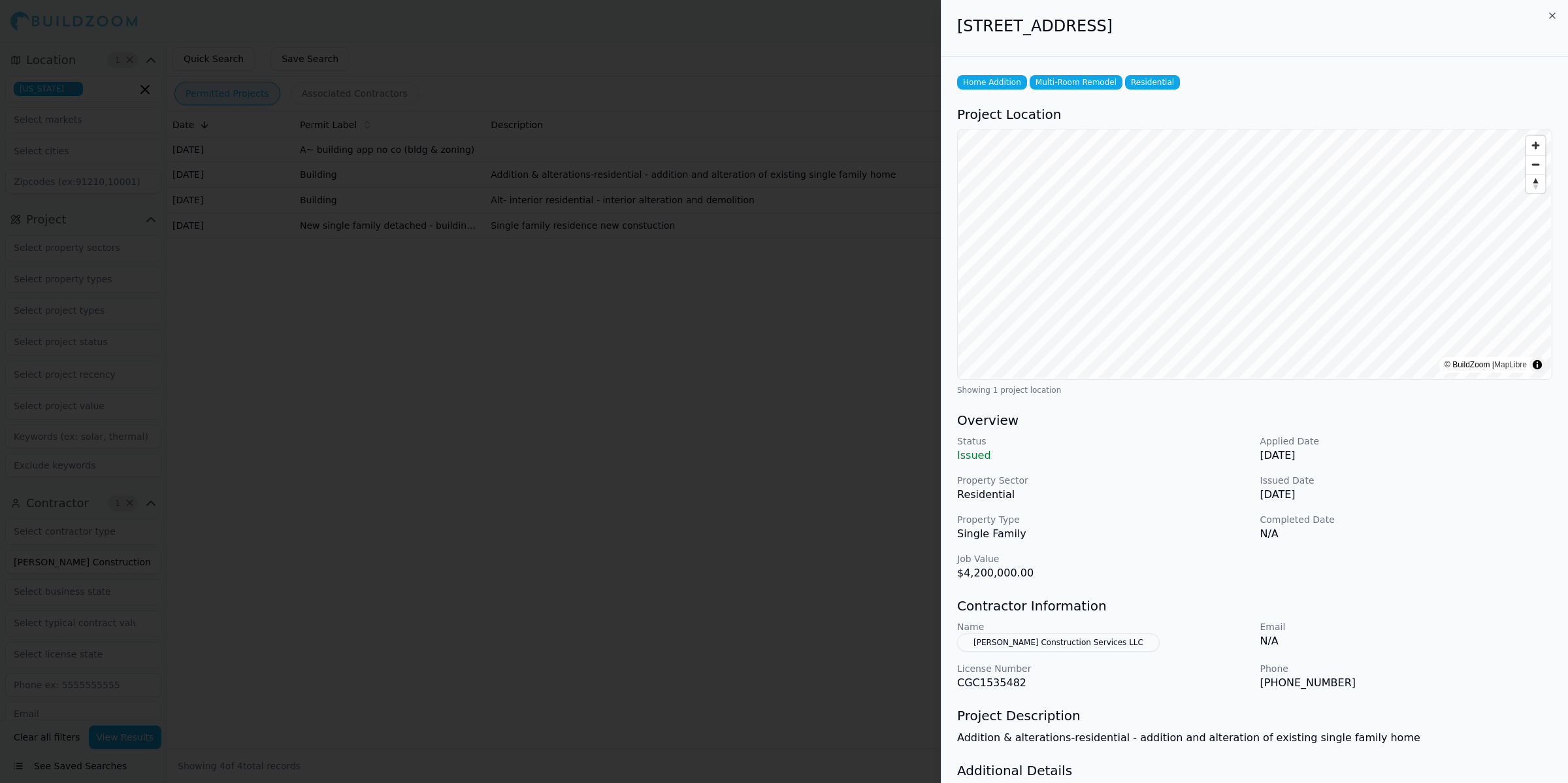
click at [1112, 548] on div "Status Issued Applied Date [DATE] Property Sector Residential Issued Date [DATE…" at bounding box center [1255, 507] width 595 height 146
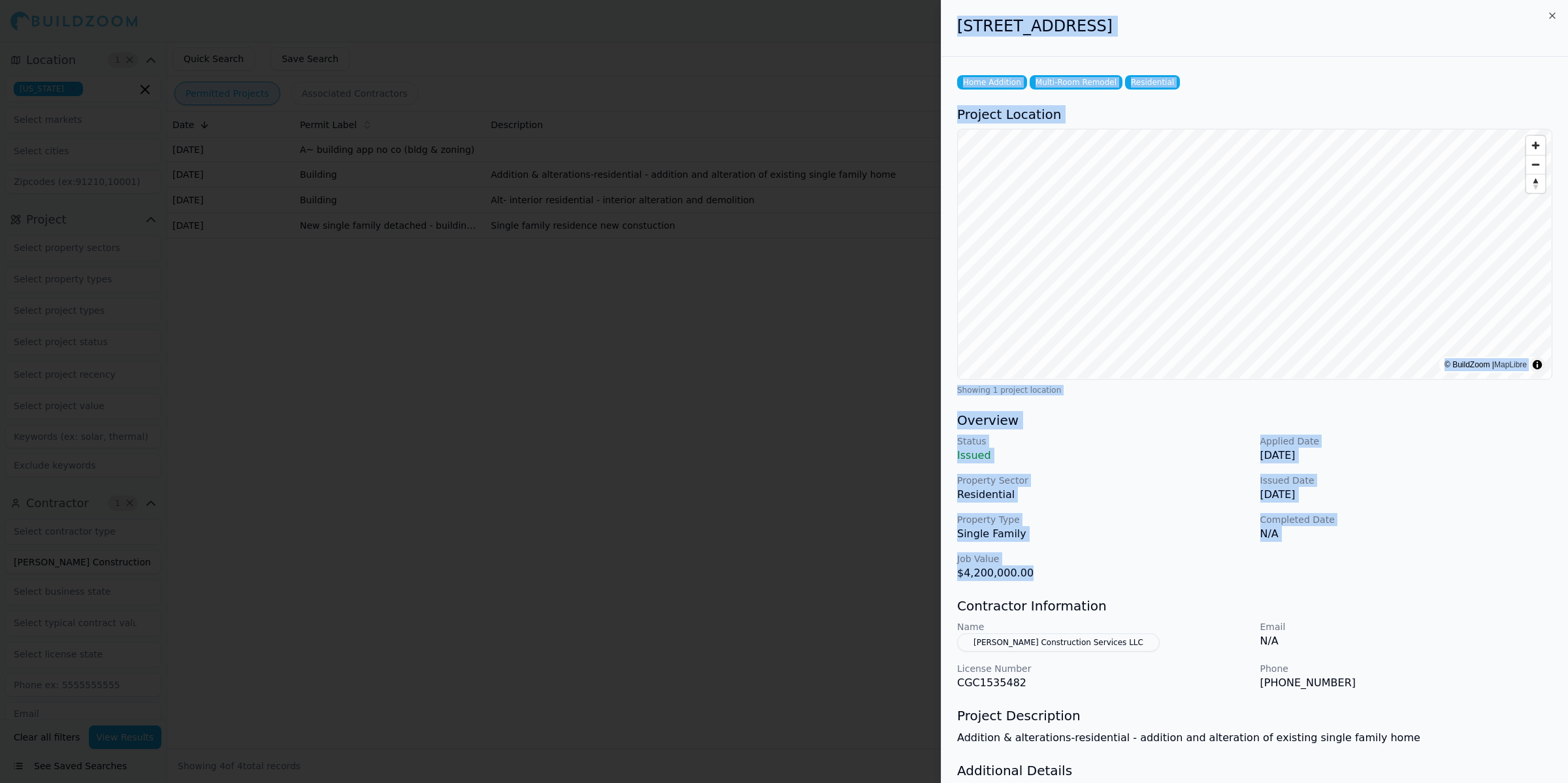
drag, startPoint x: 1056, startPoint y: 570, endPoint x: 850, endPoint y: 541, distance: 208.0
click at [840, 544] on body "Help Sign Out Location 1 × [US_STATE] Project Select project recency Contractor…" at bounding box center [784, 412] width 1568 height 741
click at [1086, 553] on p "Job Value" at bounding box center [1103, 558] width 292 height 13
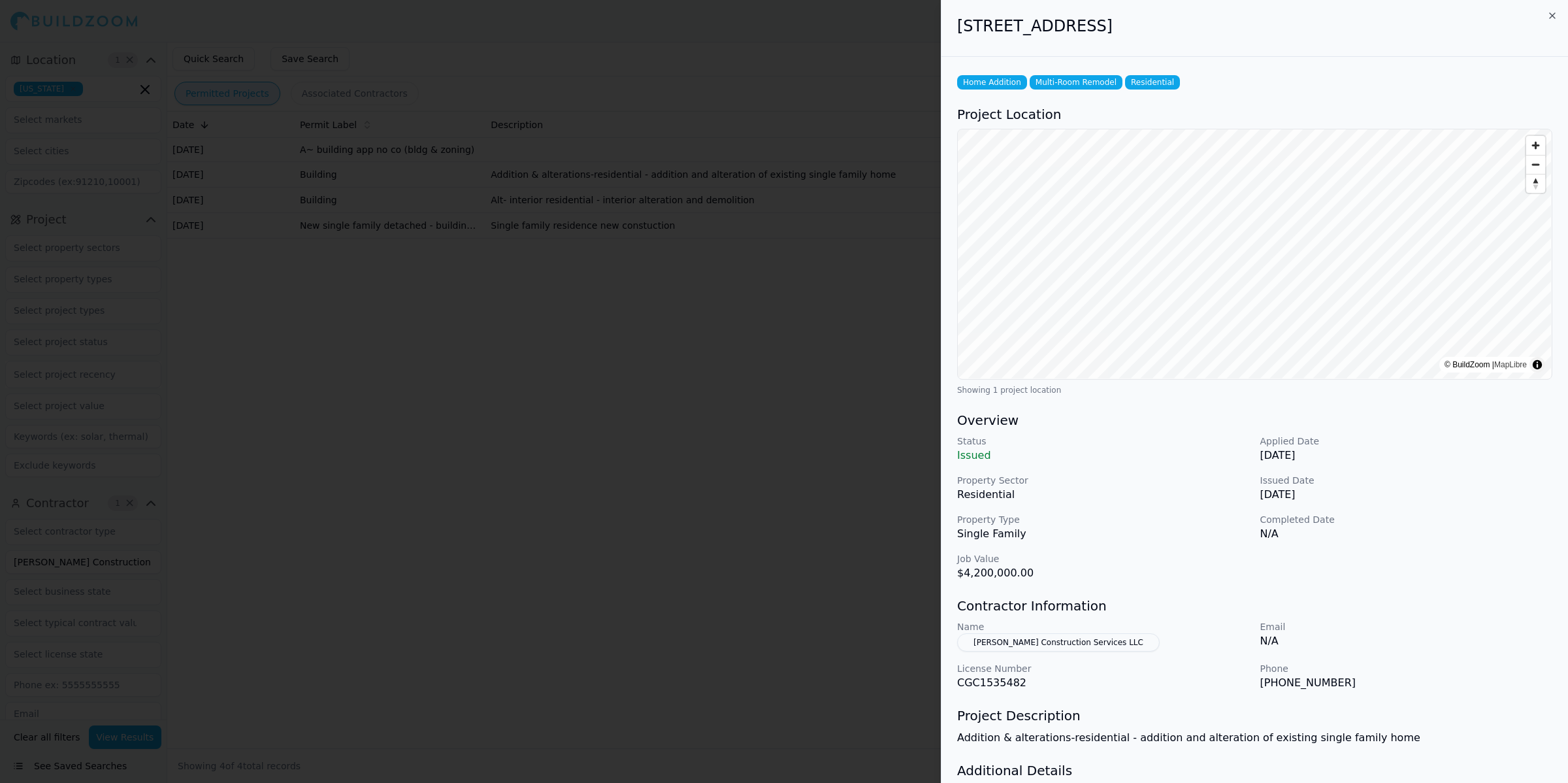
click at [632, 542] on div at bounding box center [784, 391] width 1568 height 783
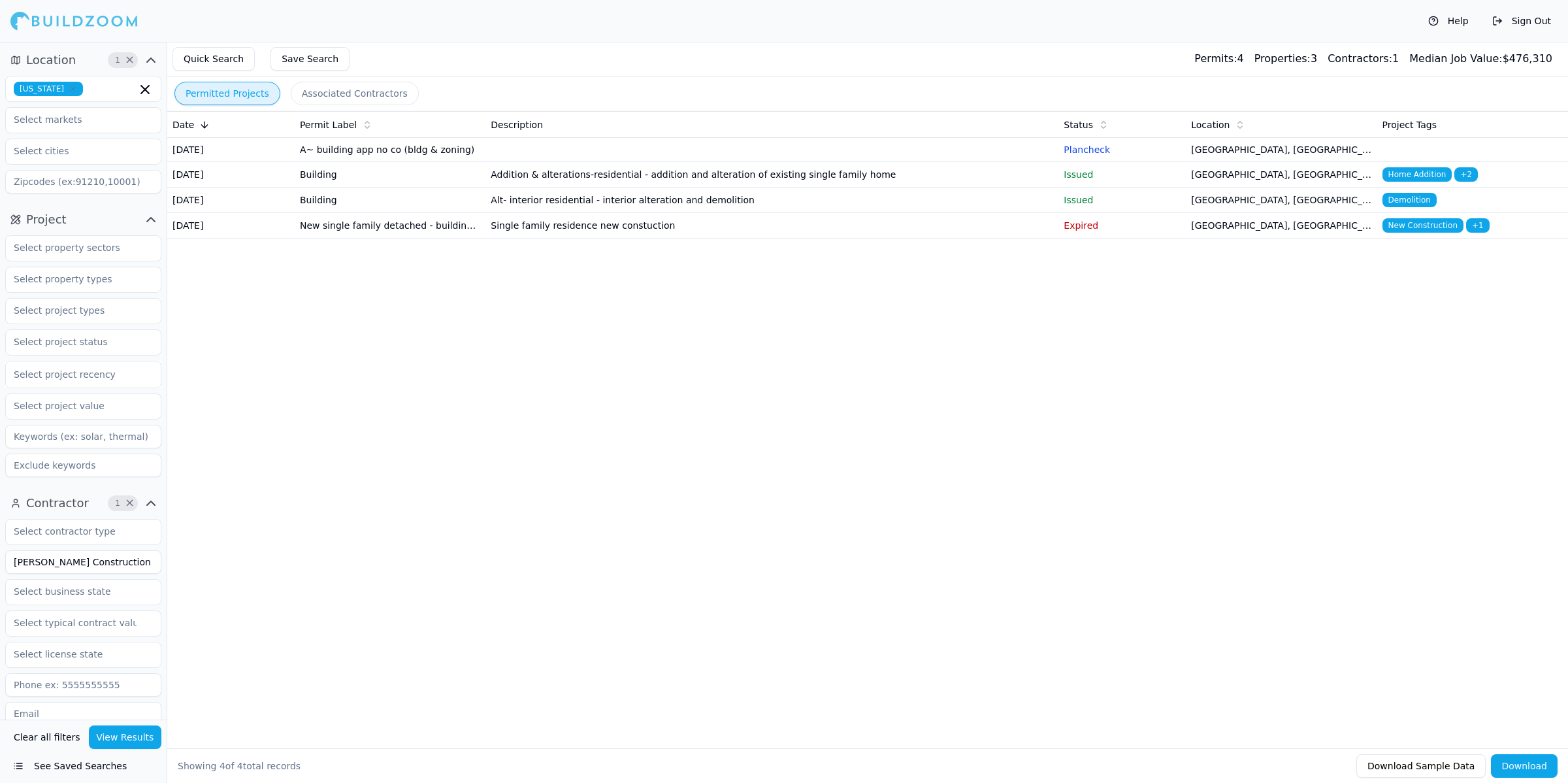
click at [609, 239] on td "Single family residence new constuction" at bounding box center [772, 225] width 573 height 25
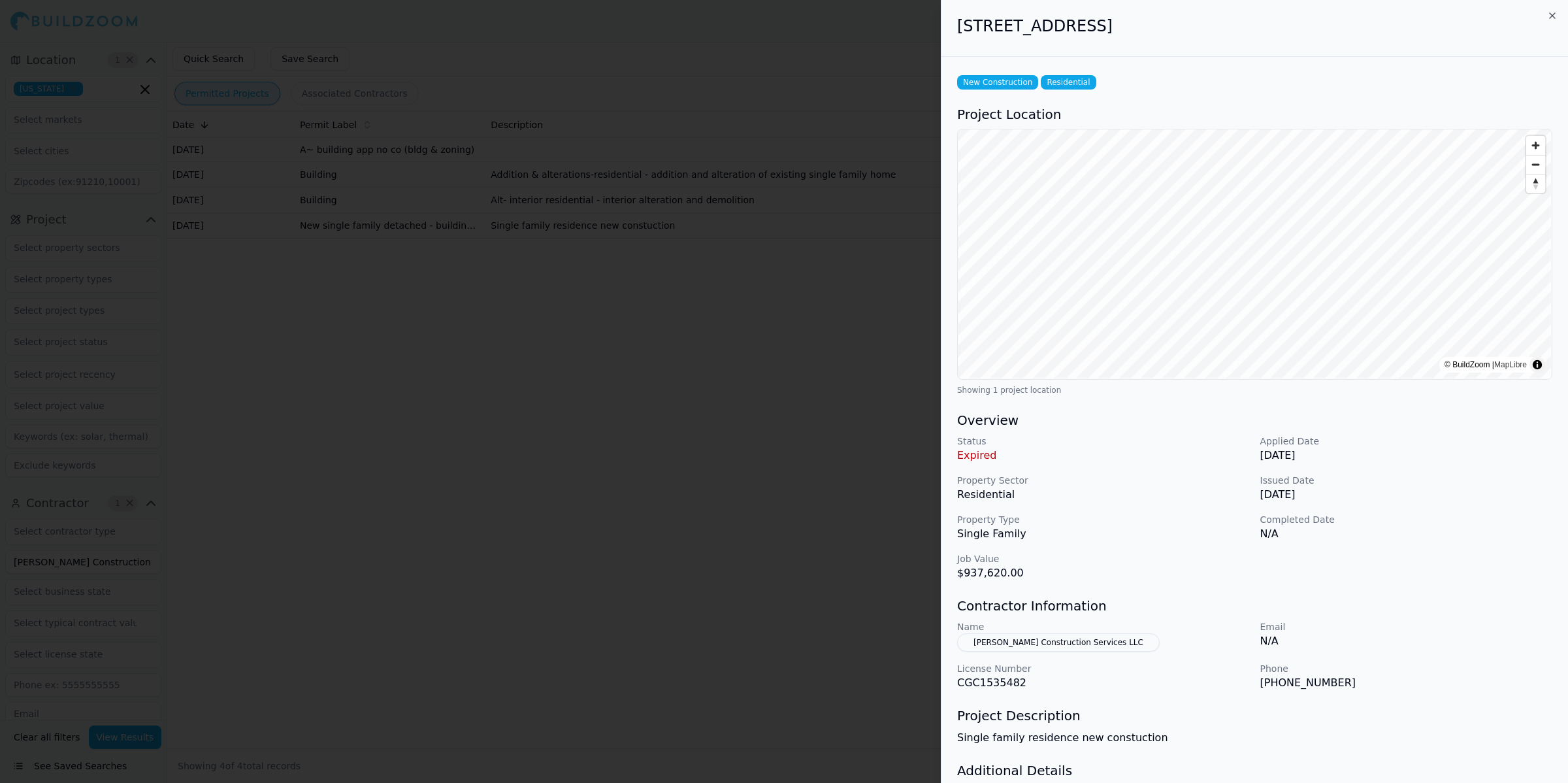
click at [654, 485] on div at bounding box center [784, 391] width 1568 height 783
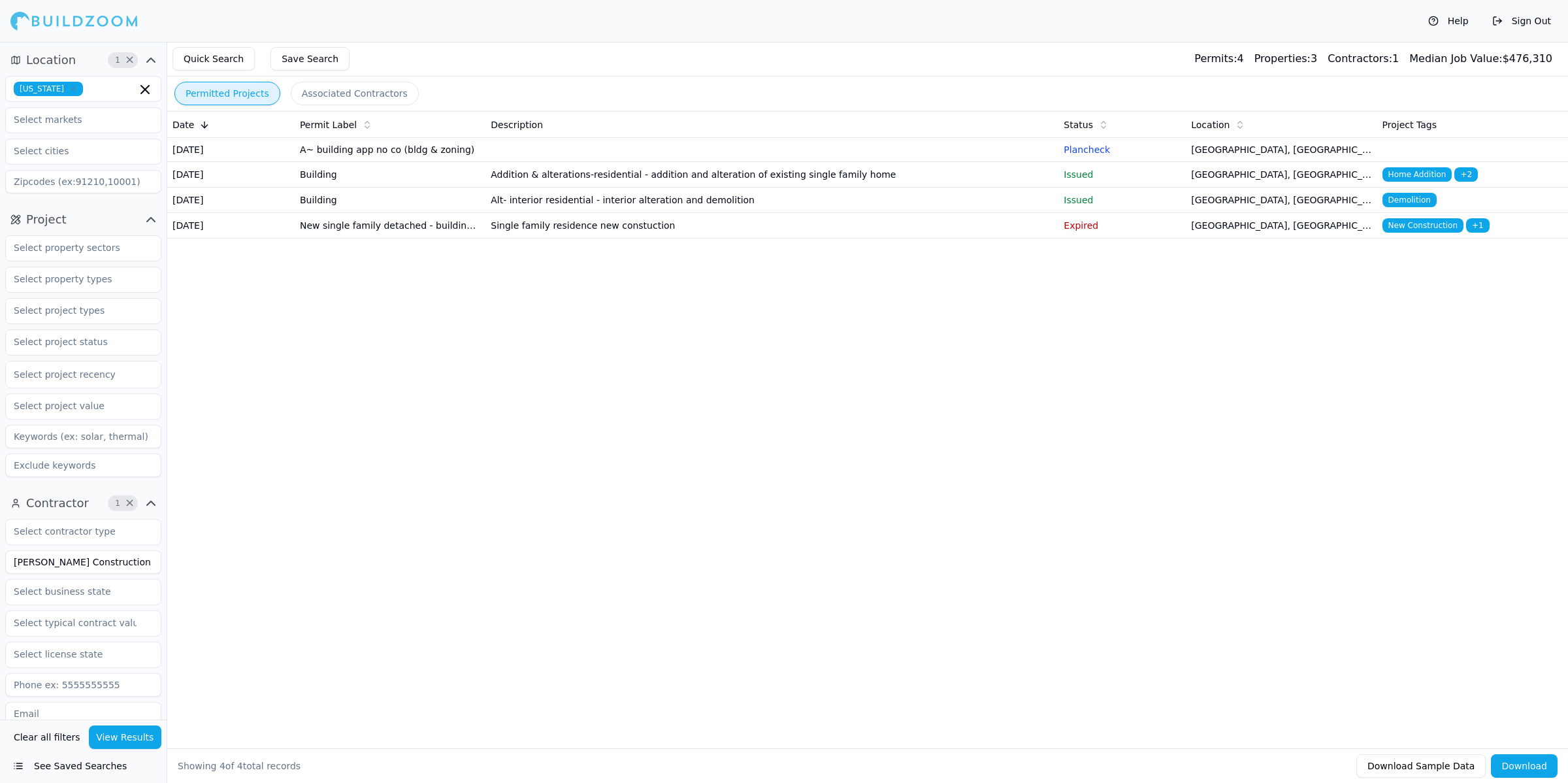
click at [677, 188] on td "Addition & alterations-residential - addition and alteration of existing single…" at bounding box center [772, 175] width 573 height 25
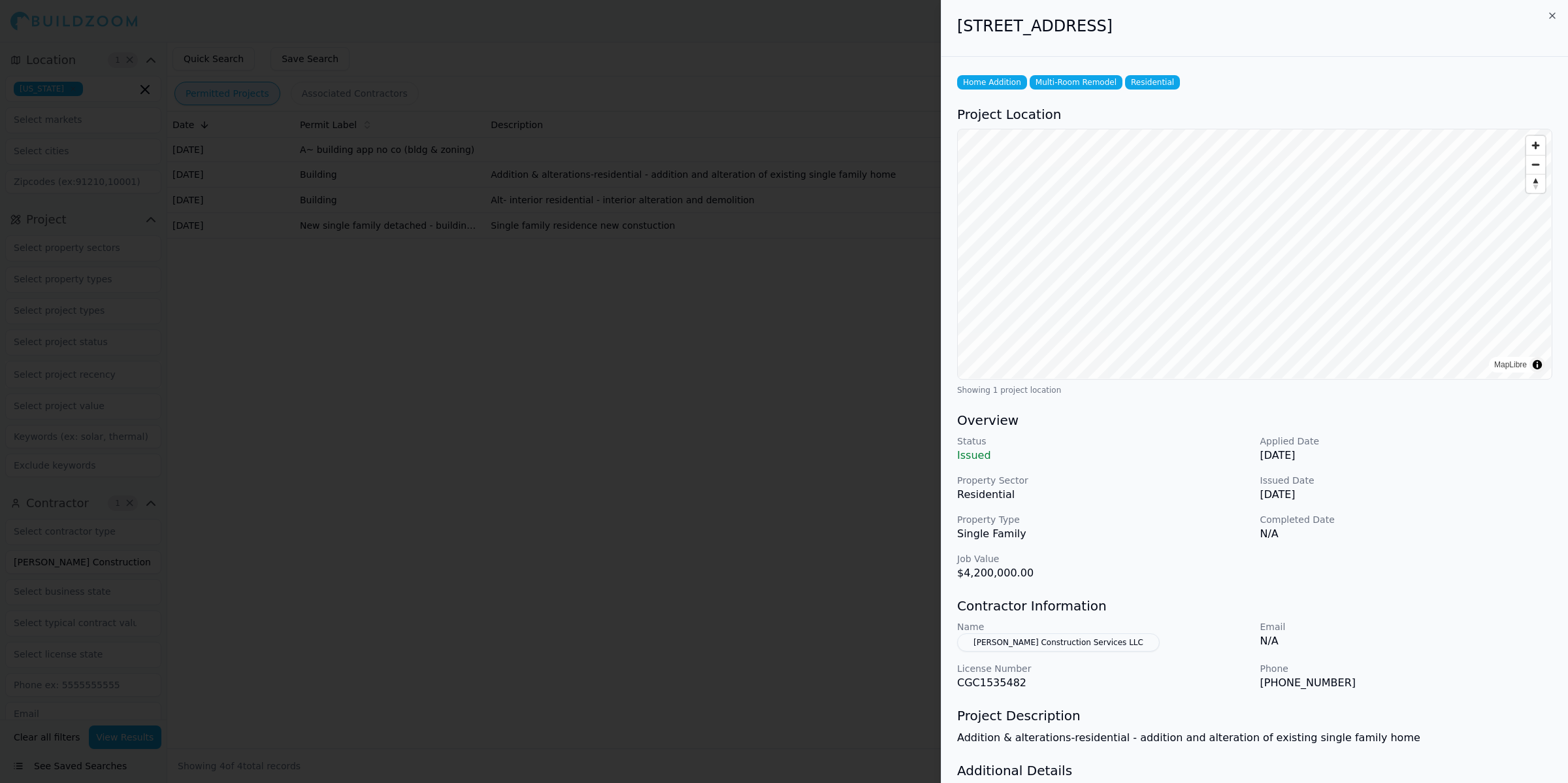
click at [1199, 585] on div "Home Addition Multi-Room Remodel Residential Project Location MapLibre Showing …" at bounding box center [1255, 463] width 627 height 812
click at [1312, 547] on div "Status Issued Applied Date [DATE] Property Sector Residential Issued Date [DATE…" at bounding box center [1255, 507] width 595 height 146
drag, startPoint x: 959, startPoint y: 27, endPoint x: 916, endPoint y: 24, distance: 43.1
click at [916, 42] on body "Help Sign Out Location 1 × [US_STATE] Project Select project recency Contractor…" at bounding box center [784, 412] width 1568 height 741
copy body "[STREET_ADDRESS]"
